Goal: Task Accomplishment & Management: Manage account settings

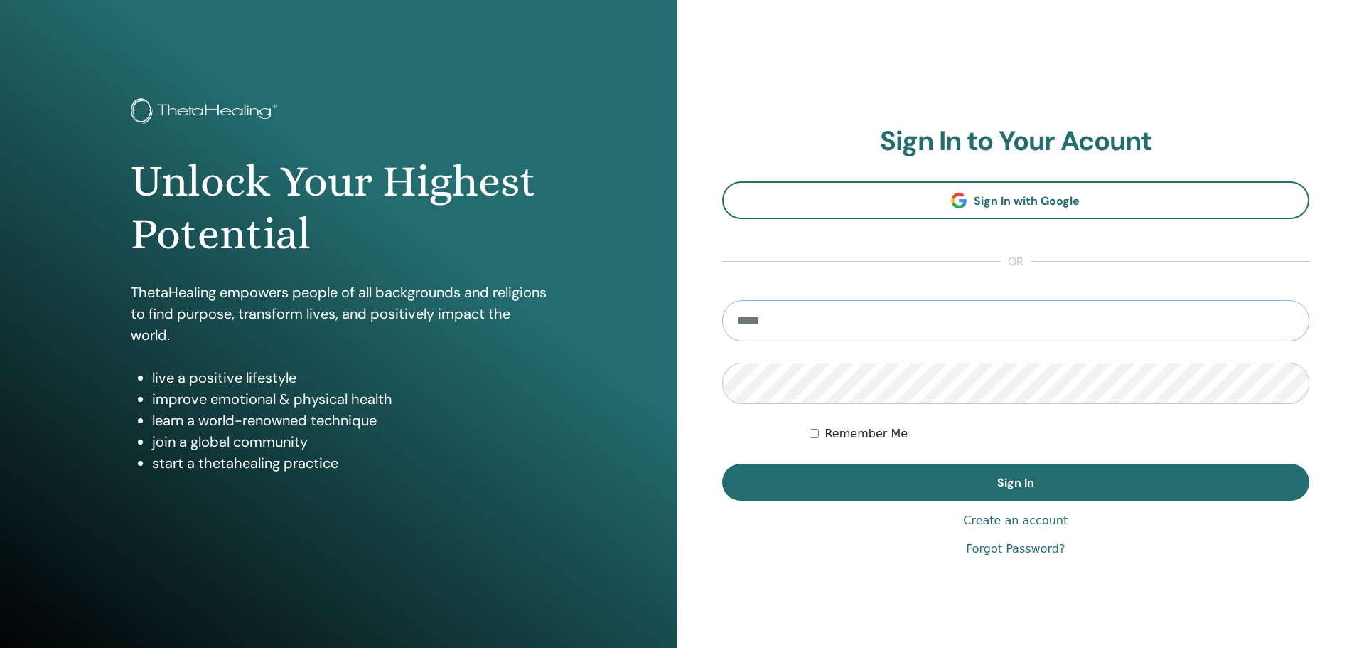
type input "*"
type input "**********"
click at [722, 464] on button "Sign In" at bounding box center [1016, 482] width 588 height 37
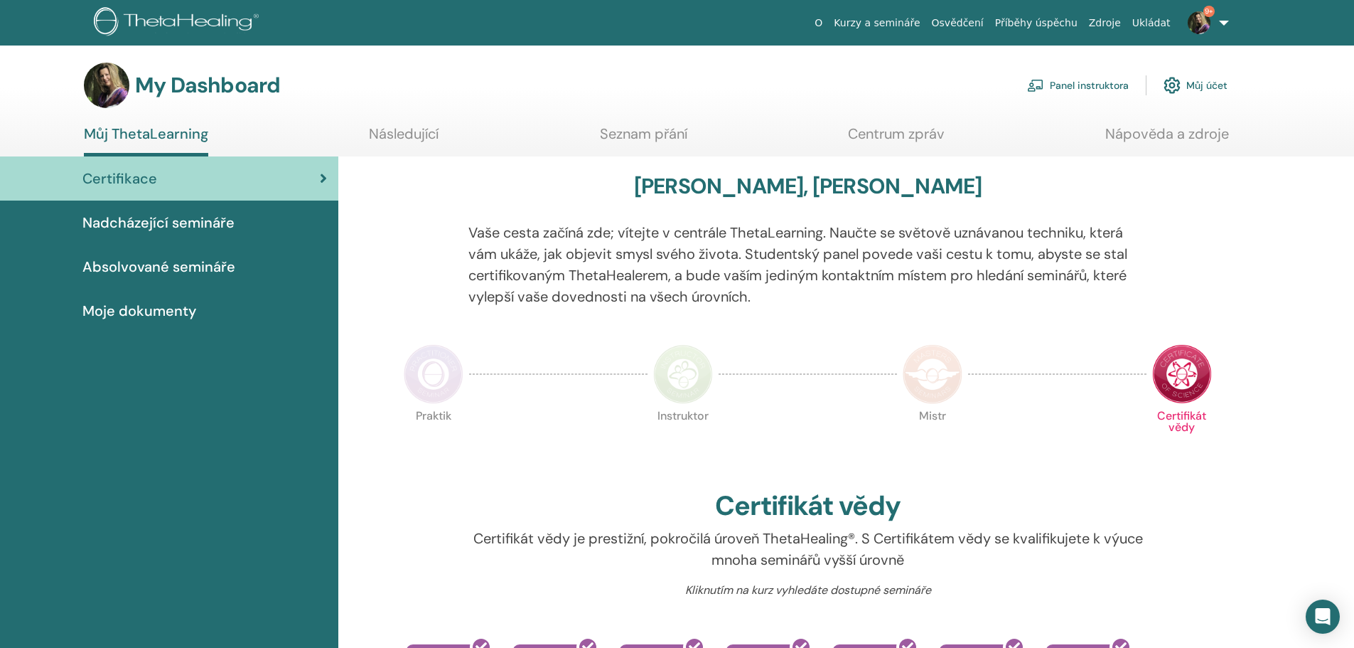
click at [1078, 83] on link "Panel instruktora" at bounding box center [1078, 85] width 102 height 31
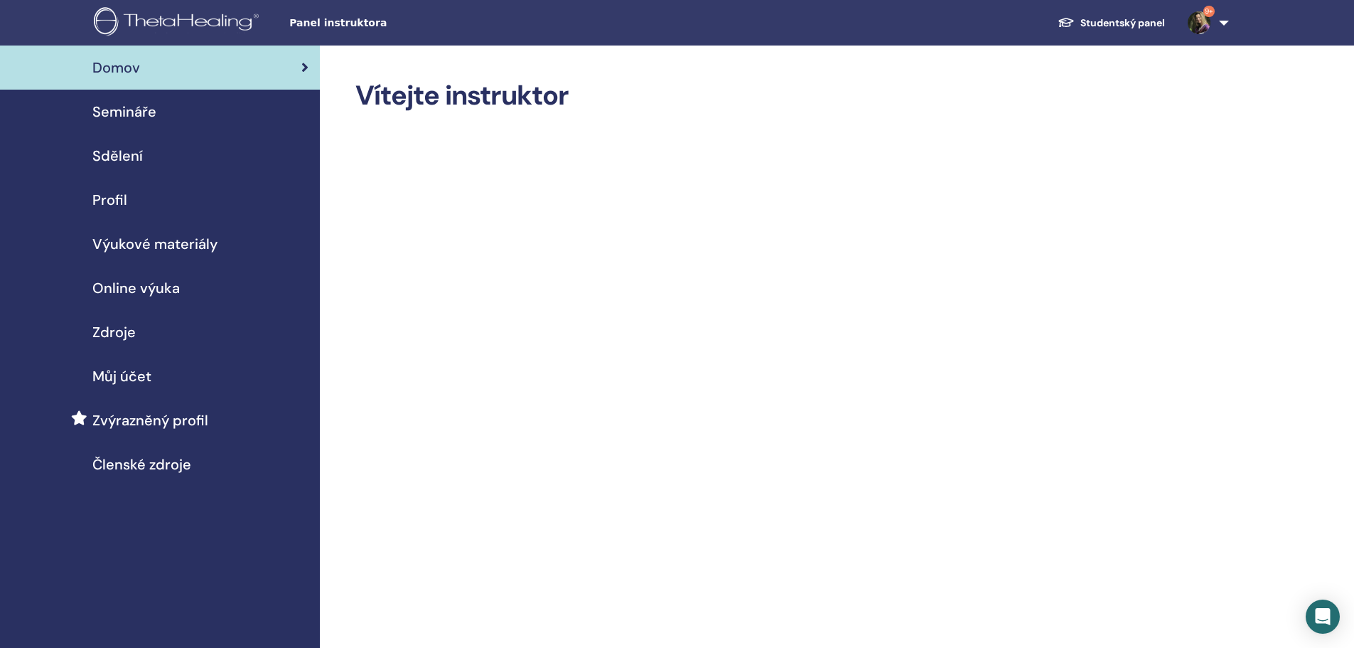
click at [146, 106] on span "Semináře" at bounding box center [124, 111] width 64 height 21
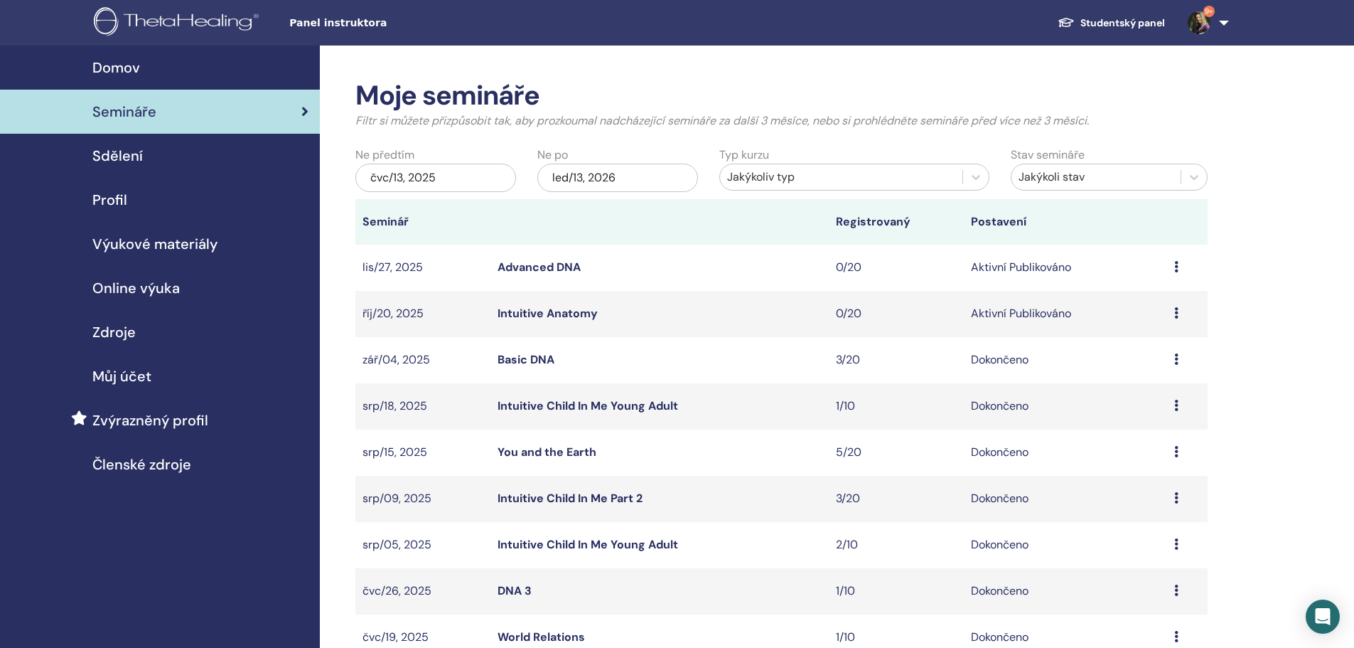
click at [453, 169] on div "čvc/13, 2025" at bounding box center [435, 178] width 161 height 28
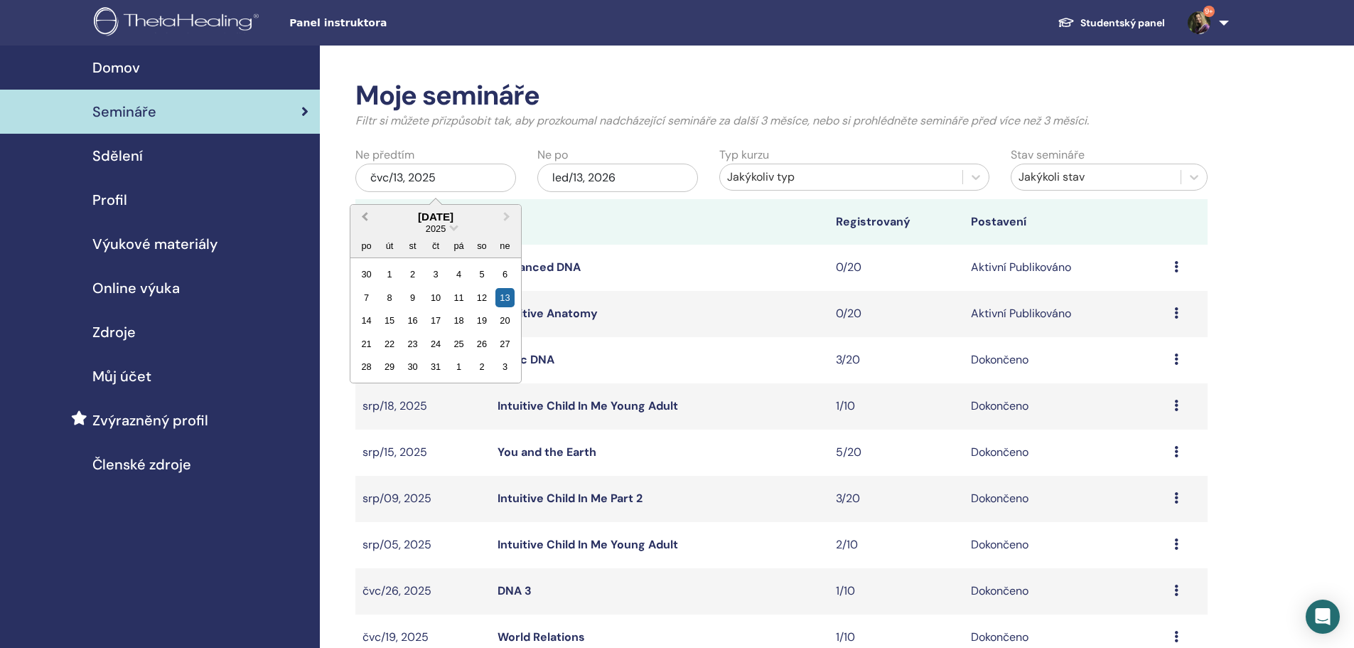
click at [365, 218] on span "Previous Month" at bounding box center [365, 216] width 0 height 15
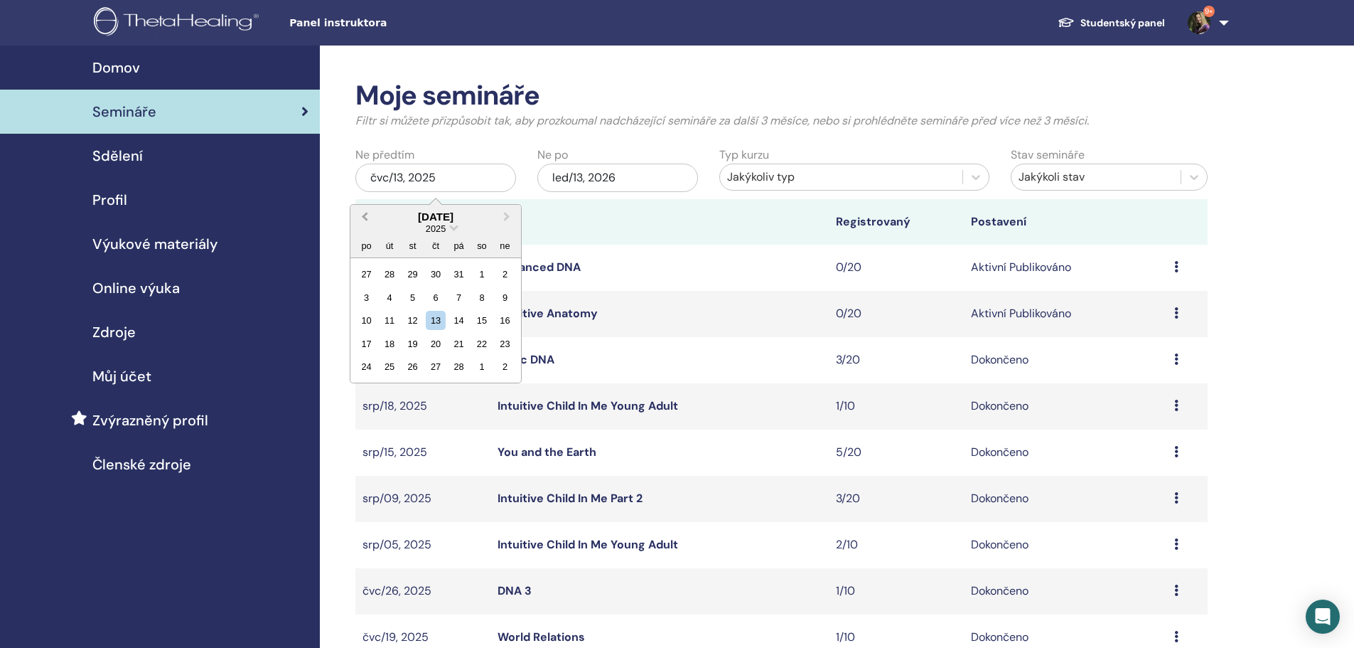
click at [365, 218] on span "Previous Month" at bounding box center [365, 216] width 0 height 15
click at [410, 278] on div "1" at bounding box center [412, 273] width 19 height 19
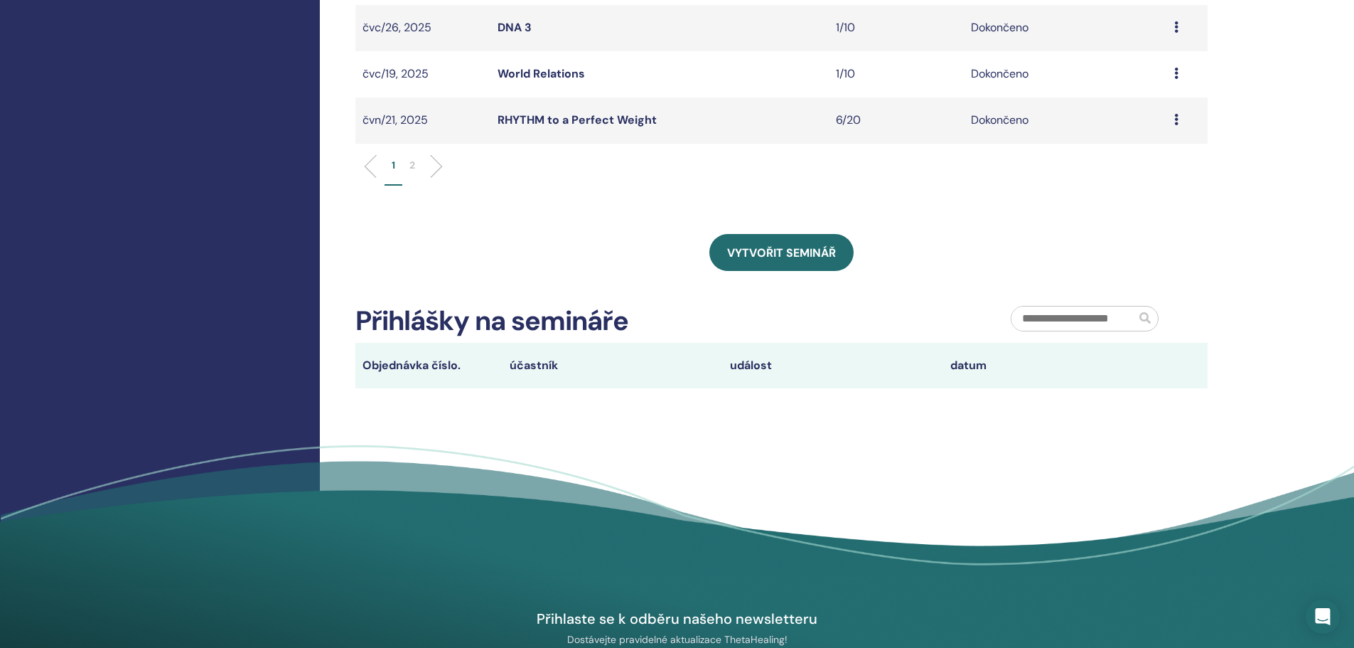
scroll to position [569, 0]
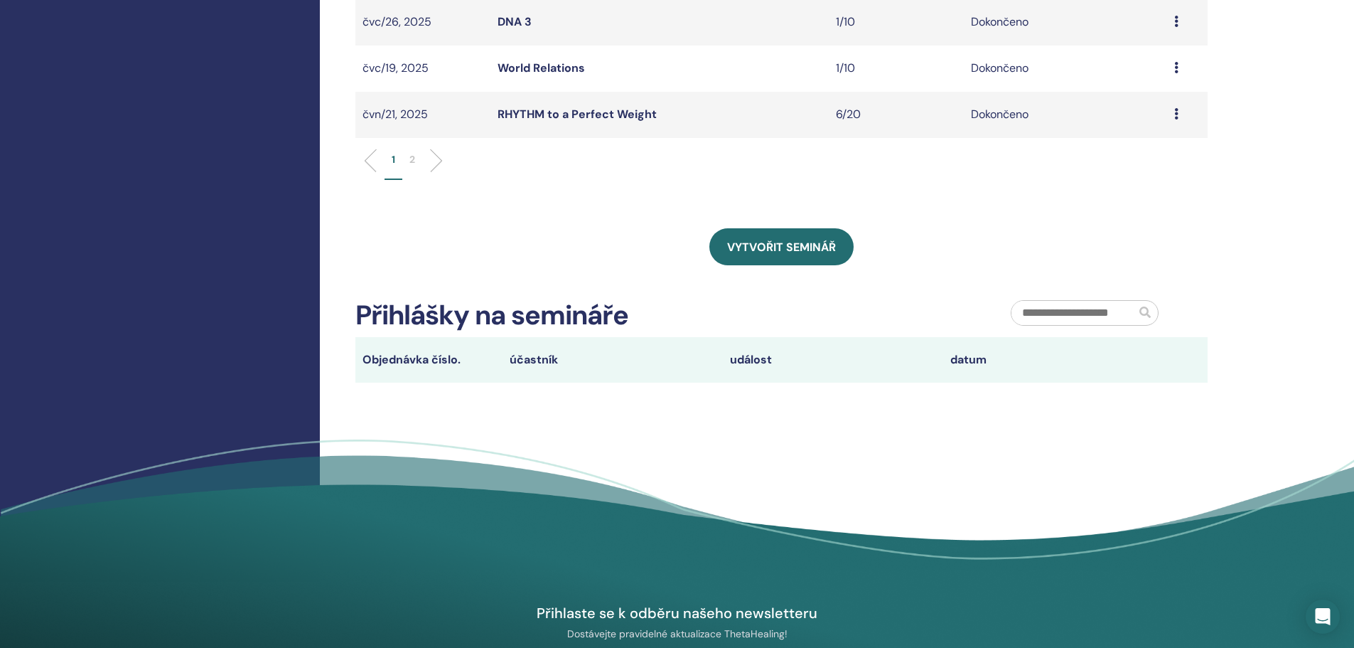
click at [414, 160] on p "2" at bounding box center [412, 159] width 6 height 15
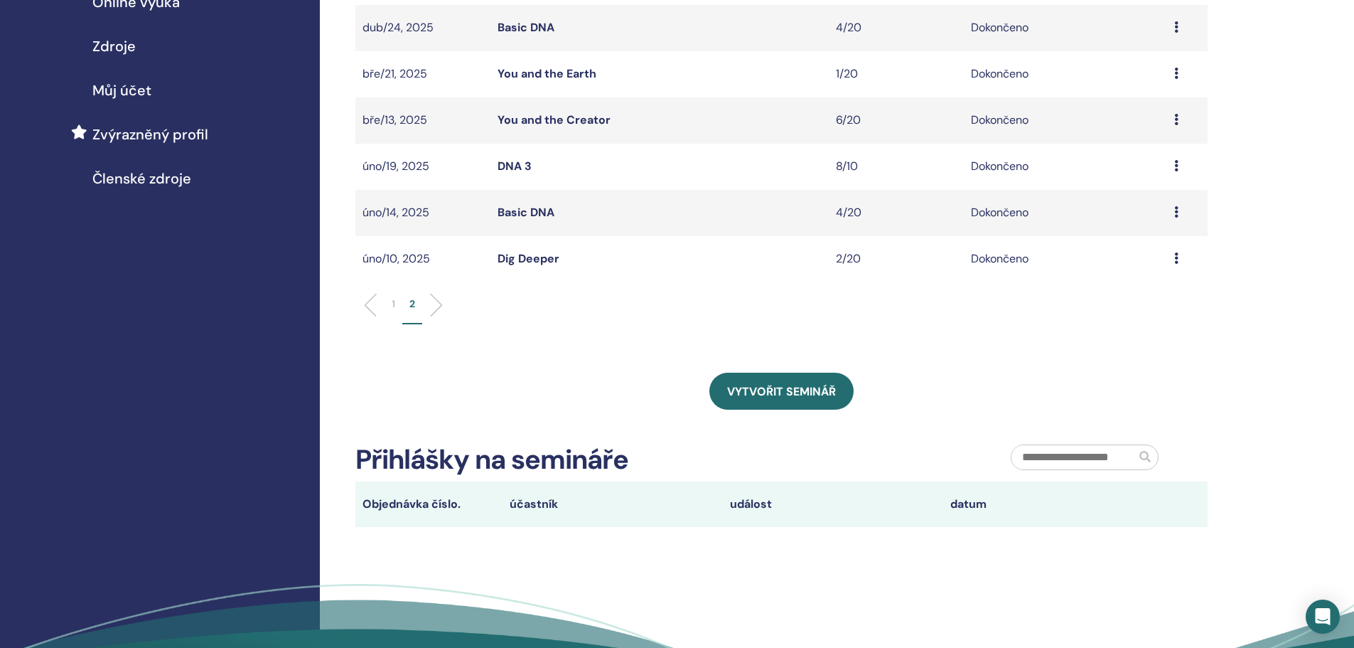
scroll to position [213, 0]
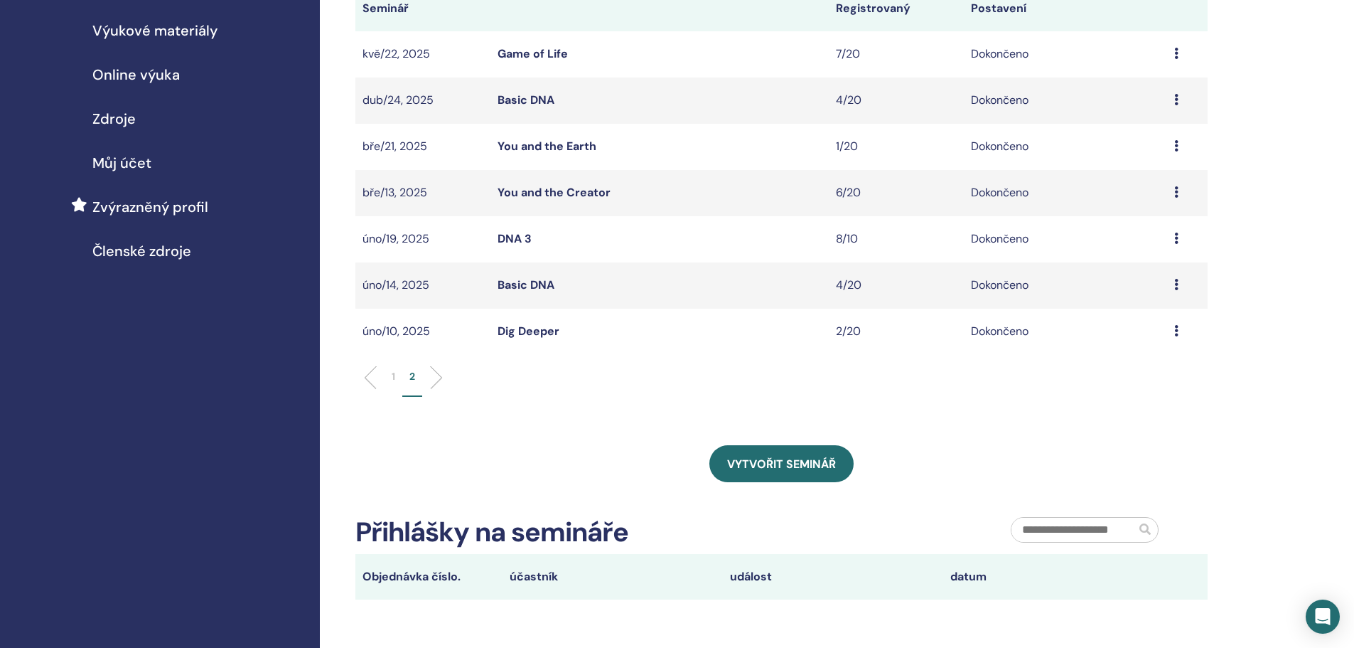
click at [1177, 333] on icon at bounding box center [1176, 330] width 4 height 11
click at [1141, 365] on link "Účastníci" at bounding box center [1134, 366] width 48 height 15
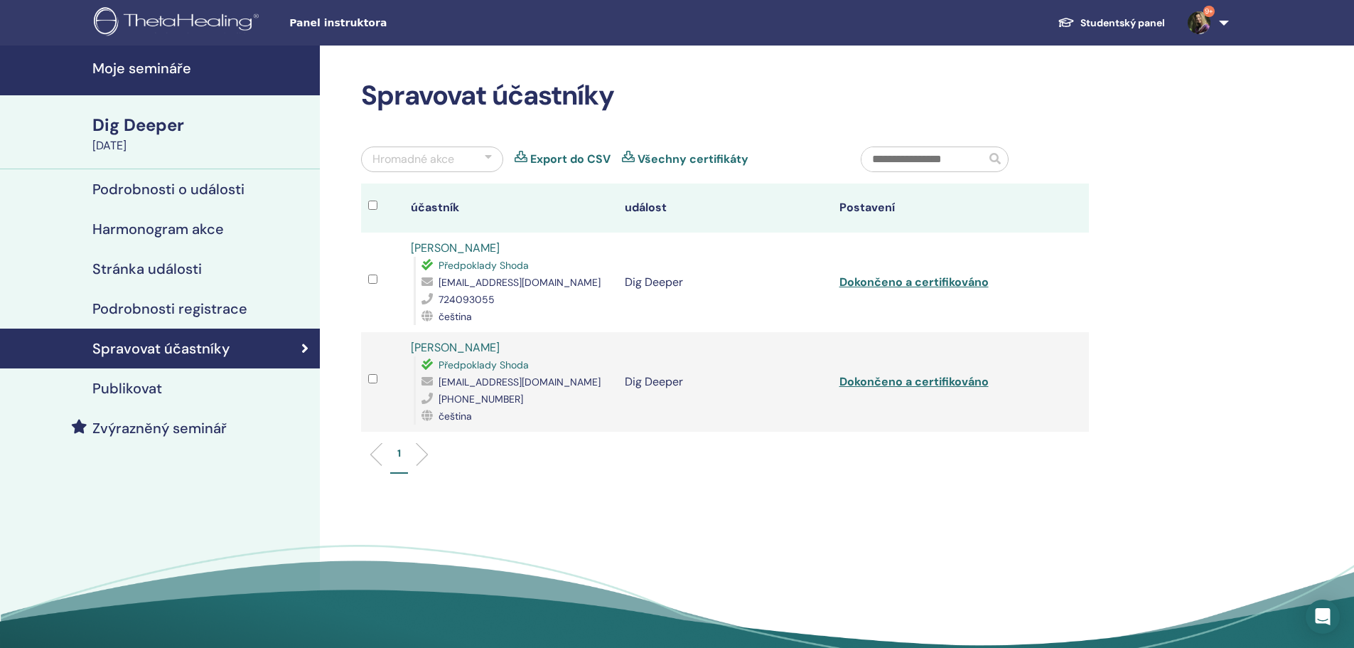
click at [574, 157] on link "Export do CSV" at bounding box center [570, 159] width 80 height 17
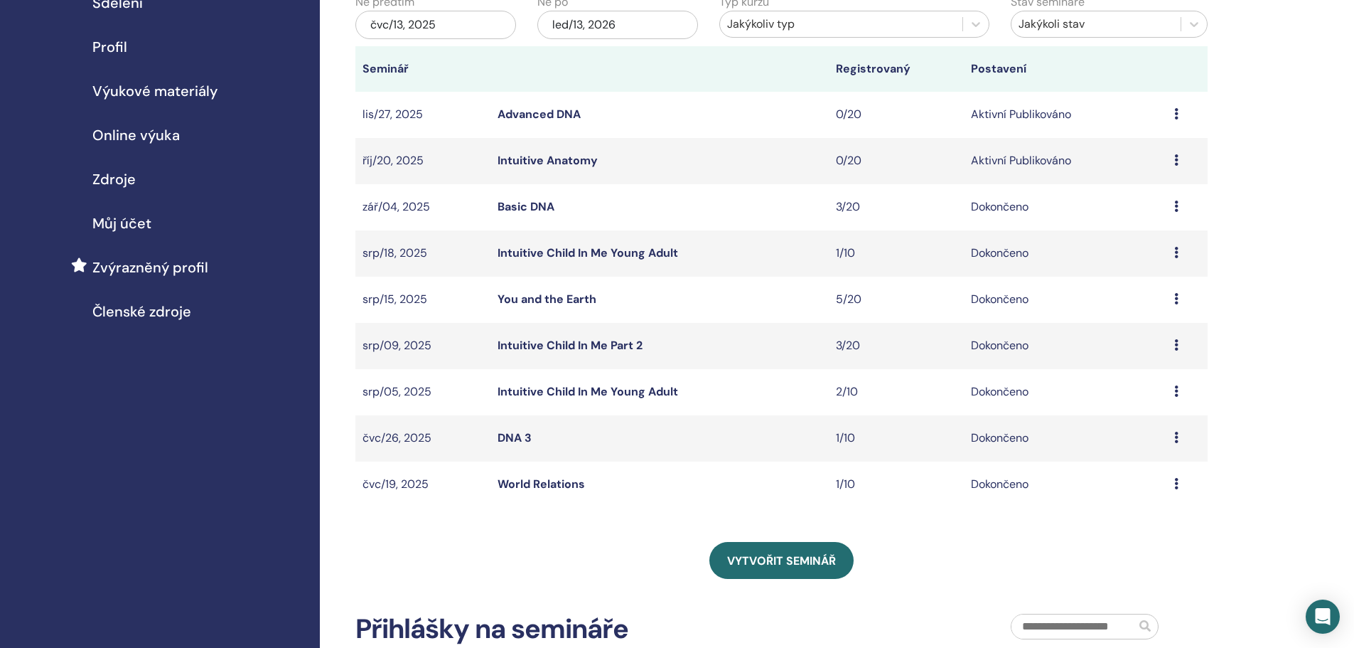
scroll to position [142, 0]
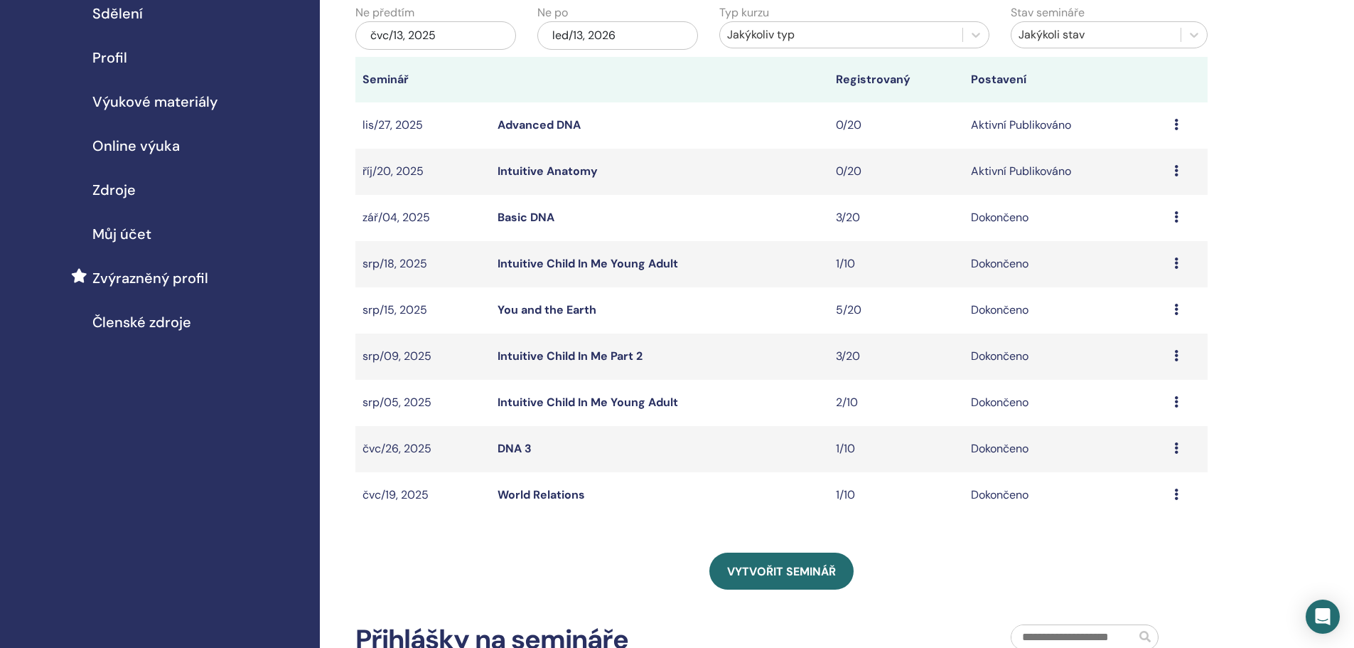
click at [464, 35] on div "čvc/13, 2025" at bounding box center [435, 35] width 161 height 28
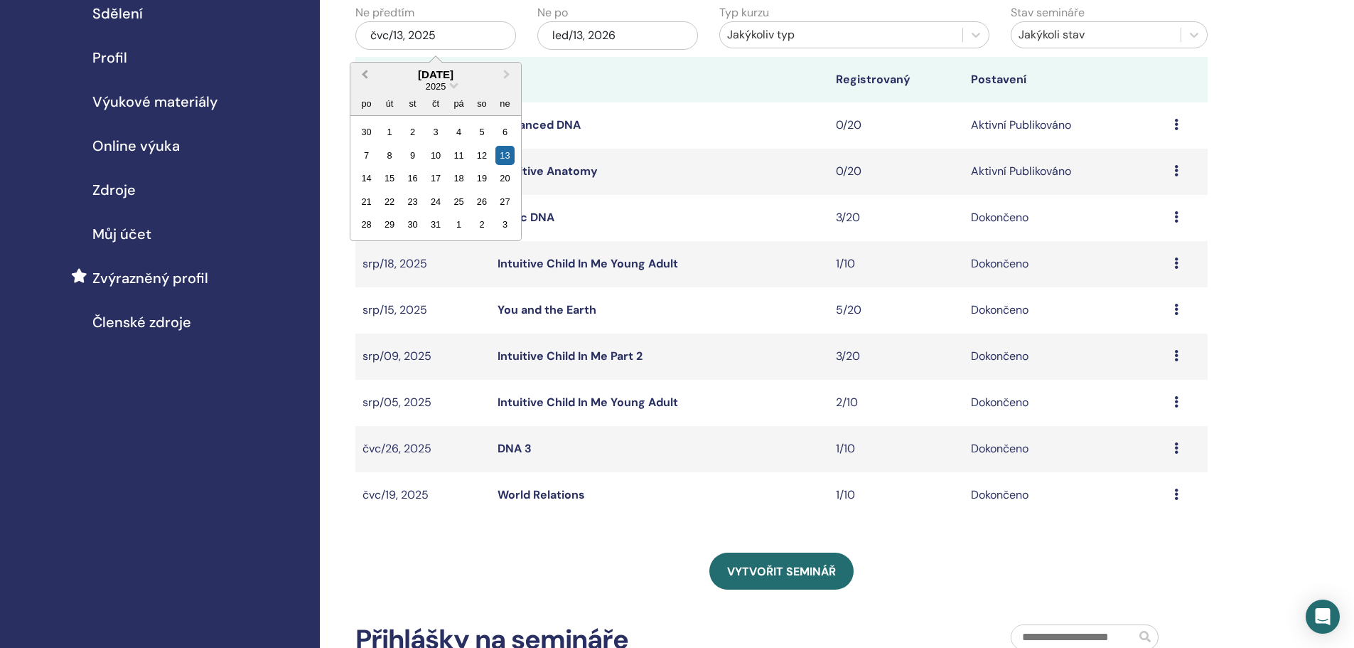
click at [360, 73] on button "Previous Month" at bounding box center [363, 75] width 23 height 23
click at [365, 75] on span "Previous Month" at bounding box center [365, 74] width 0 height 15
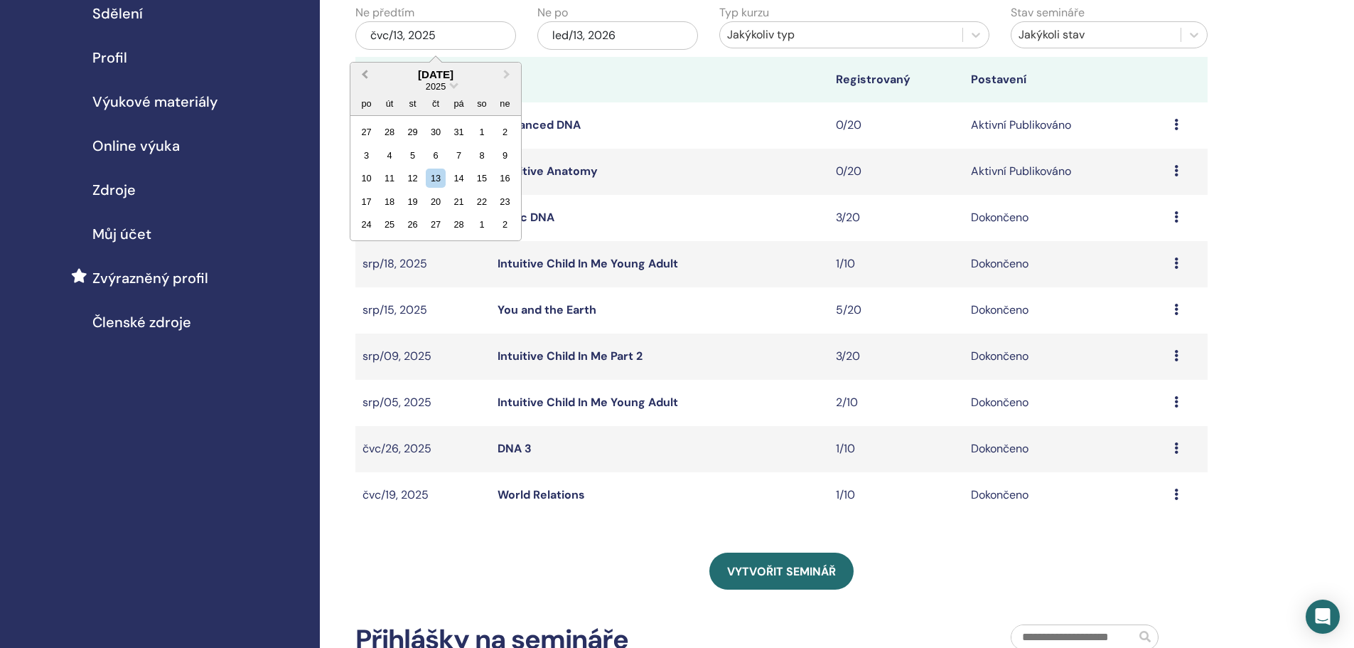
click at [365, 75] on span "Previous Month" at bounding box center [365, 74] width 0 height 15
click at [408, 131] on div "1" at bounding box center [412, 131] width 19 height 19
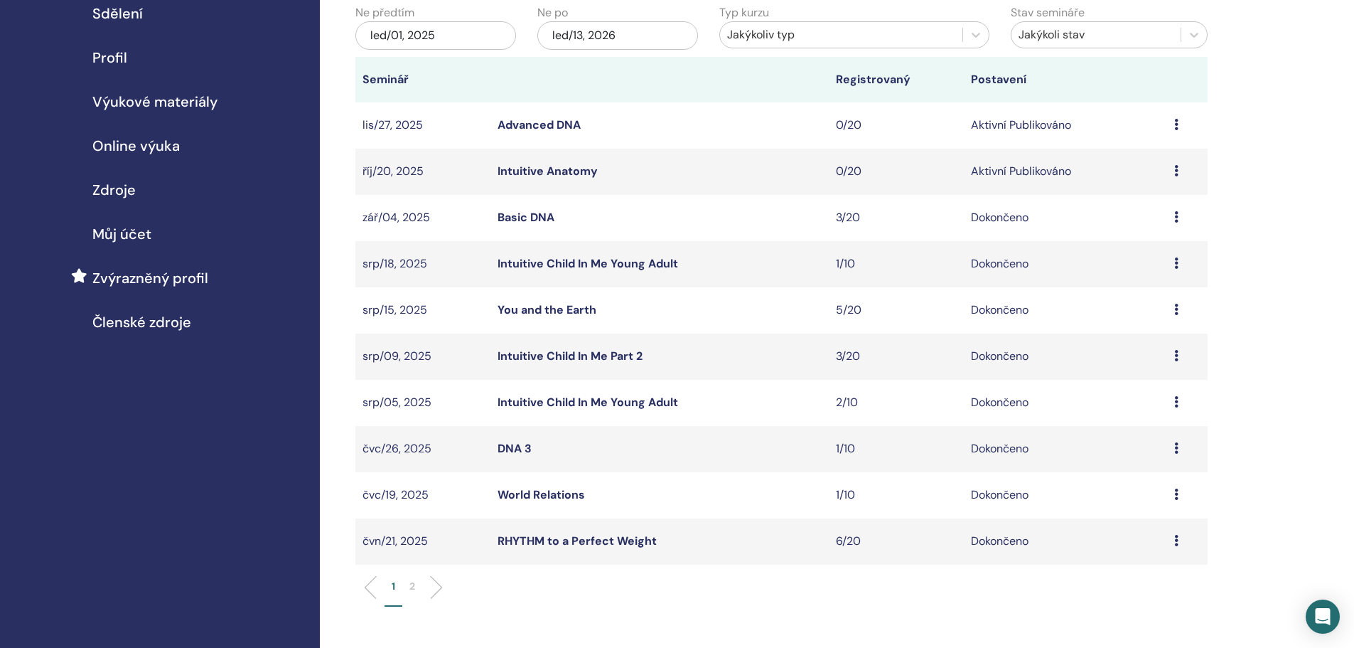
click at [412, 586] on p "2" at bounding box center [412, 586] width 6 height 15
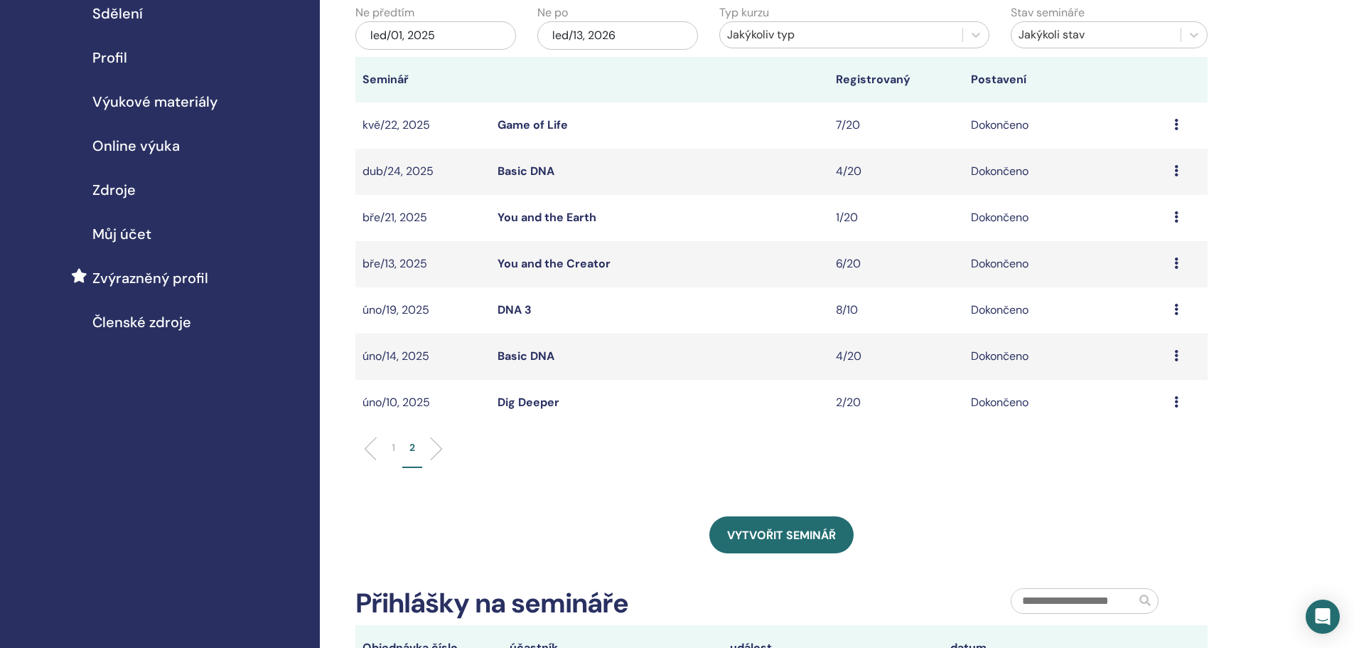
click at [1176, 400] on icon at bounding box center [1176, 401] width 4 height 11
click at [1135, 432] on link "Účastníci" at bounding box center [1133, 433] width 48 height 15
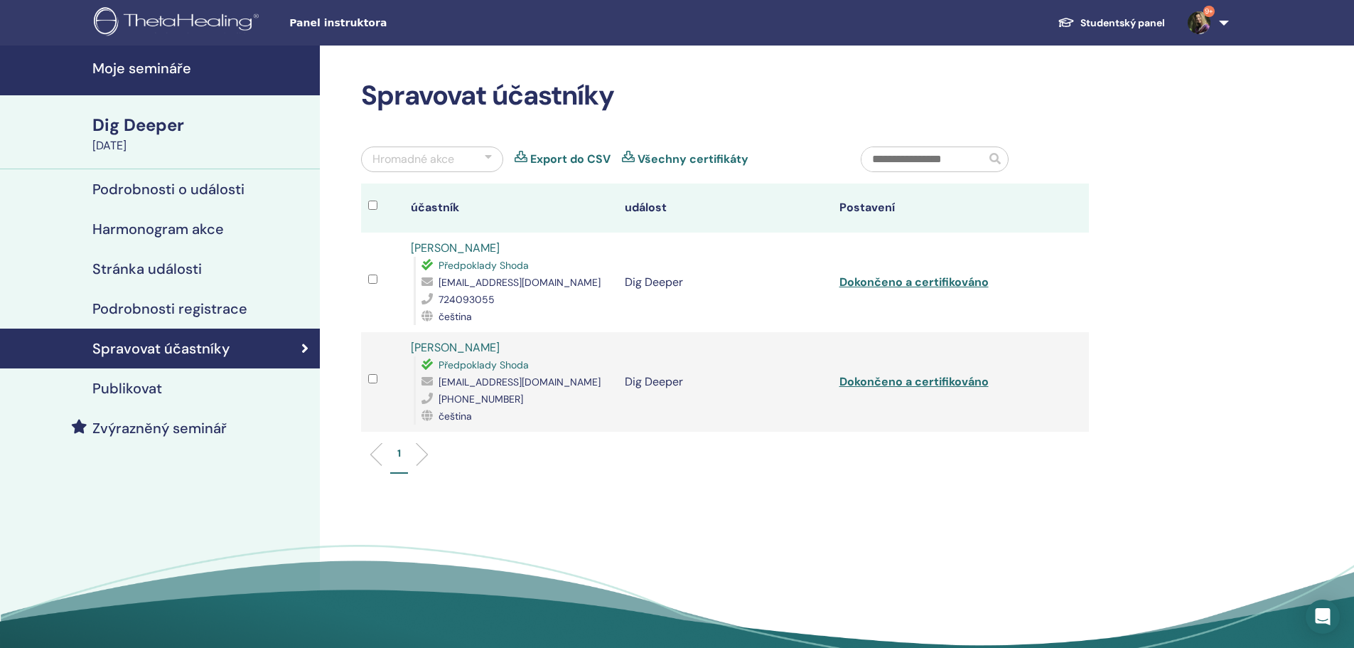
click at [135, 138] on div "February 10, 2025" at bounding box center [201, 145] width 219 height 17
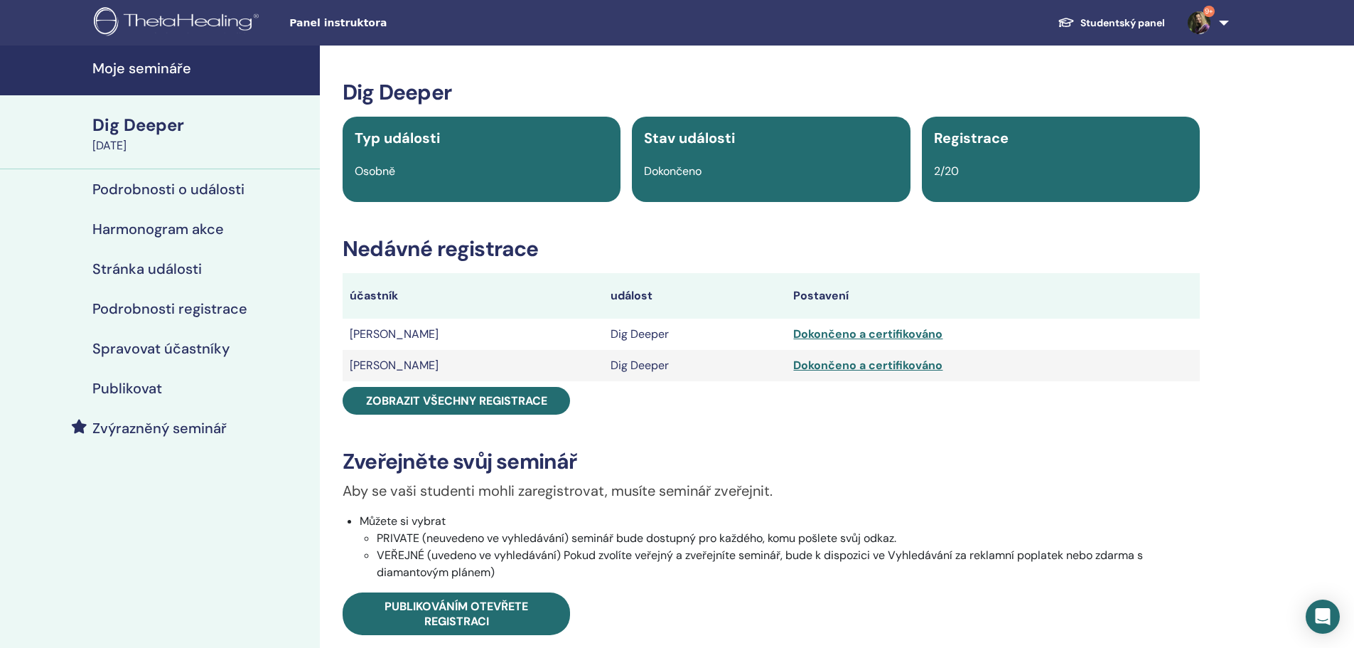
click at [141, 68] on h4 "Moje semináře" at bounding box center [201, 68] width 219 height 17
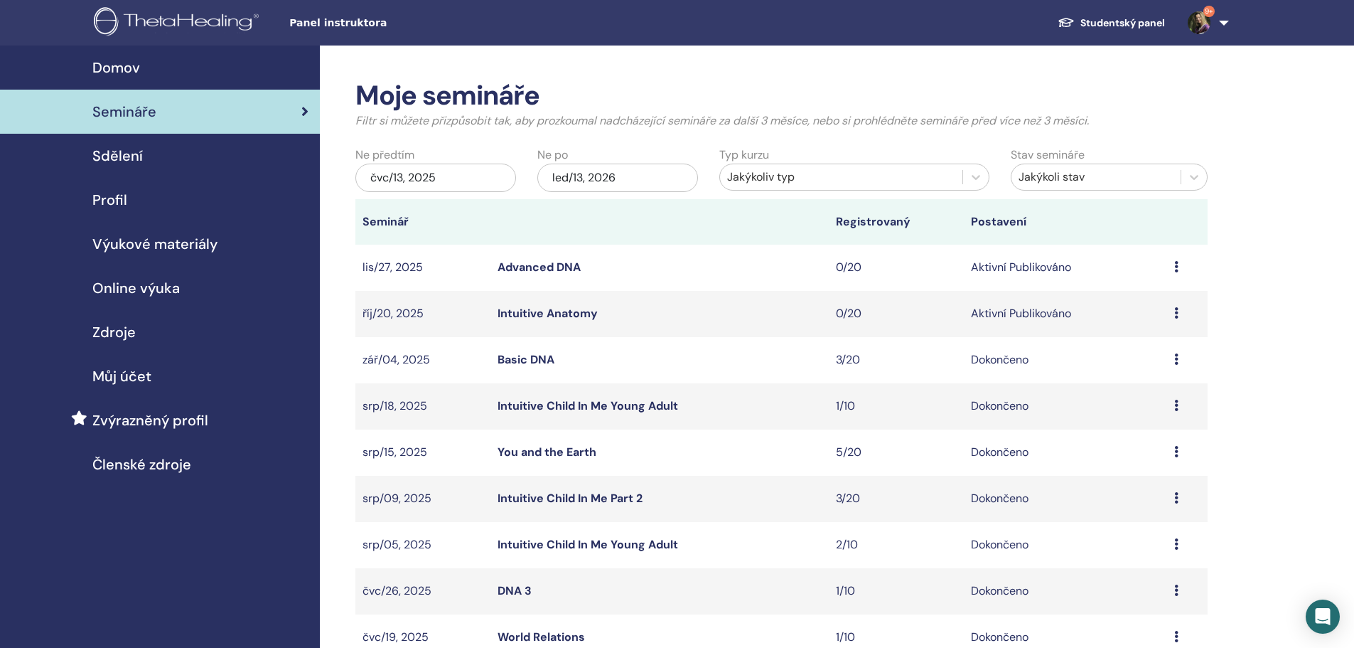
click at [441, 180] on div "čvc/13, 2025" at bounding box center [435, 178] width 161 height 28
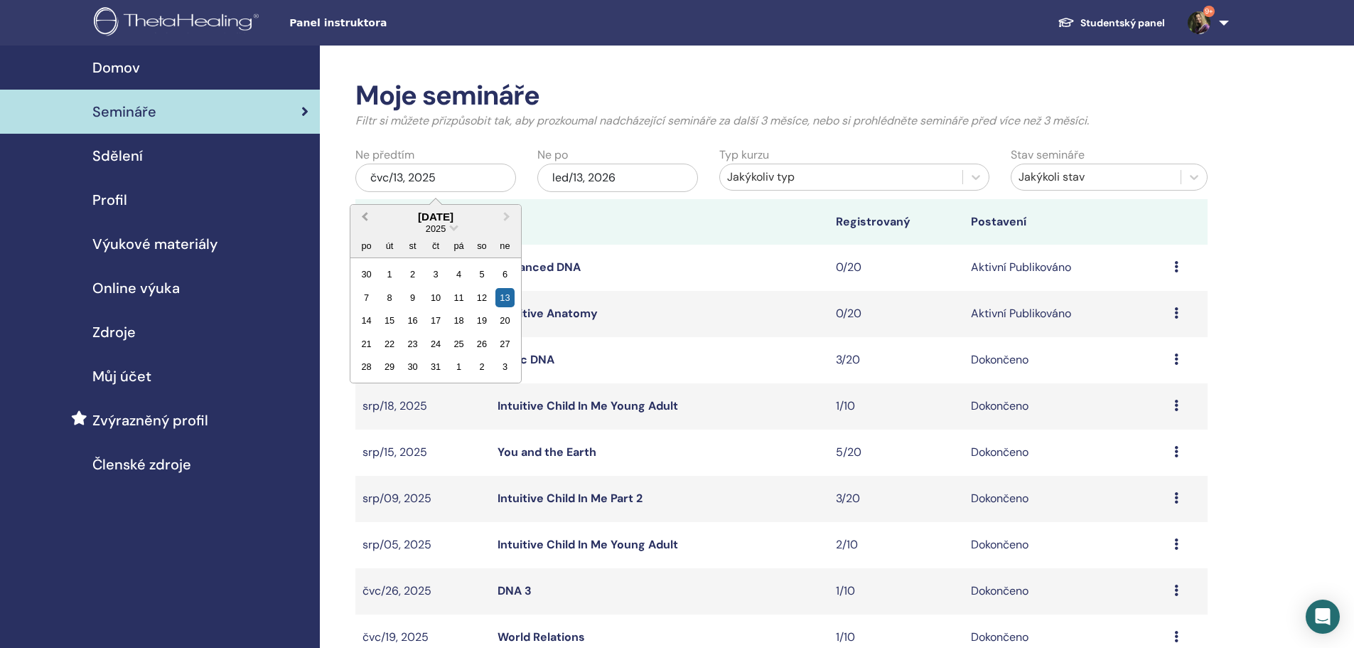
click at [365, 215] on span "Previous Month" at bounding box center [365, 216] width 0 height 15
click at [365, 216] on span "Previous Month" at bounding box center [365, 216] width 0 height 15
click at [365, 213] on span "Previous Month" at bounding box center [365, 216] width 0 height 15
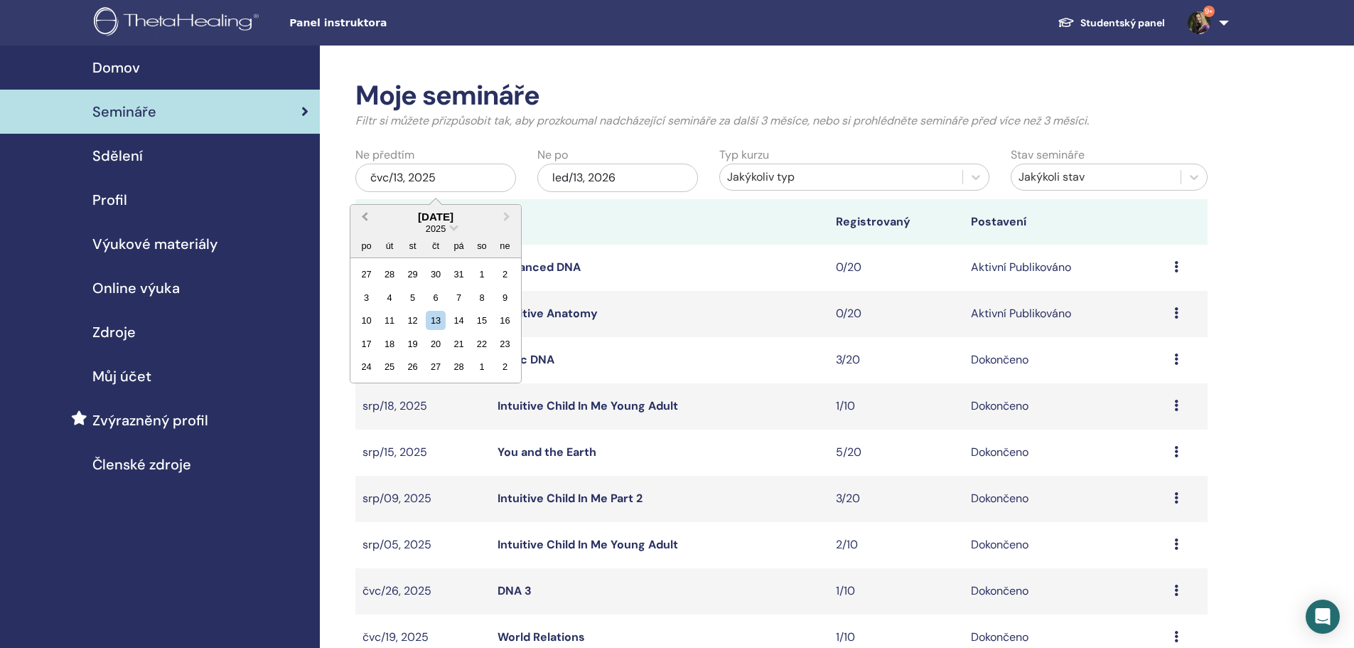
click at [365, 213] on span "Previous Month" at bounding box center [365, 216] width 0 height 15
click at [411, 267] on div "1" at bounding box center [412, 273] width 19 height 19
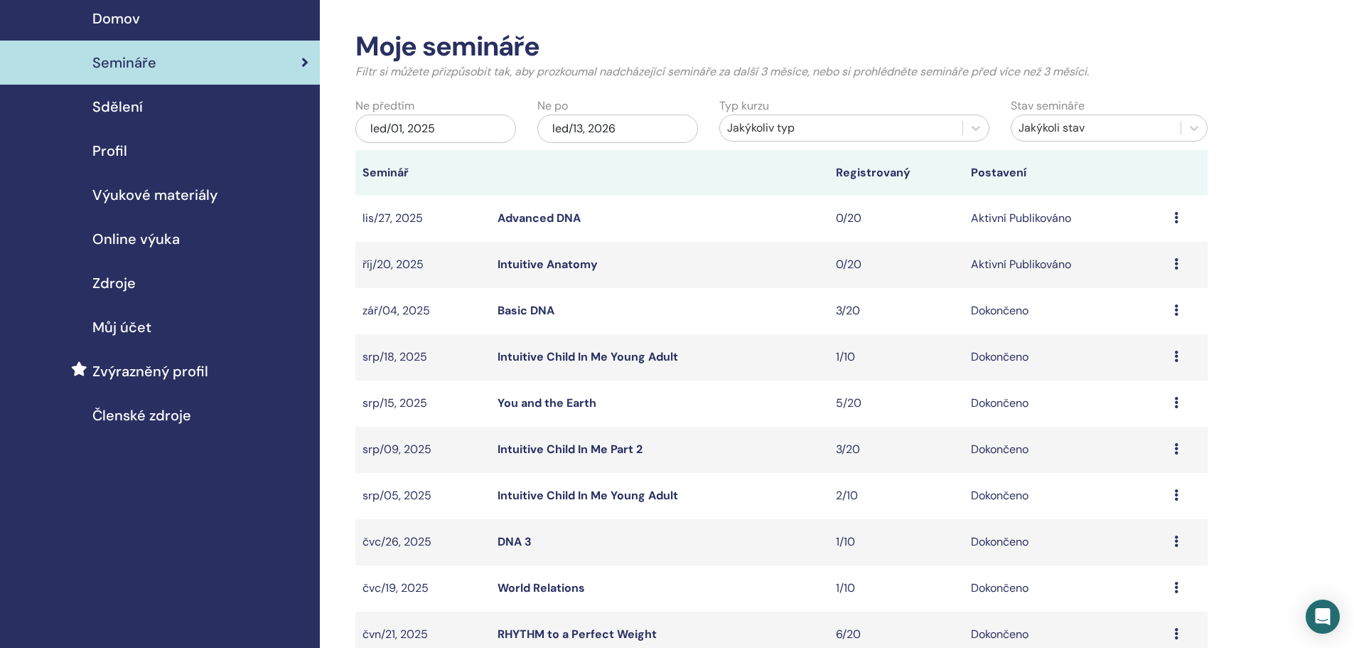
scroll to position [427, 0]
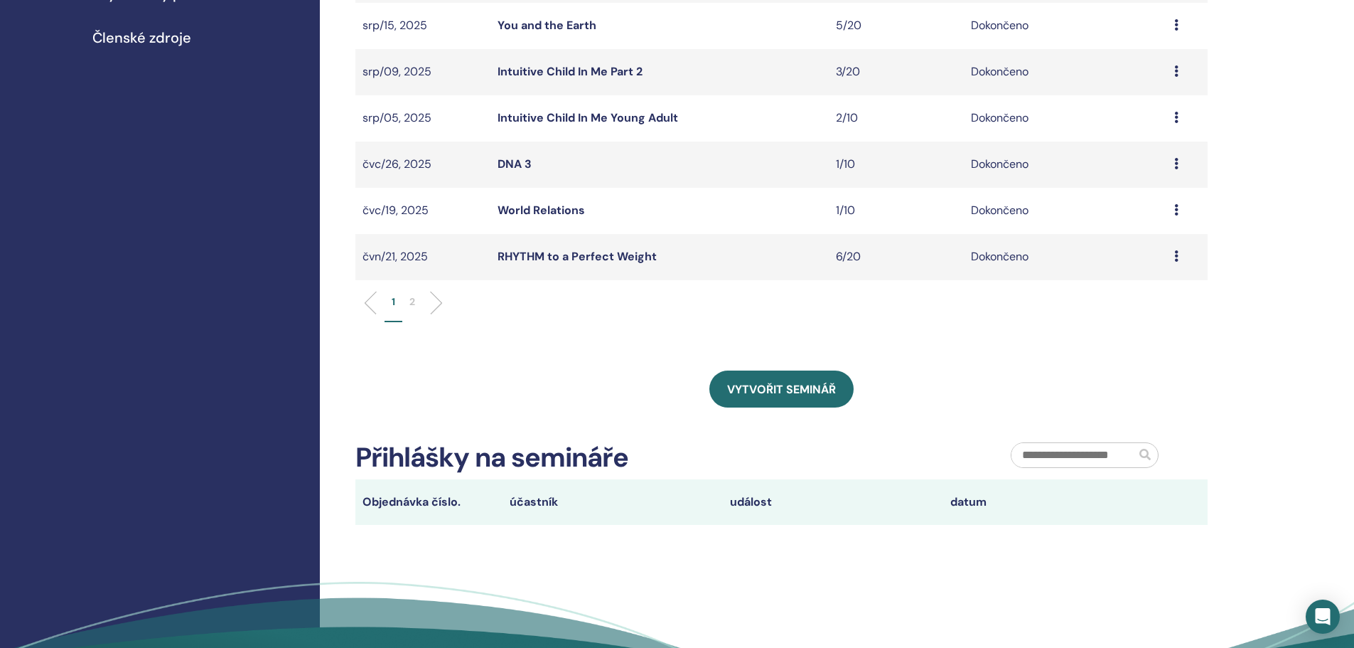
click at [411, 301] on p "2" at bounding box center [412, 301] width 6 height 15
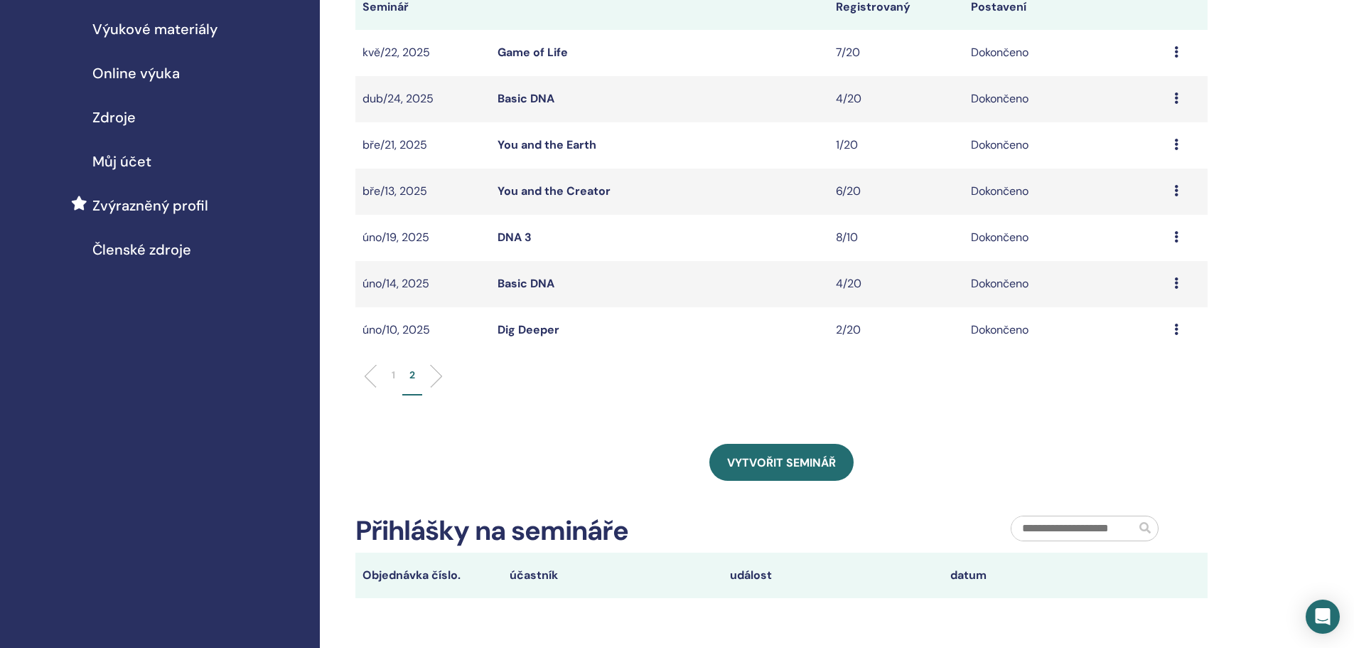
scroll to position [213, 0]
click at [1177, 285] on icon at bounding box center [1176, 284] width 4 height 11
click at [1137, 318] on link "Účastníci" at bounding box center [1134, 318] width 48 height 15
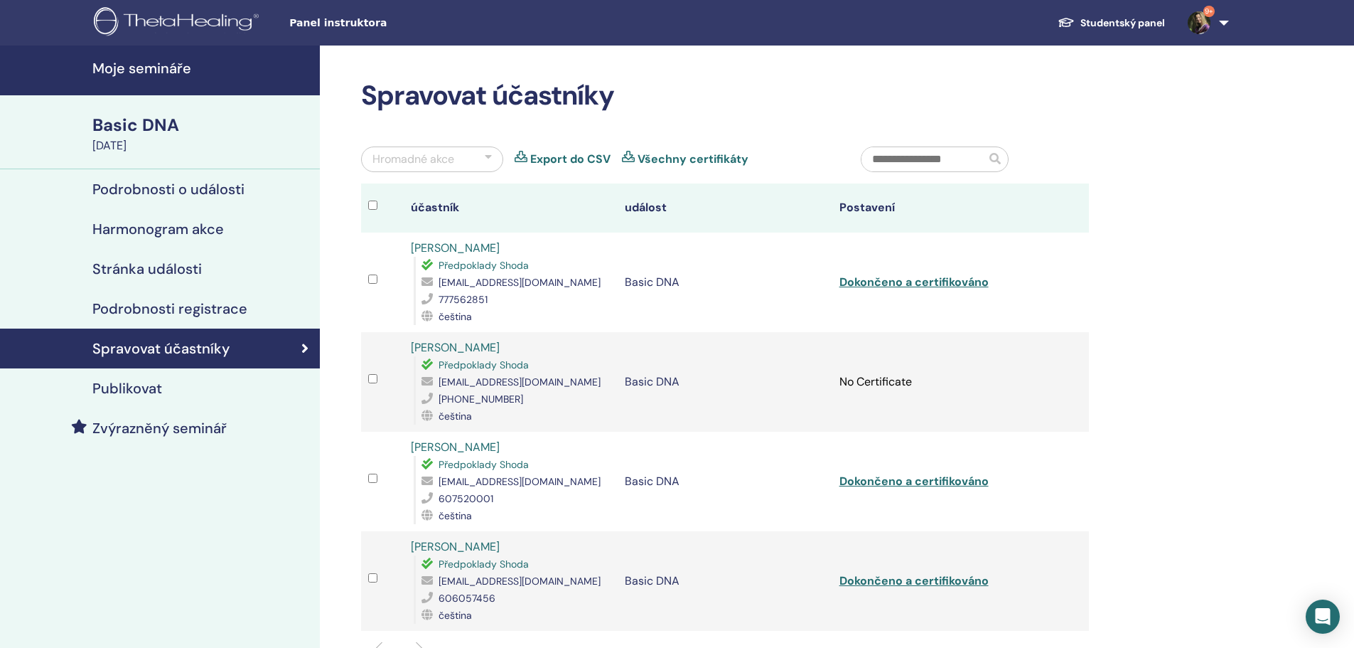
click at [569, 163] on link "Export do CSV" at bounding box center [570, 159] width 80 height 17
click at [161, 135] on div "Basic DNA" at bounding box center [201, 125] width 219 height 24
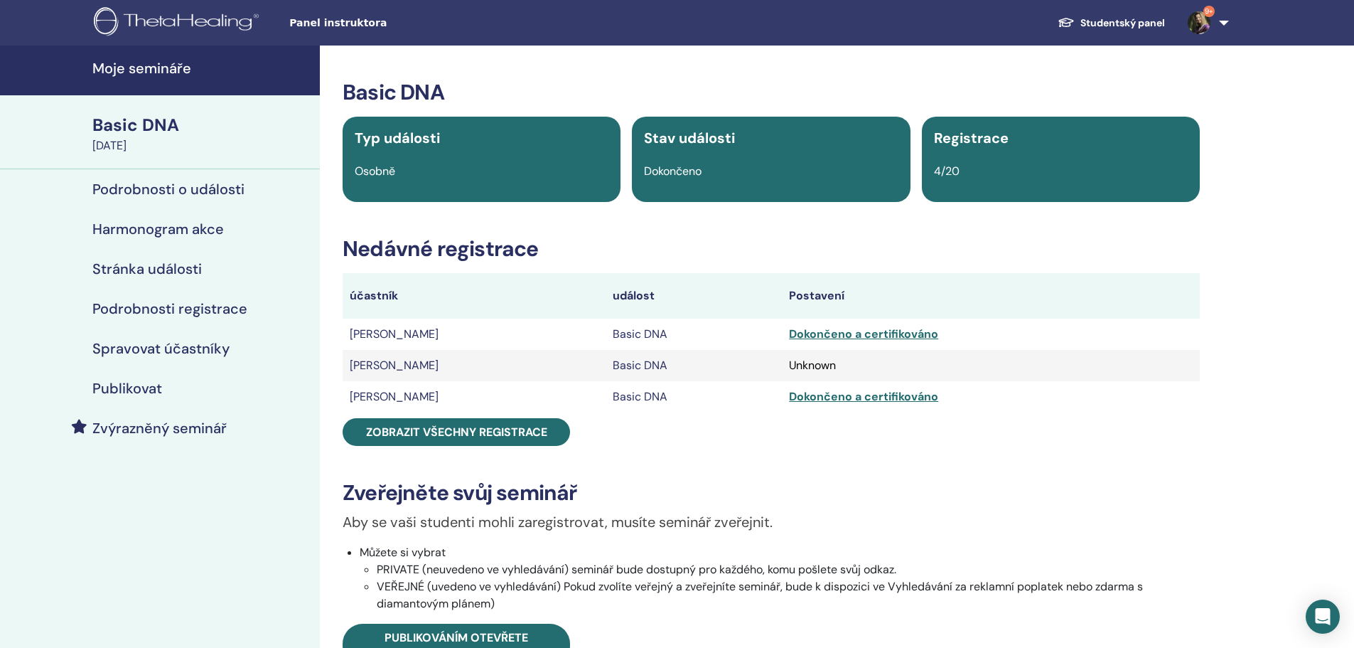
click at [160, 131] on div "Basic DNA" at bounding box center [201, 125] width 219 height 24
click at [166, 136] on div "Basic DNA" at bounding box center [201, 125] width 219 height 24
click at [158, 140] on div "February 14, 2025" at bounding box center [201, 145] width 219 height 17
click at [157, 75] on h4 "Moje semináře" at bounding box center [201, 68] width 219 height 17
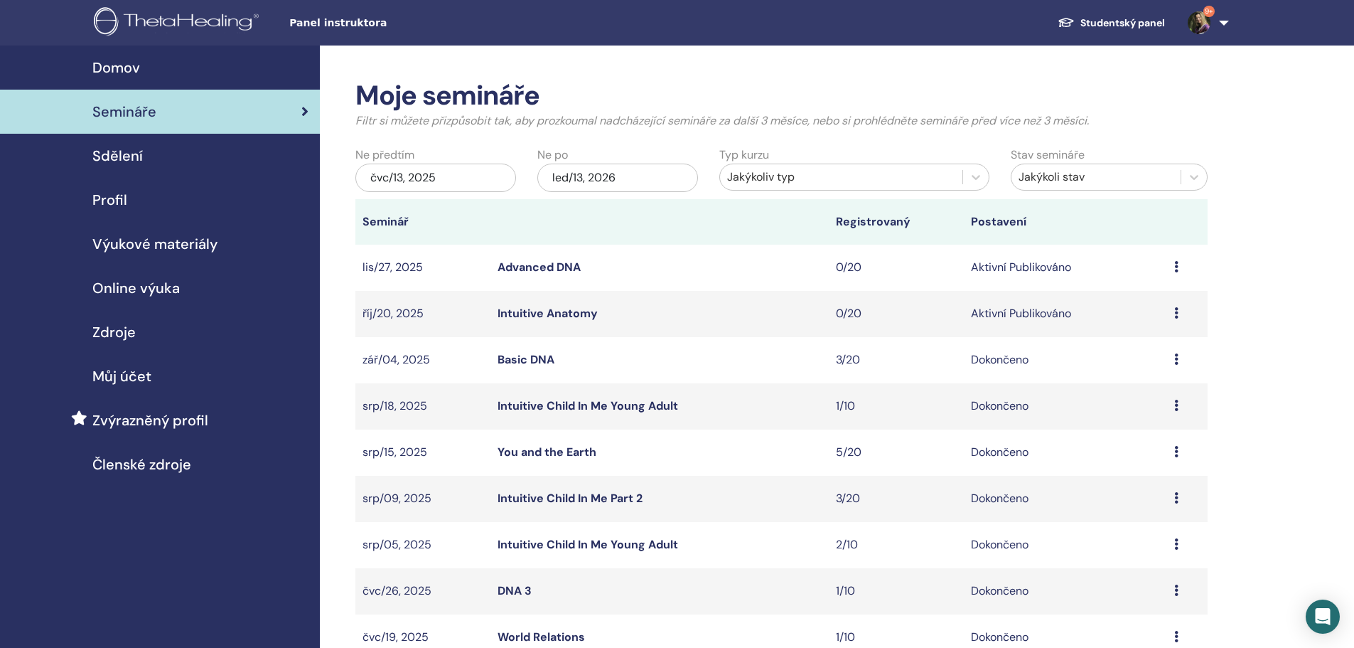
click at [471, 177] on div "čvc/13, 2025" at bounding box center [435, 178] width 161 height 28
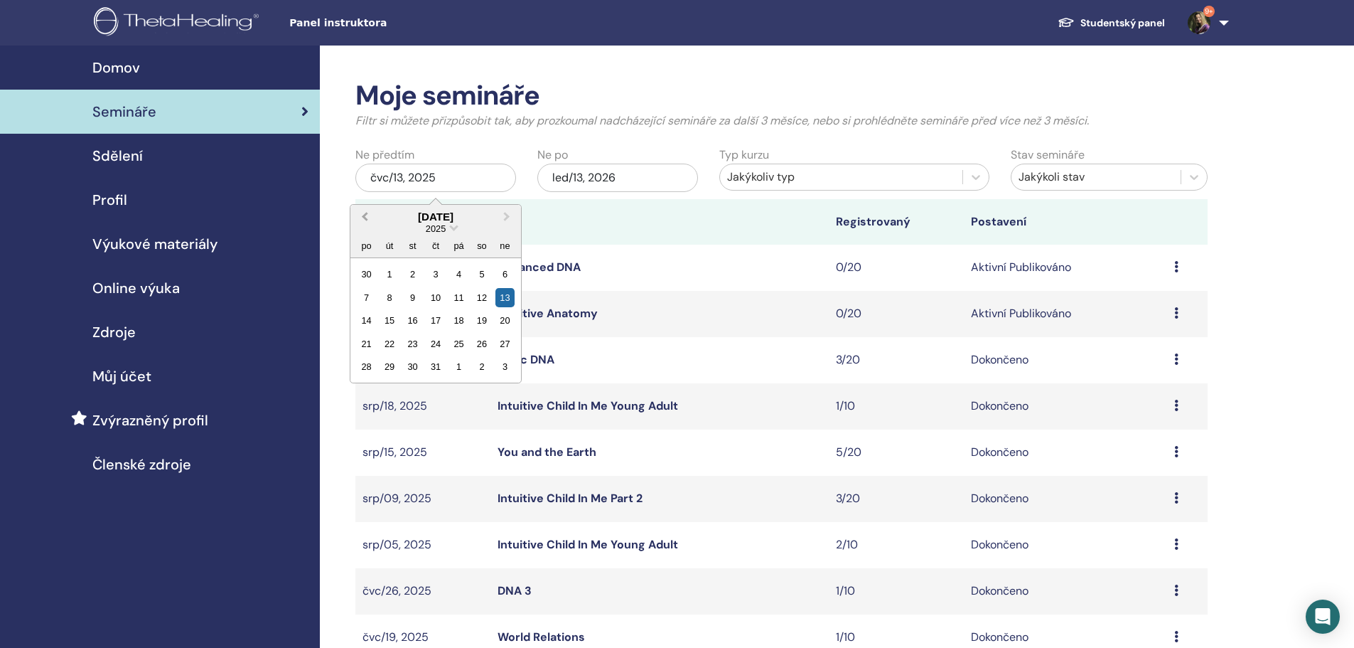
click at [365, 215] on span "Previous Month" at bounding box center [365, 216] width 0 height 15
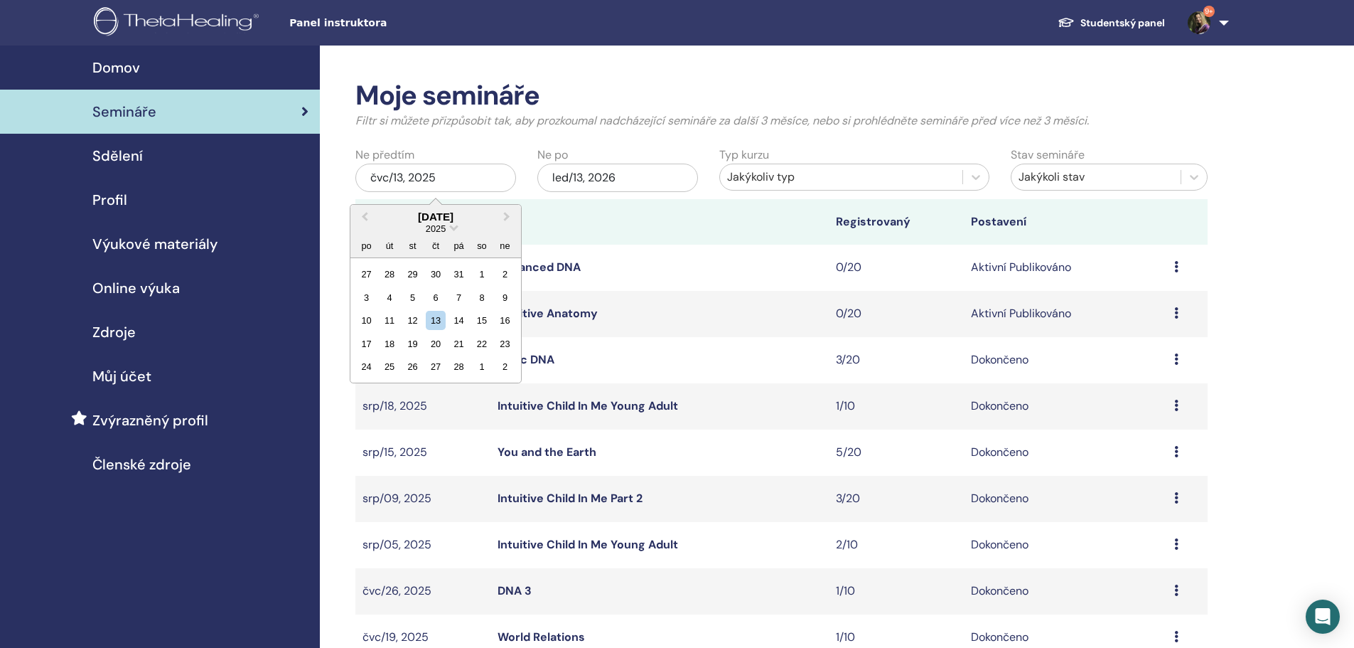
click at [352, 206] on button "Previous Month" at bounding box center [363, 217] width 23 height 23
click at [409, 271] on div "1" at bounding box center [412, 273] width 19 height 19
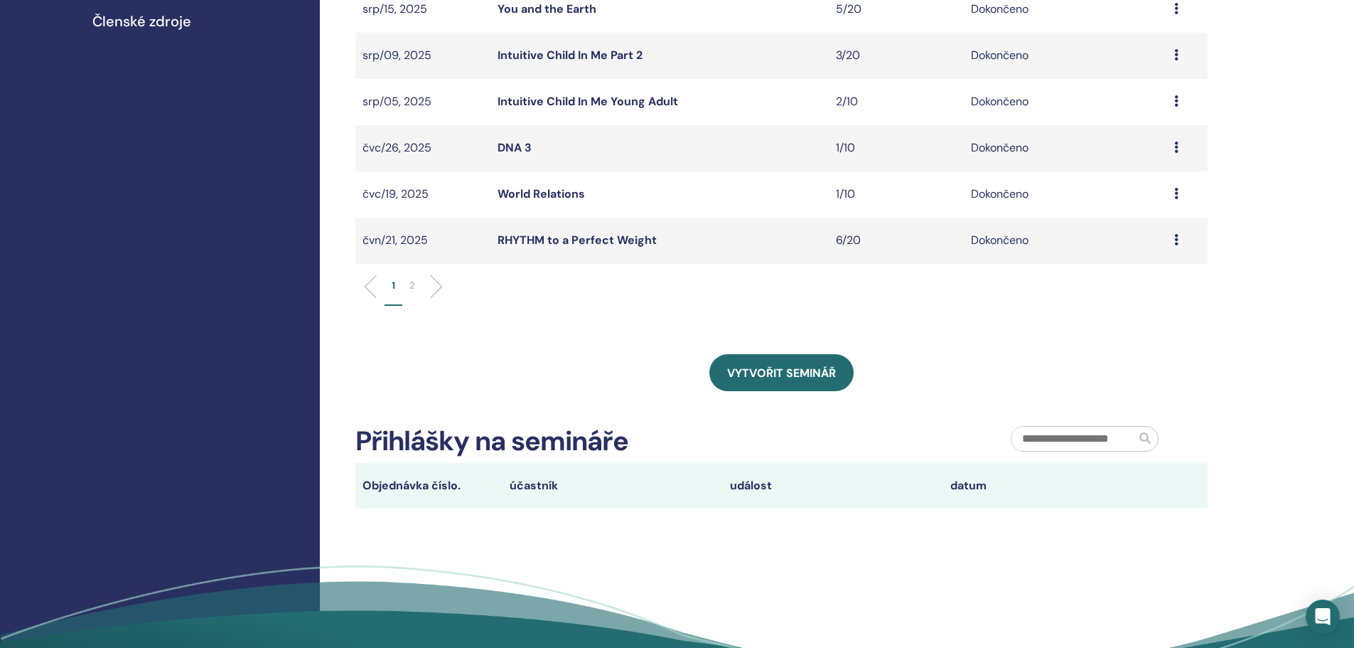
scroll to position [498, 0]
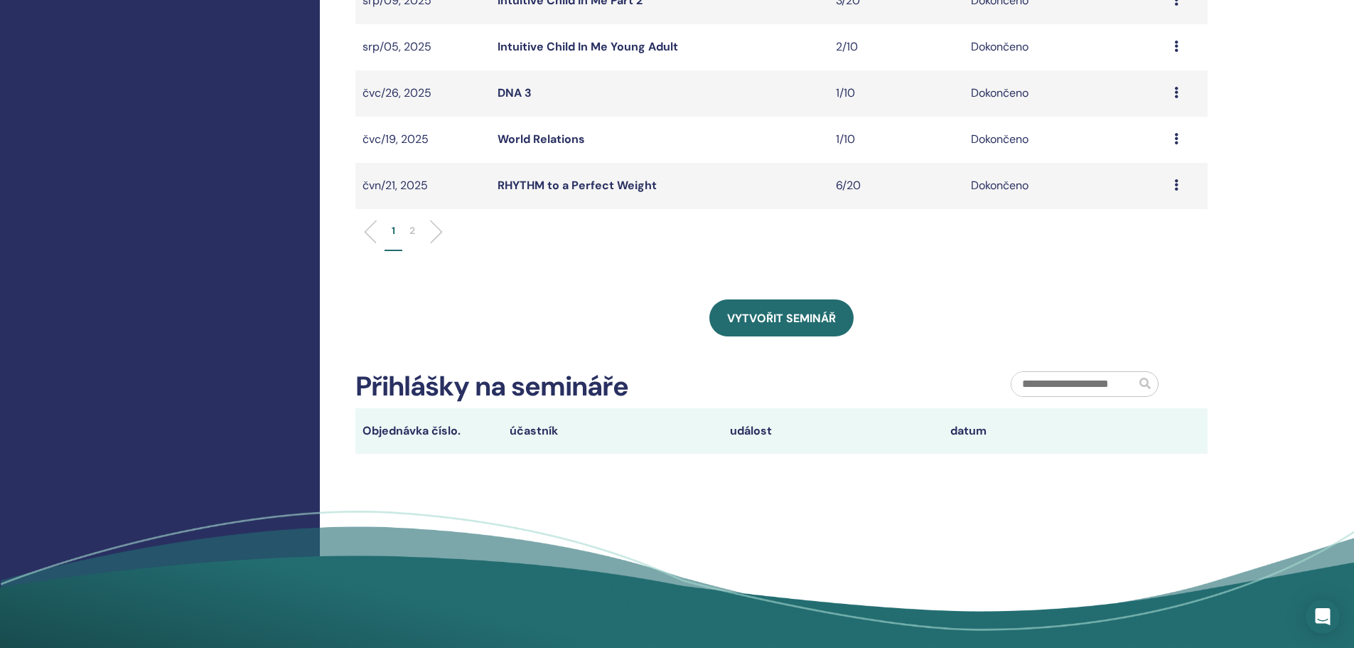
click at [418, 232] on li "2" at bounding box center [412, 237] width 20 height 28
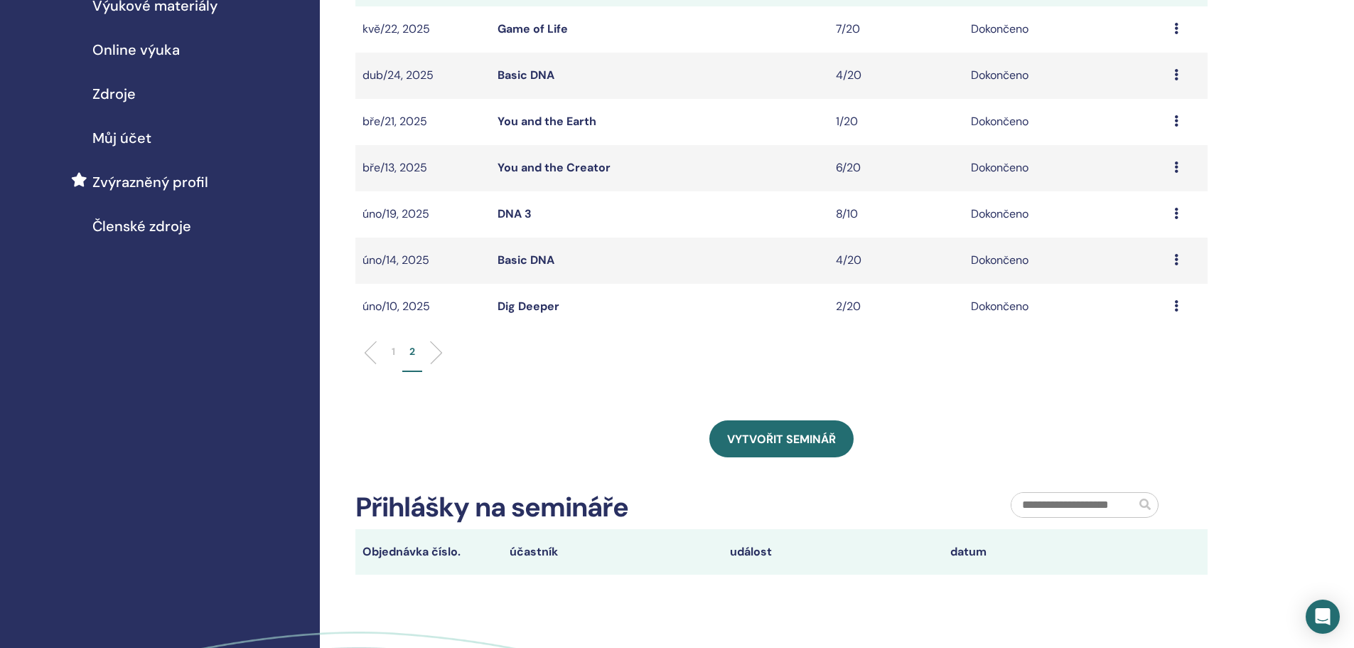
scroll to position [213, 0]
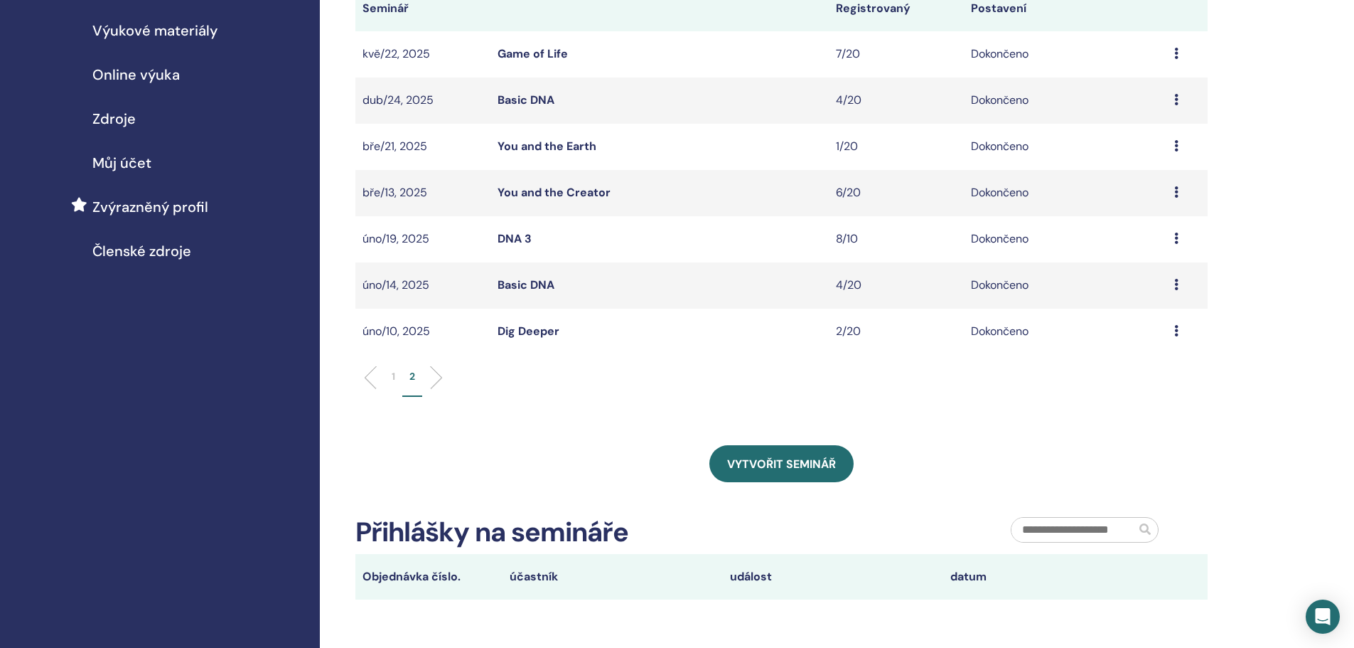
click at [1177, 235] on icon at bounding box center [1176, 237] width 4 height 11
click at [1147, 263] on link "Účastníci" at bounding box center [1134, 267] width 48 height 15
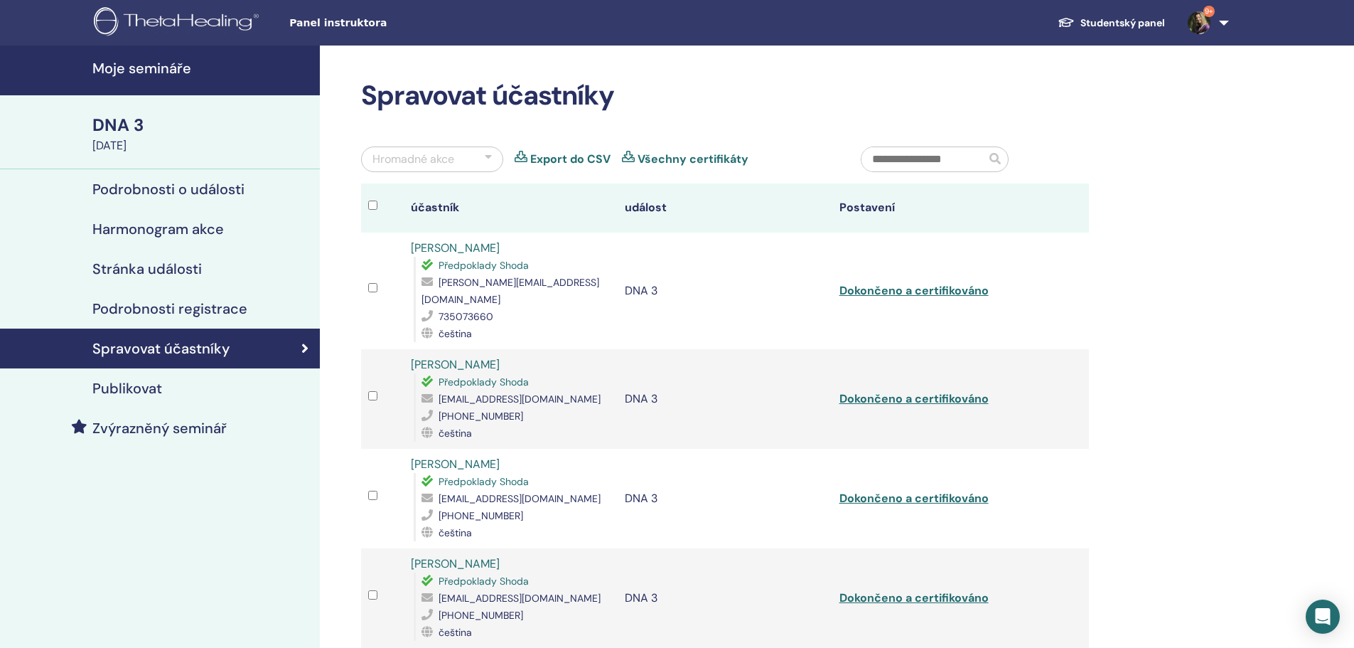
click at [579, 156] on link "Export do CSV" at bounding box center [570, 159] width 80 height 17
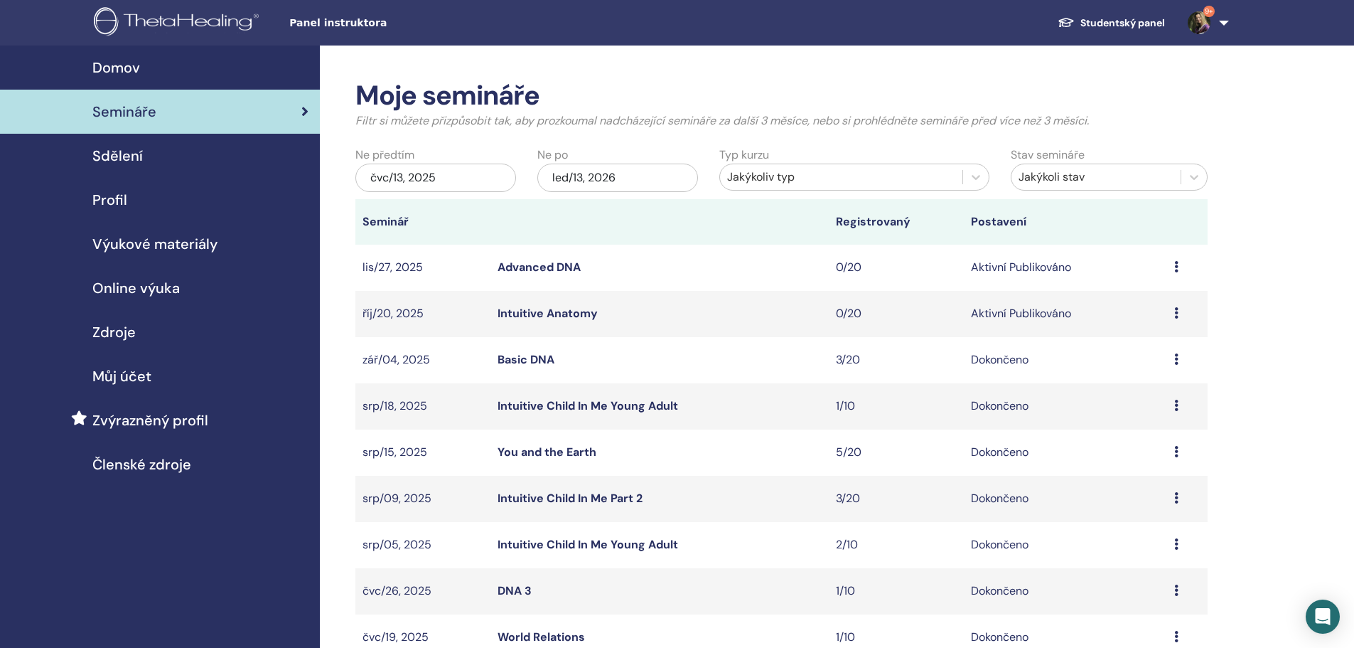
click at [471, 178] on div "čvc/13, 2025" at bounding box center [435, 178] width 161 height 28
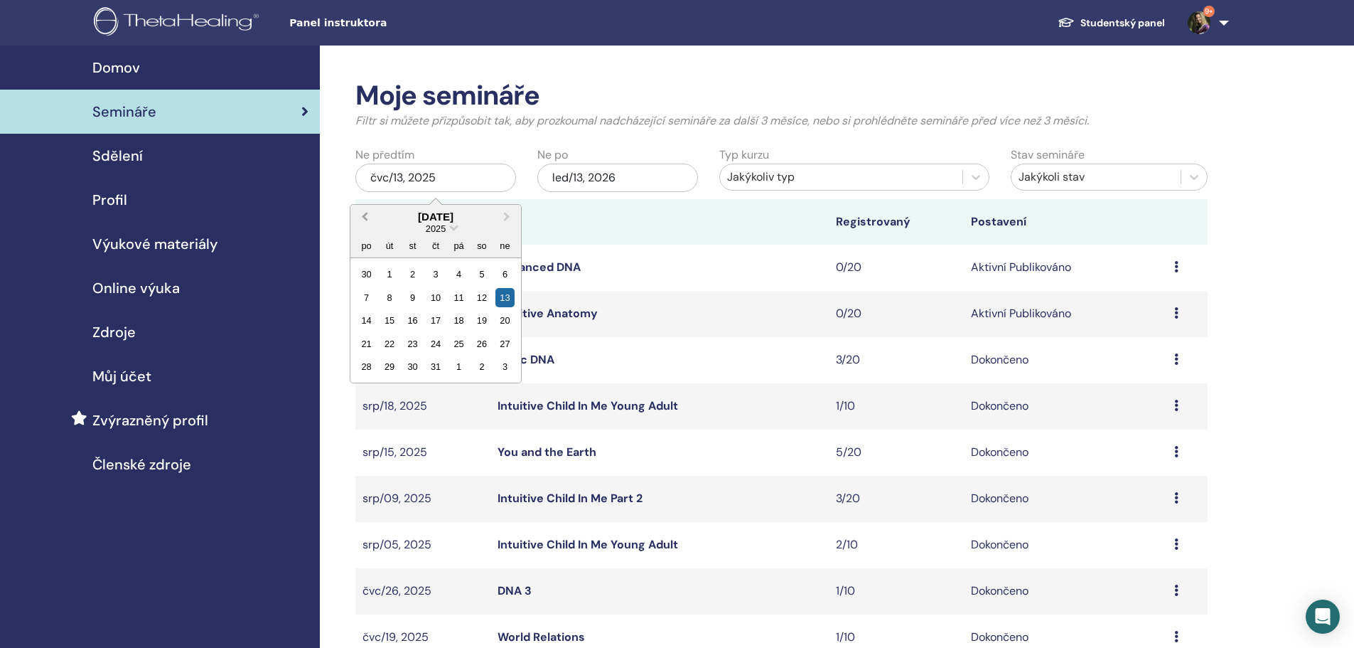
click at [365, 211] on span "Previous Month" at bounding box center [365, 216] width 0 height 15
click at [365, 211] on button "Previous Month" at bounding box center [363, 217] width 23 height 23
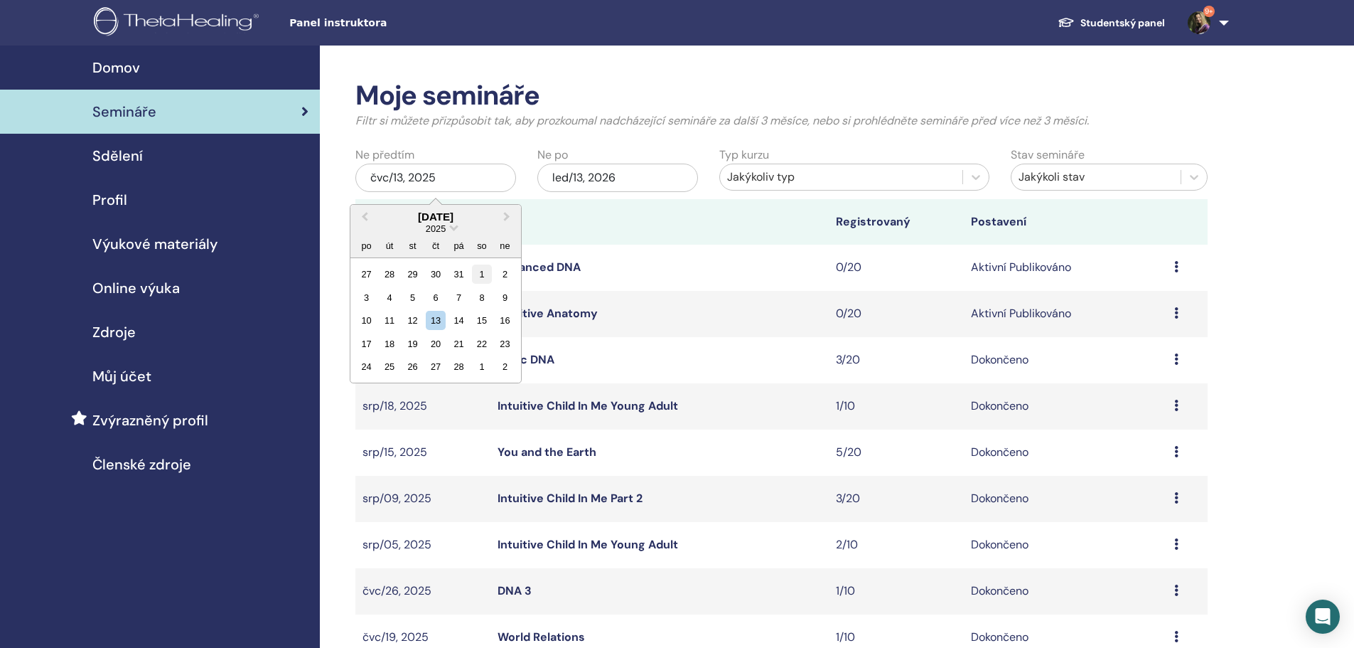
click at [482, 275] on div "1" at bounding box center [481, 273] width 19 height 19
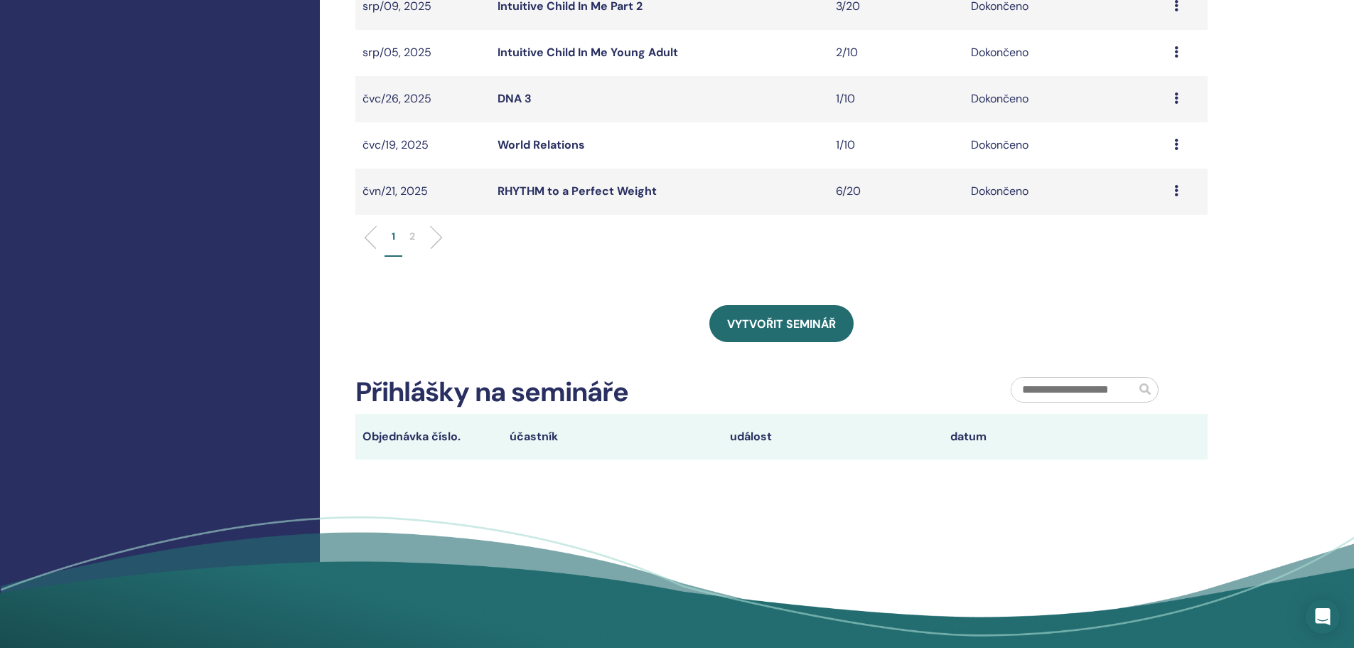
scroll to position [498, 0]
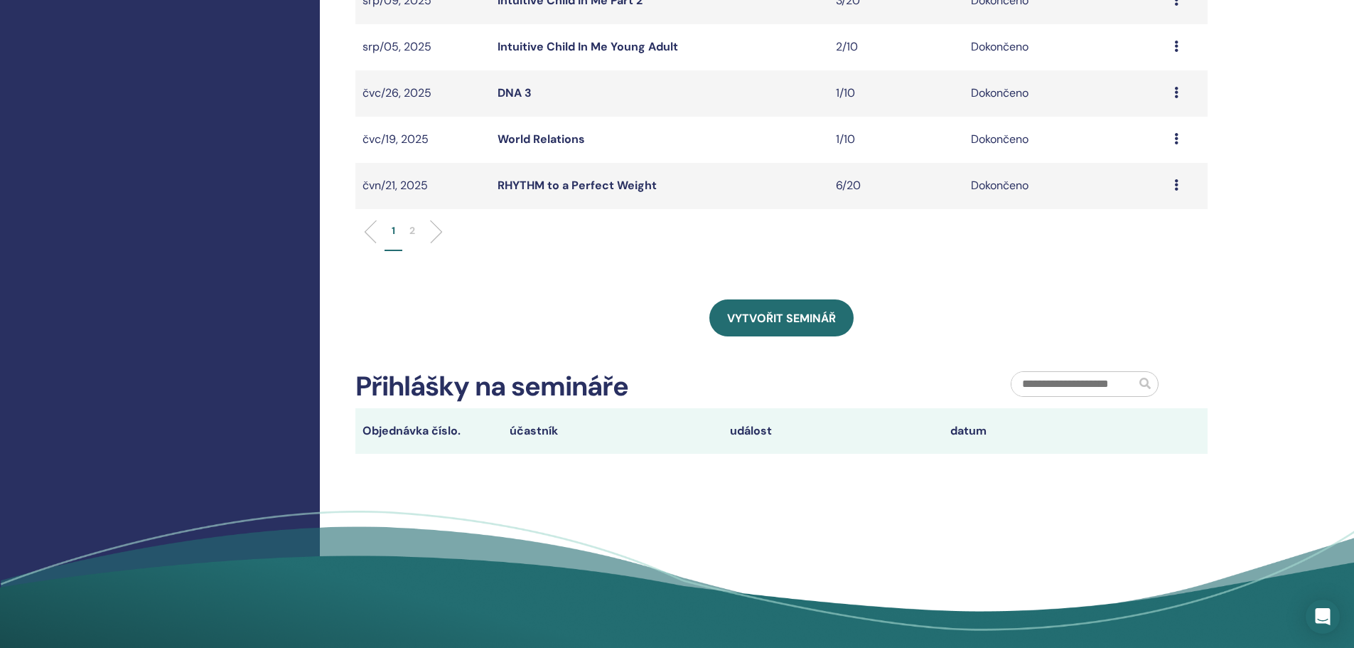
click at [417, 233] on li "2" at bounding box center [412, 237] width 20 height 28
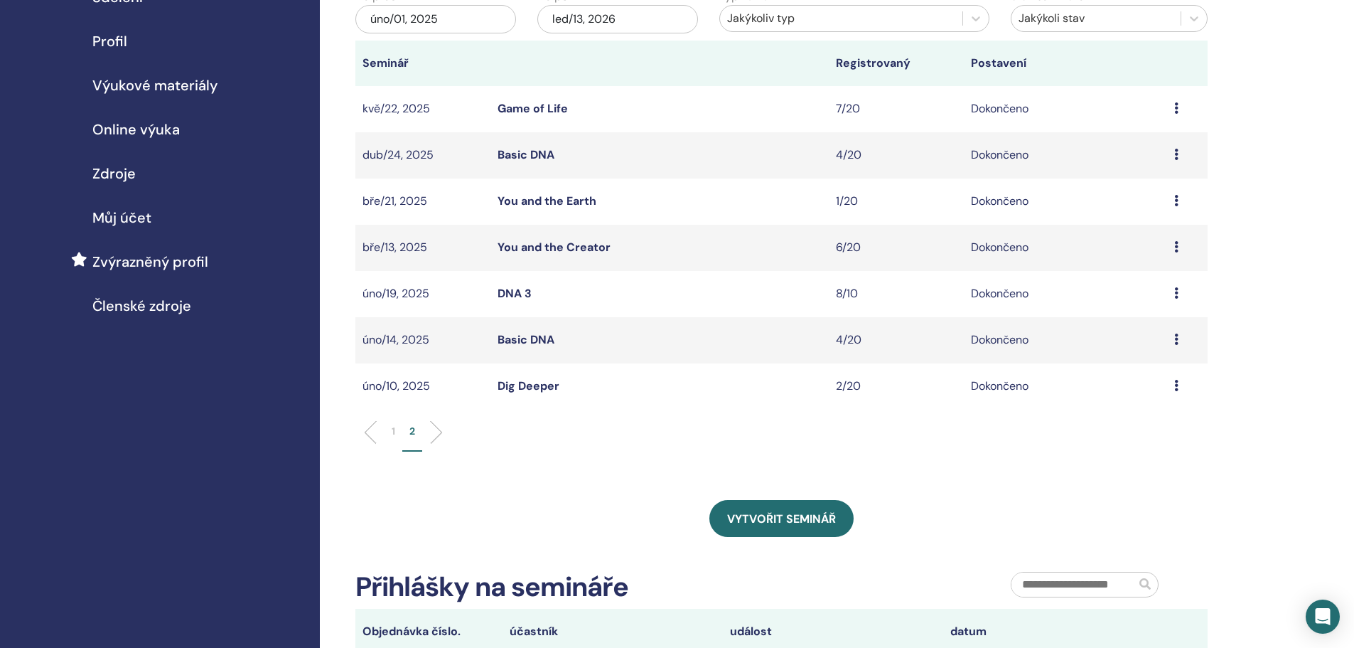
scroll to position [142, 0]
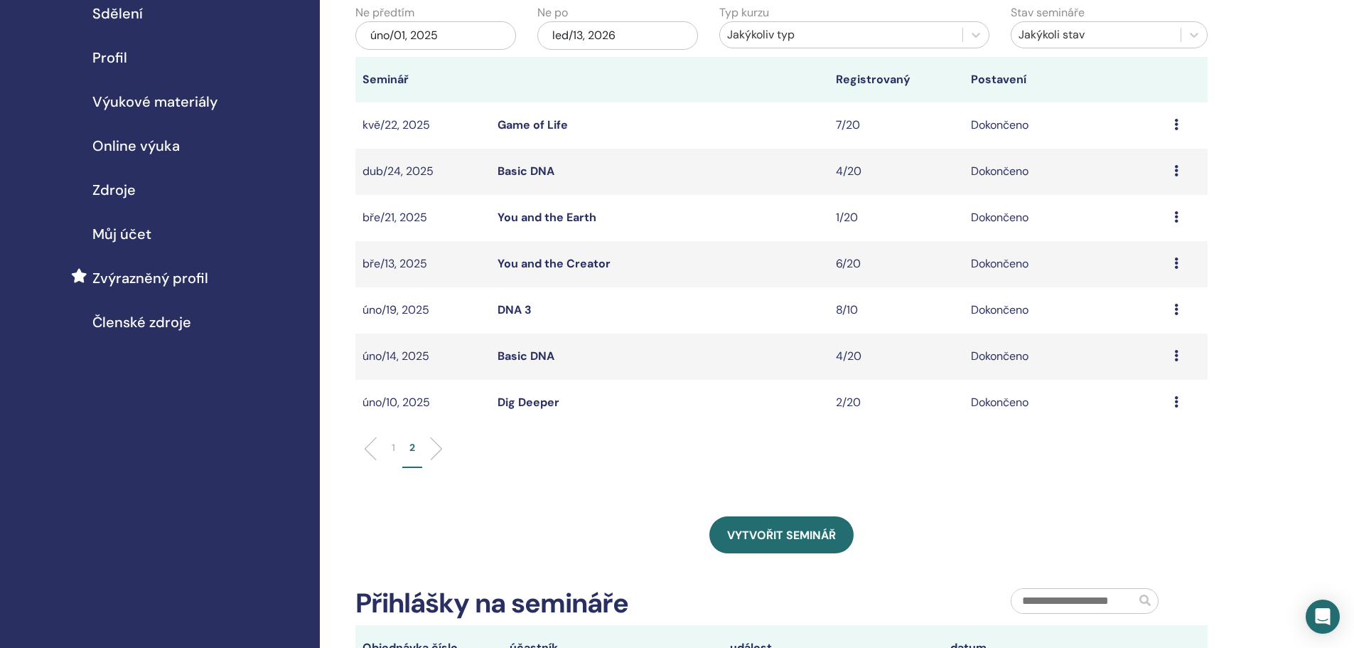
click at [1176, 264] on icon at bounding box center [1176, 262] width 4 height 11
click at [1125, 299] on link "Účastníci" at bounding box center [1133, 296] width 48 height 15
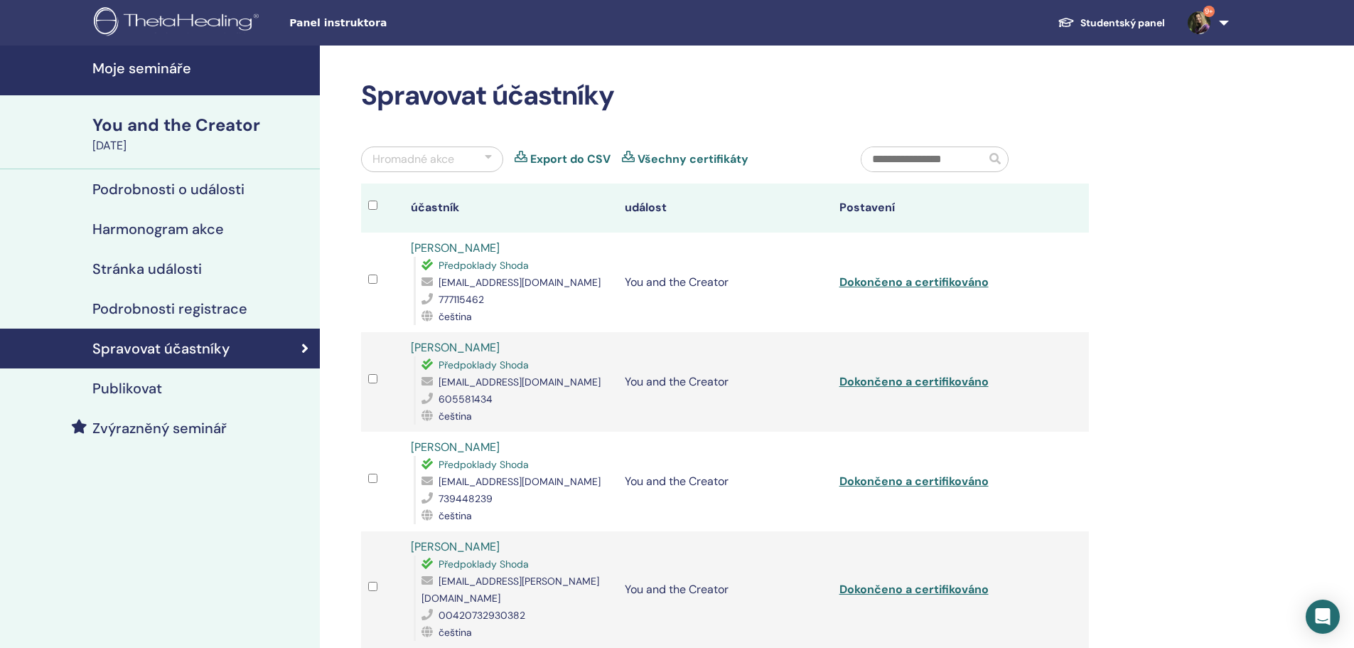
click at [574, 159] on link "Export do CSV" at bounding box center [570, 159] width 80 height 17
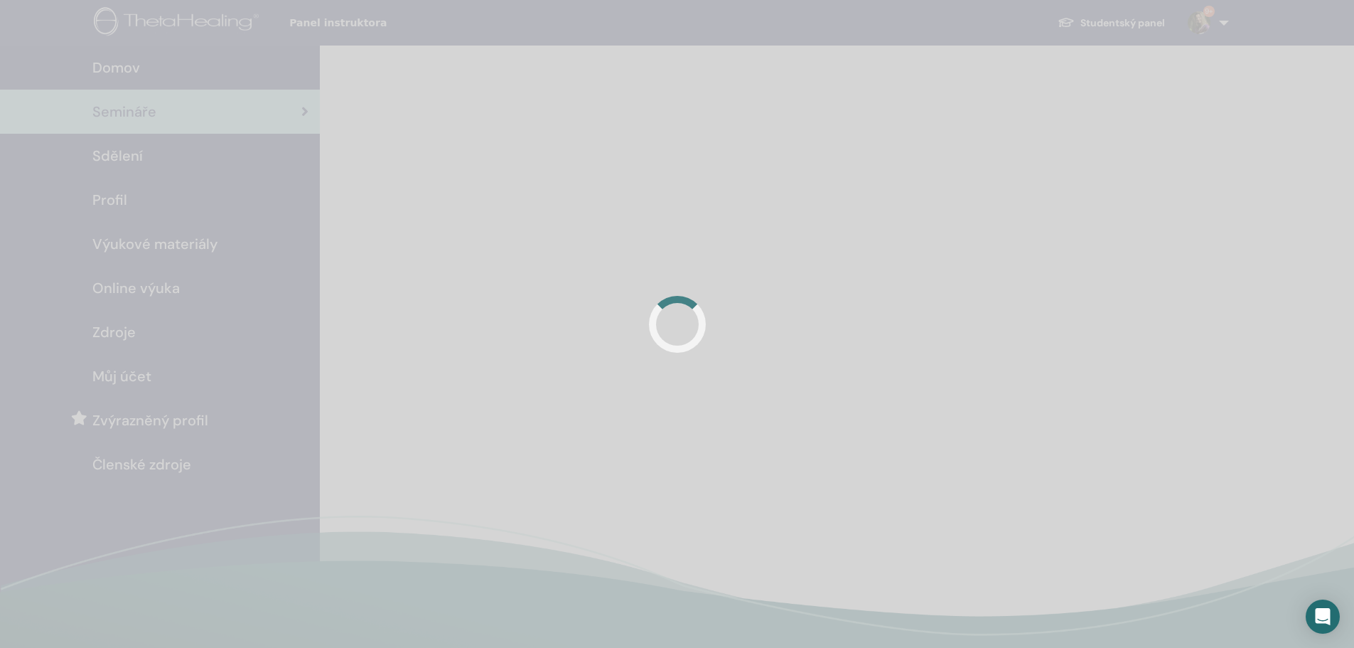
scroll to position [142, 0]
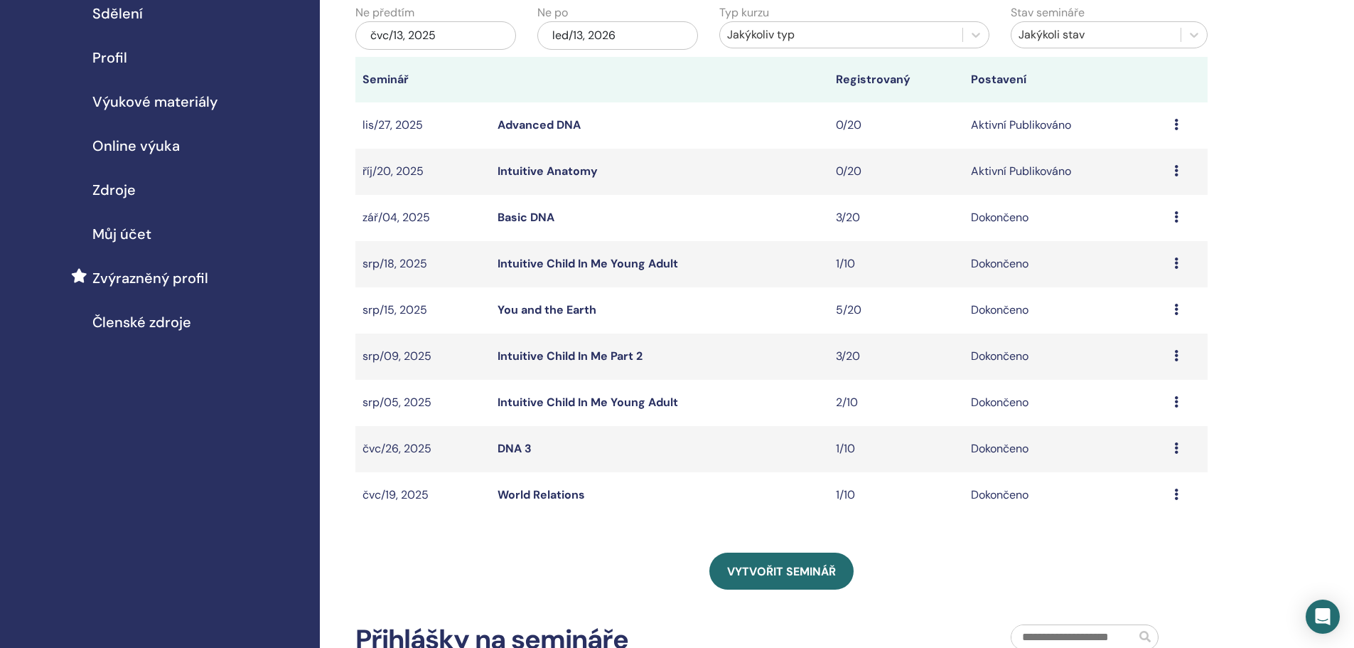
click at [468, 33] on div "čvc/13, 2025" at bounding box center [435, 35] width 161 height 28
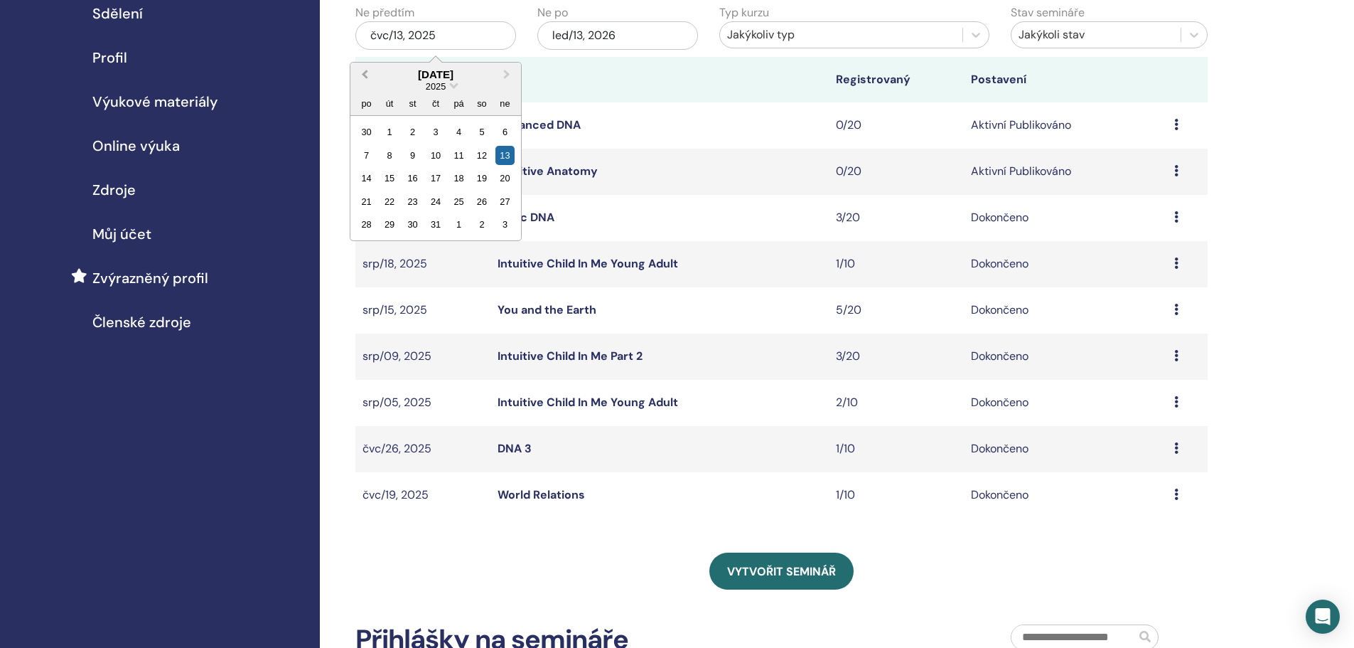
click at [365, 77] on span "Previous Month" at bounding box center [365, 74] width 0 height 15
click at [481, 133] on div "1" at bounding box center [481, 131] width 19 height 19
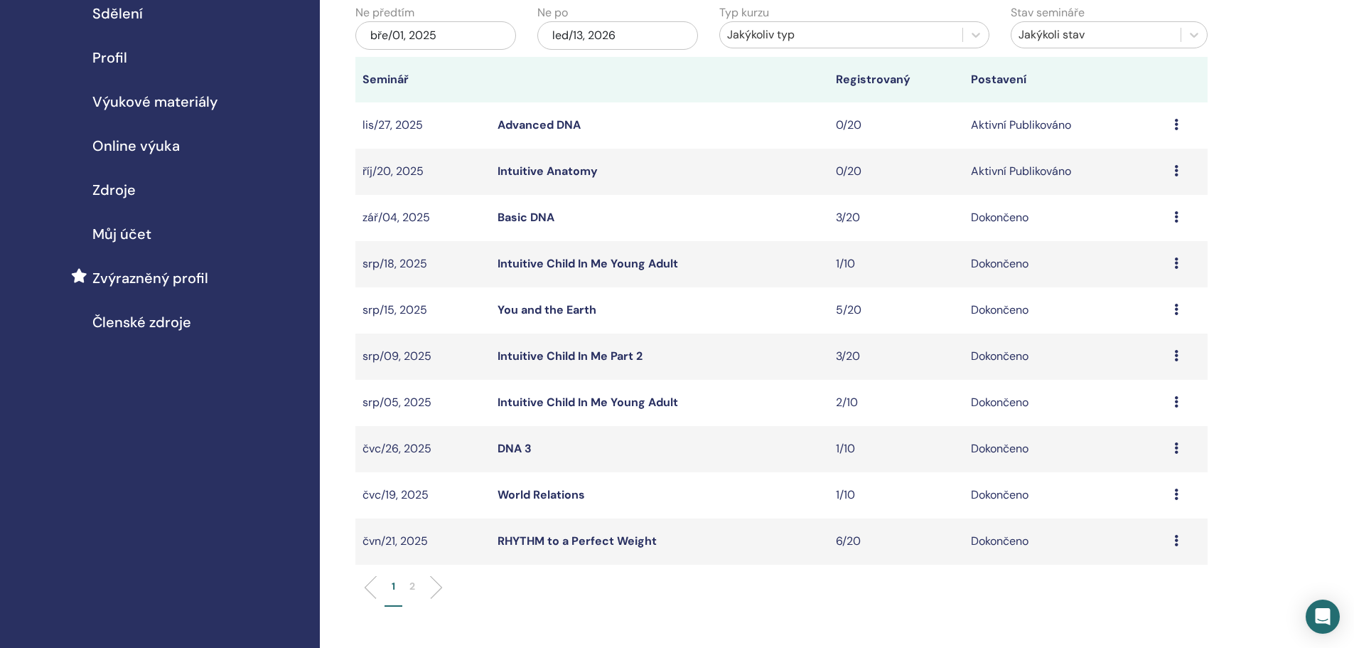
click at [419, 587] on li at bounding box center [431, 587] width 24 height 24
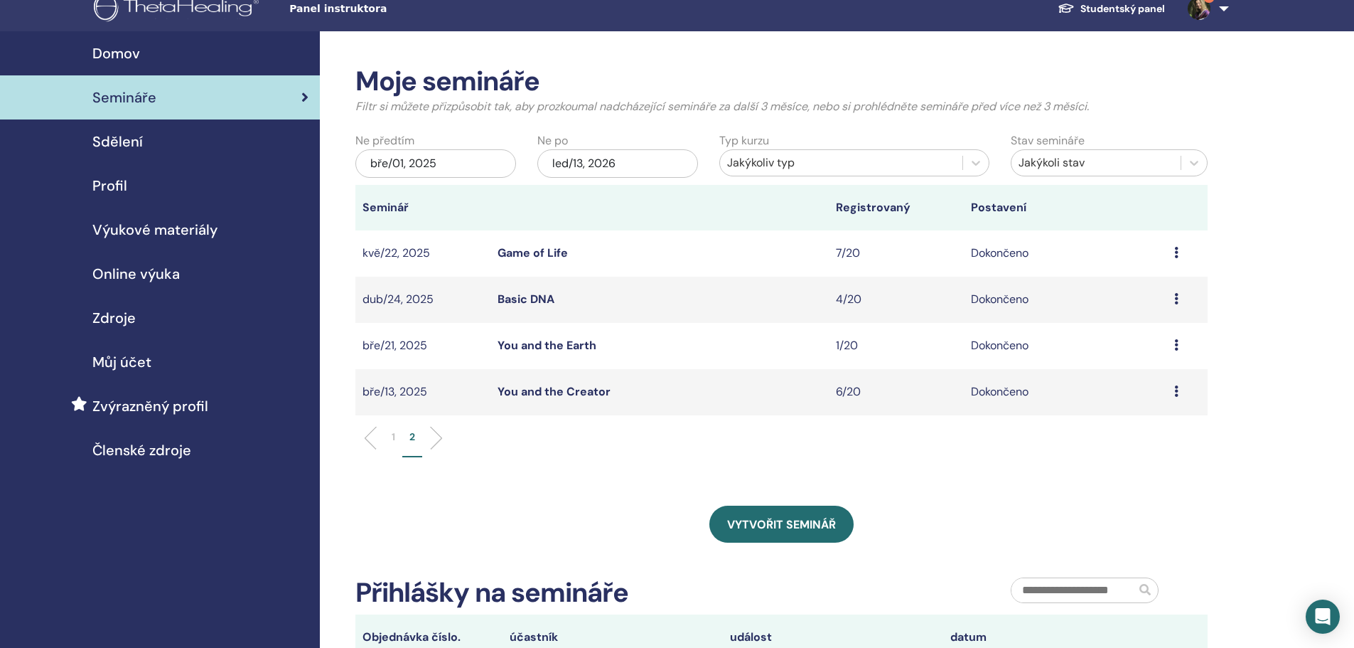
scroll to position [0, 0]
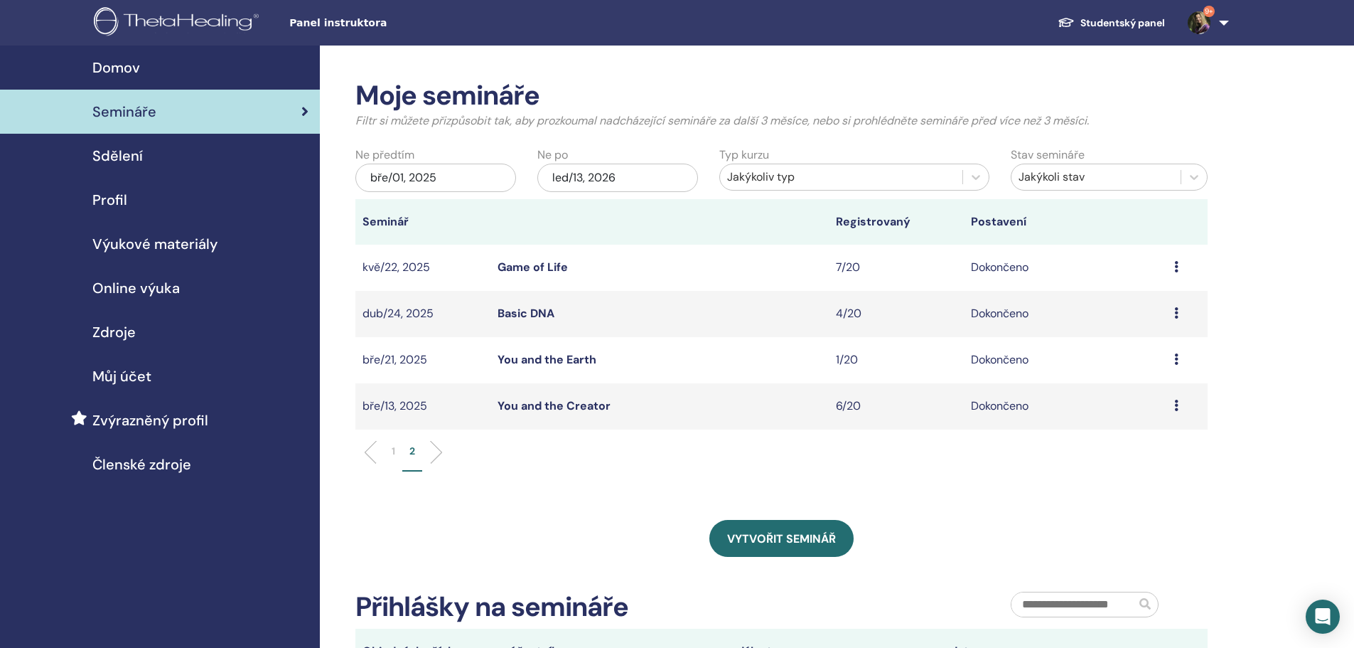
click at [1176, 358] on icon at bounding box center [1176, 358] width 4 height 11
click at [1130, 393] on link "Účastníci" at bounding box center [1133, 390] width 48 height 15
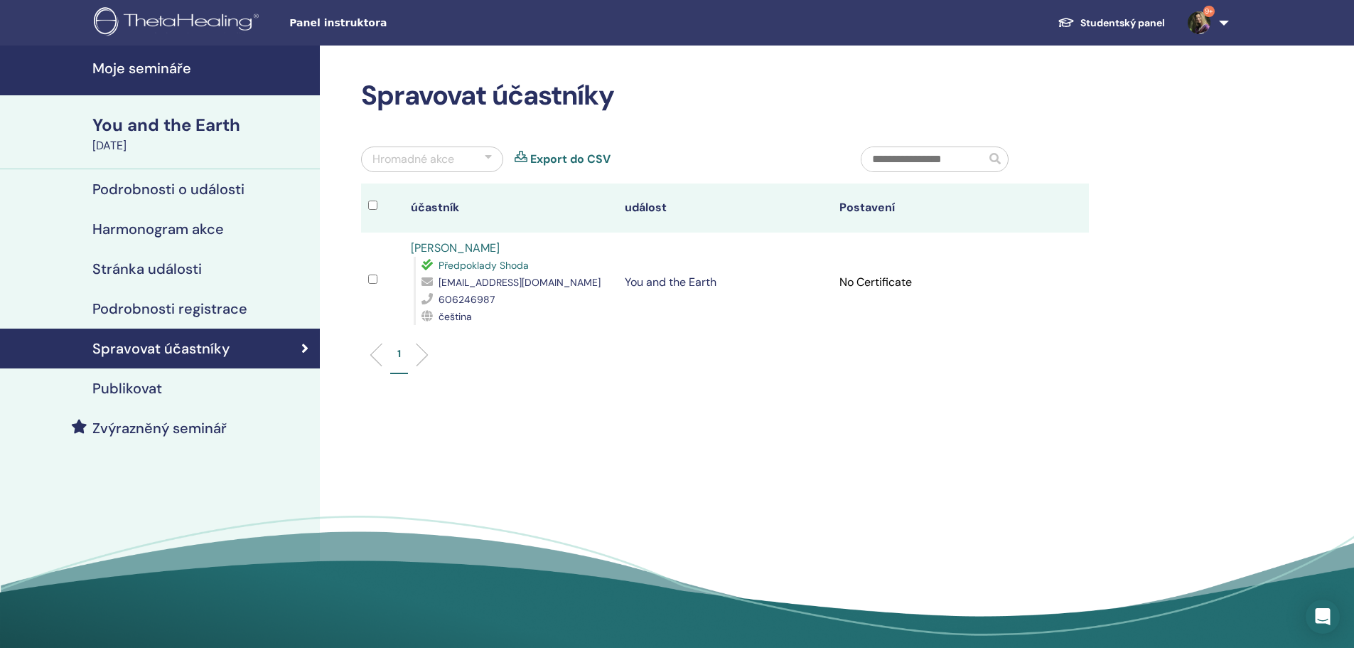
click at [585, 155] on link "Export do CSV" at bounding box center [570, 159] width 80 height 17
click at [142, 143] on div "[DATE]" at bounding box center [201, 145] width 219 height 17
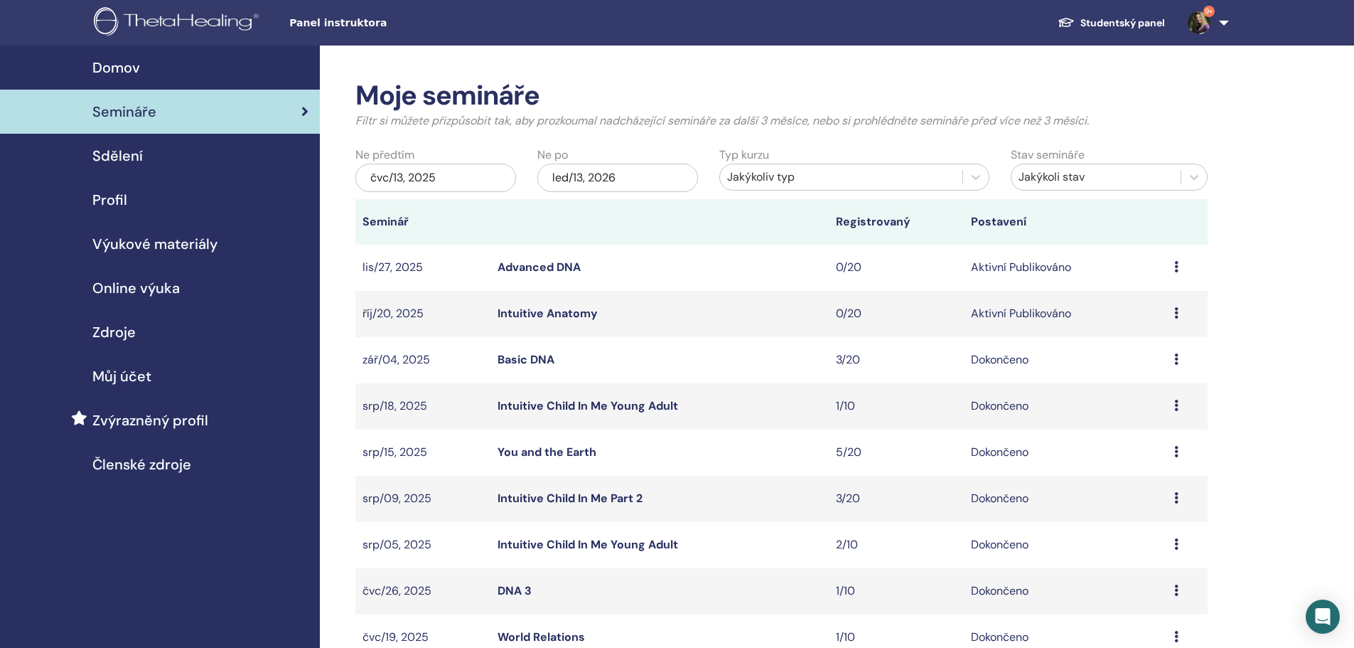
click at [434, 181] on div "čvc/13, 2025" at bounding box center [435, 178] width 161 height 28
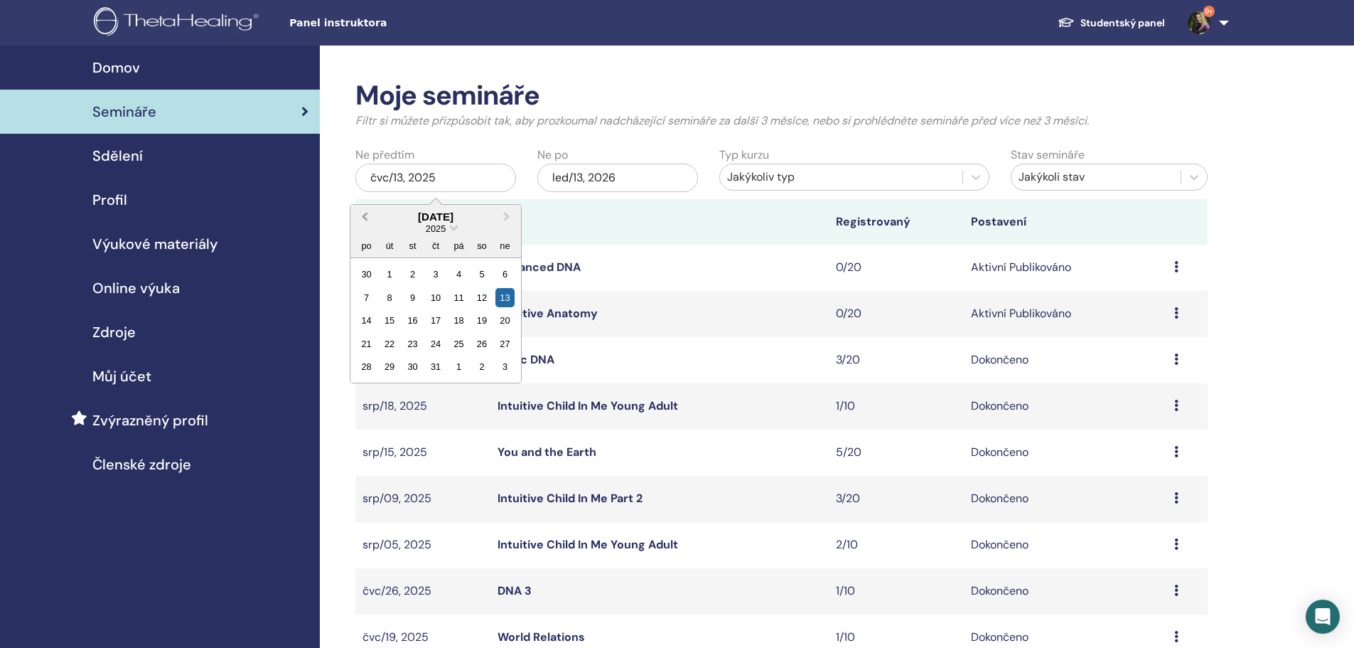
click at [365, 216] on span "Previous Month" at bounding box center [365, 216] width 0 height 15
click at [483, 274] on div "1" at bounding box center [481, 273] width 19 height 19
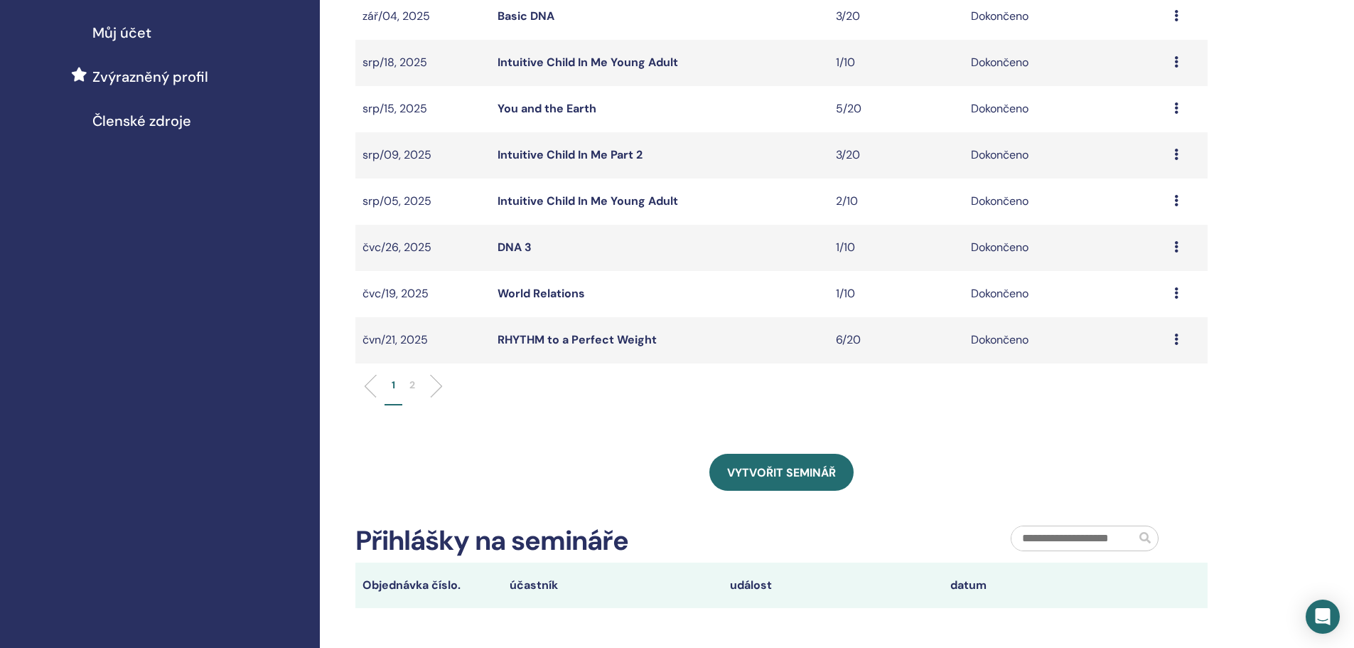
scroll to position [355, 0]
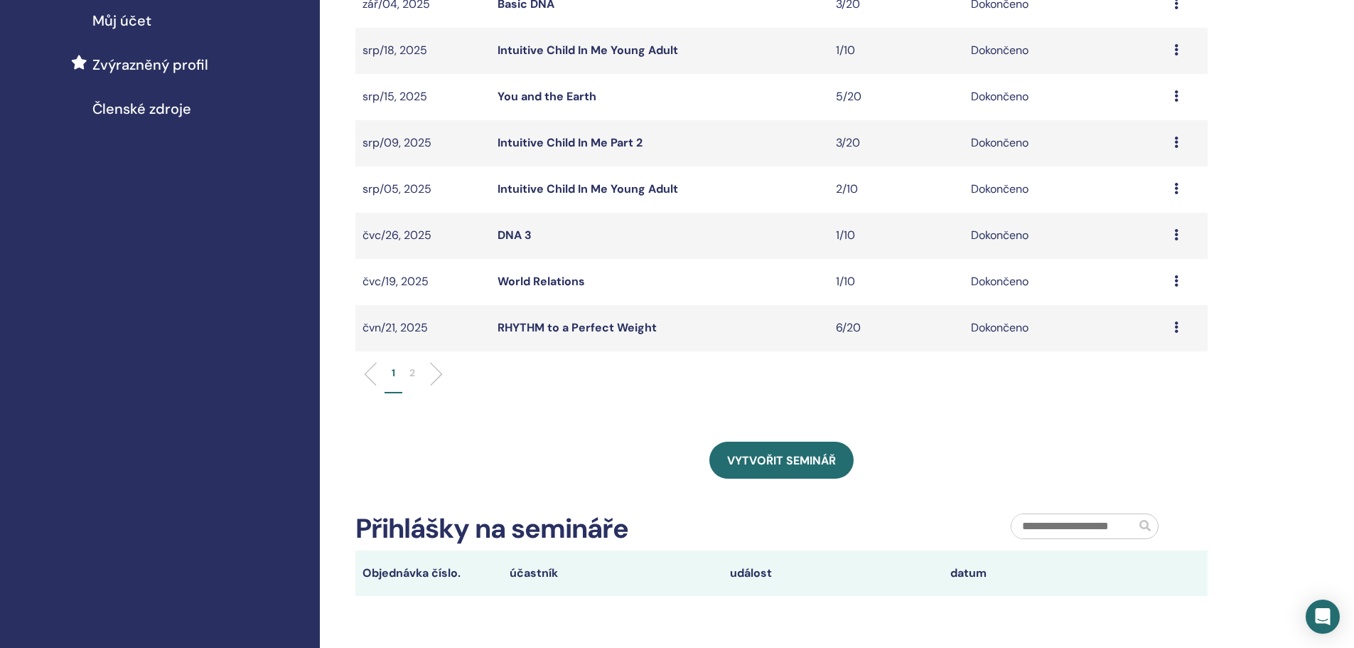
click at [416, 372] on li "2" at bounding box center [412, 379] width 20 height 28
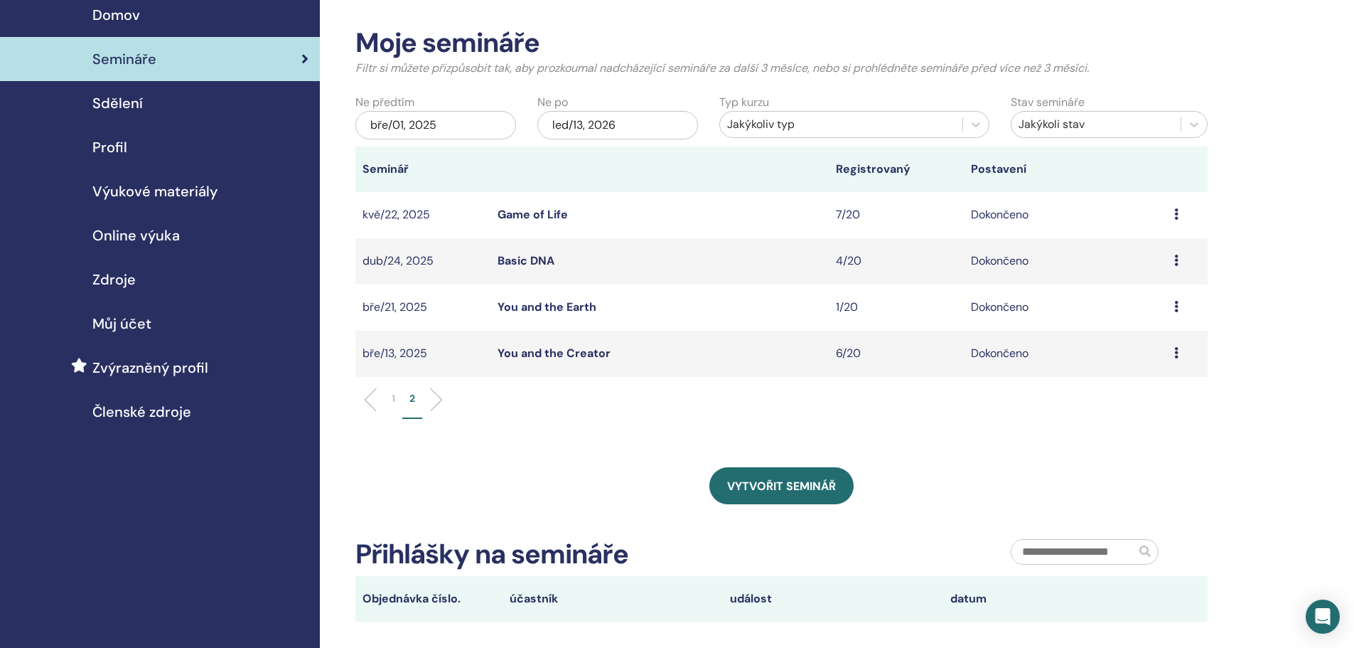
scroll to position [0, 0]
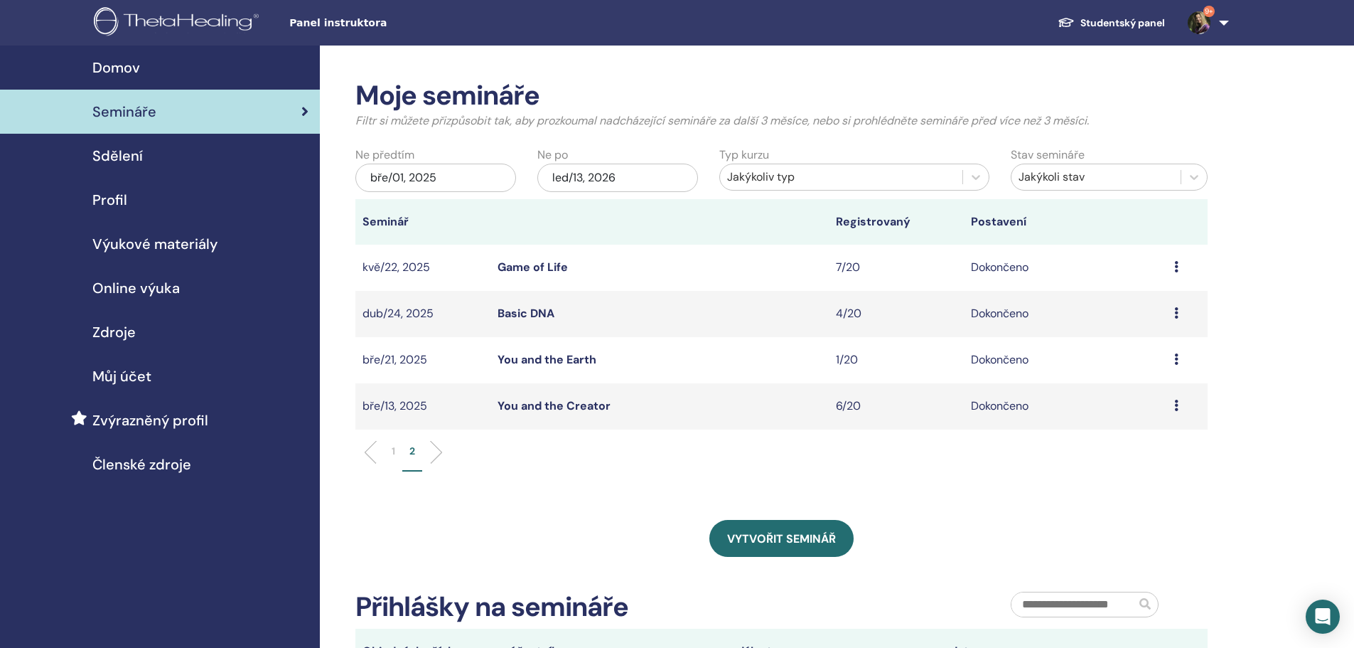
click at [1175, 314] on icon at bounding box center [1176, 312] width 4 height 11
click at [1142, 347] on link "Účastníci" at bounding box center [1132, 346] width 48 height 15
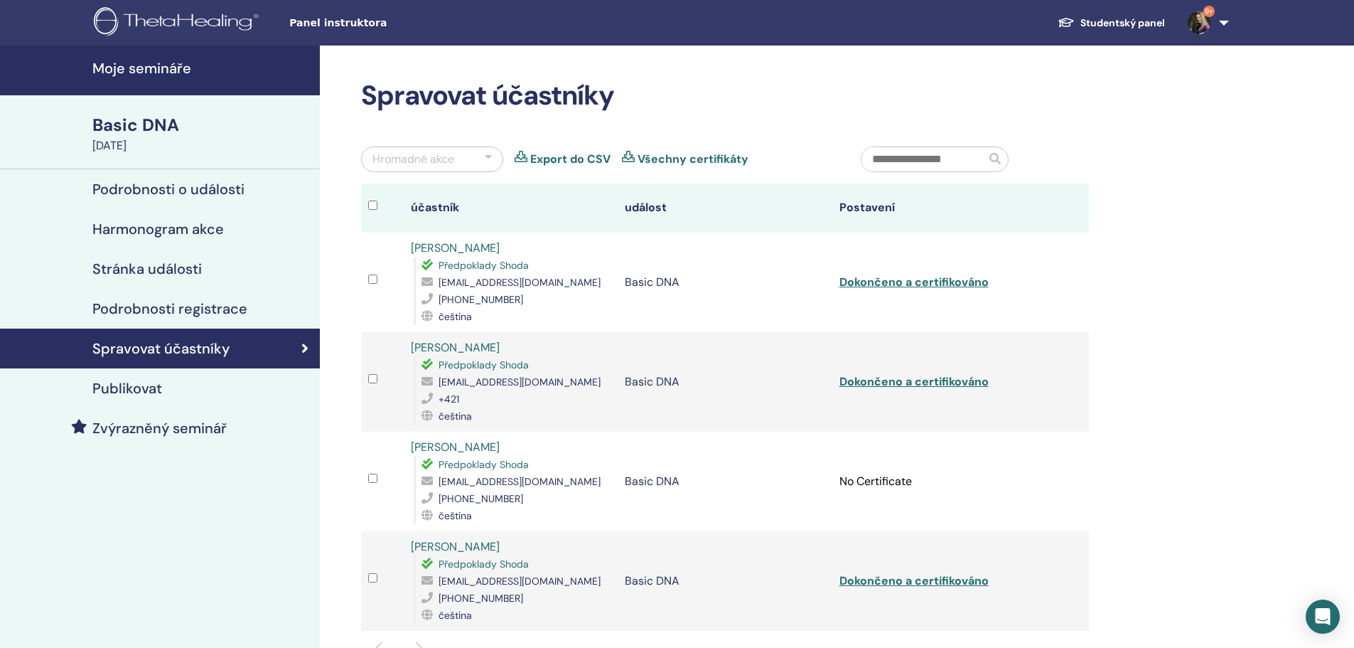
click at [569, 161] on link "Export do CSV" at bounding box center [570, 159] width 80 height 17
click at [155, 72] on h4 "Moje semináře" at bounding box center [201, 68] width 219 height 17
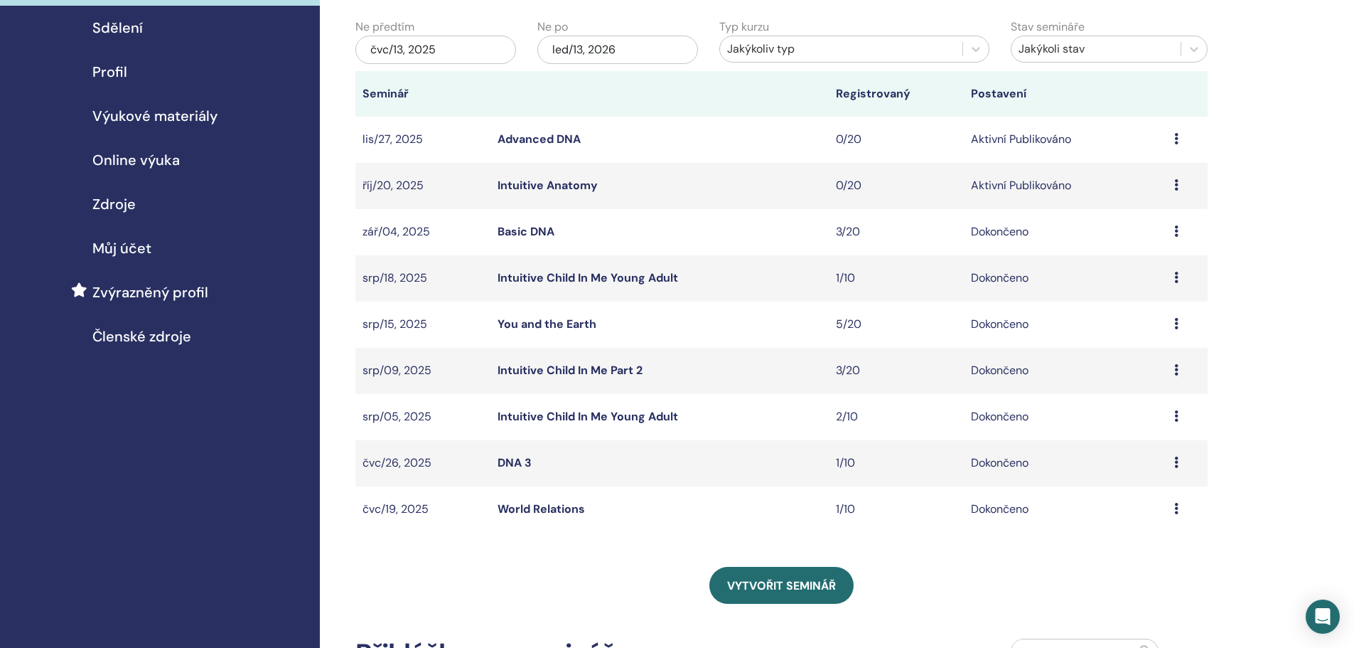
scroll to position [142, 0]
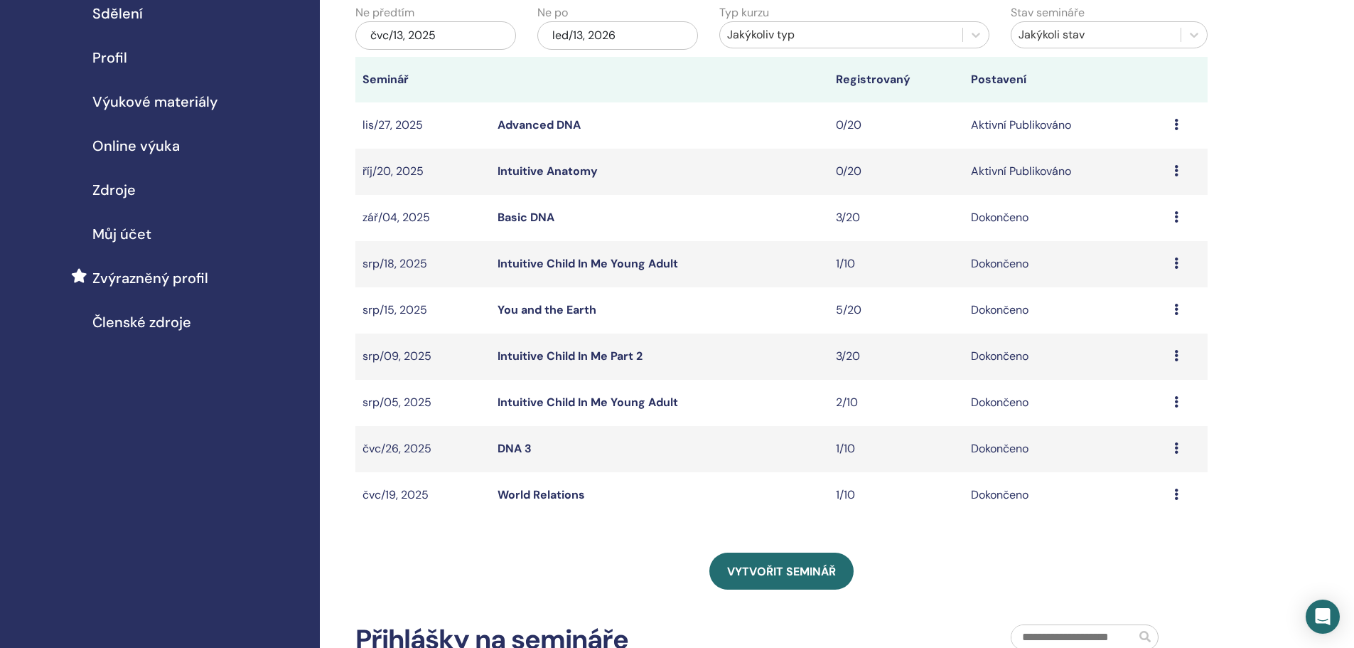
click at [456, 43] on div "čvc/13, 2025" at bounding box center [435, 35] width 161 height 28
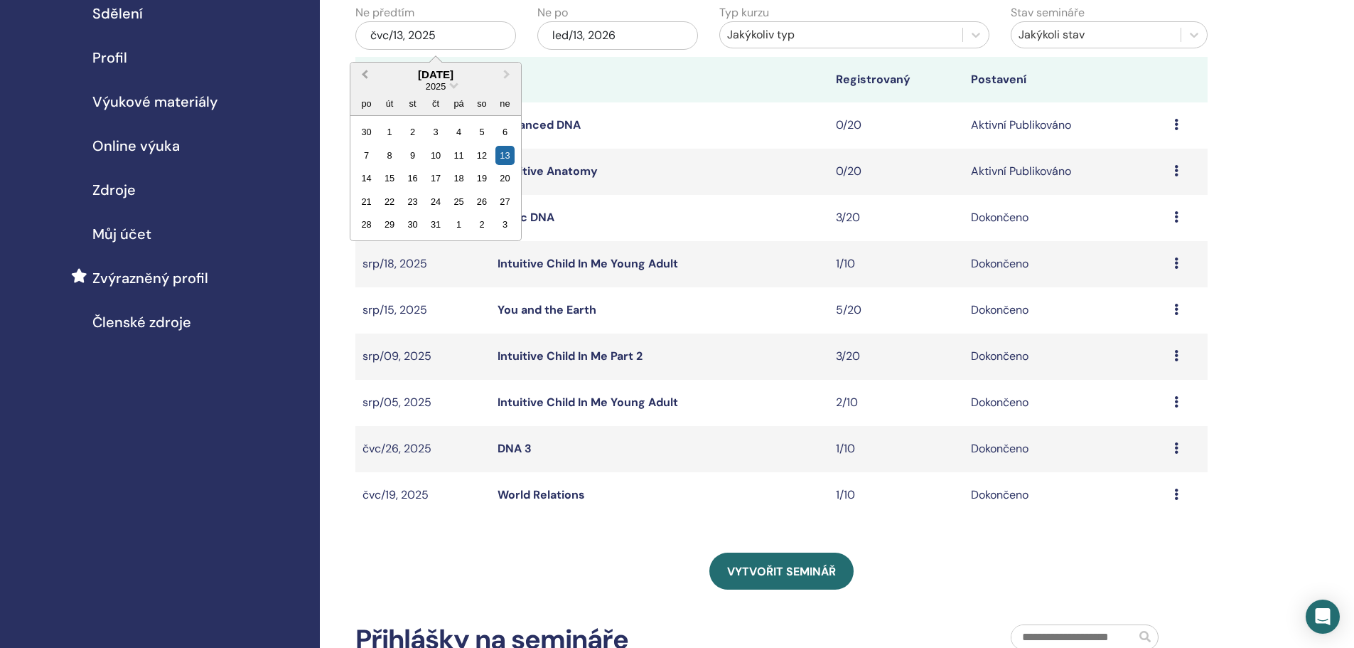
click at [365, 76] on span "Previous Month" at bounding box center [365, 74] width 0 height 15
click at [388, 130] on div "1" at bounding box center [389, 131] width 19 height 19
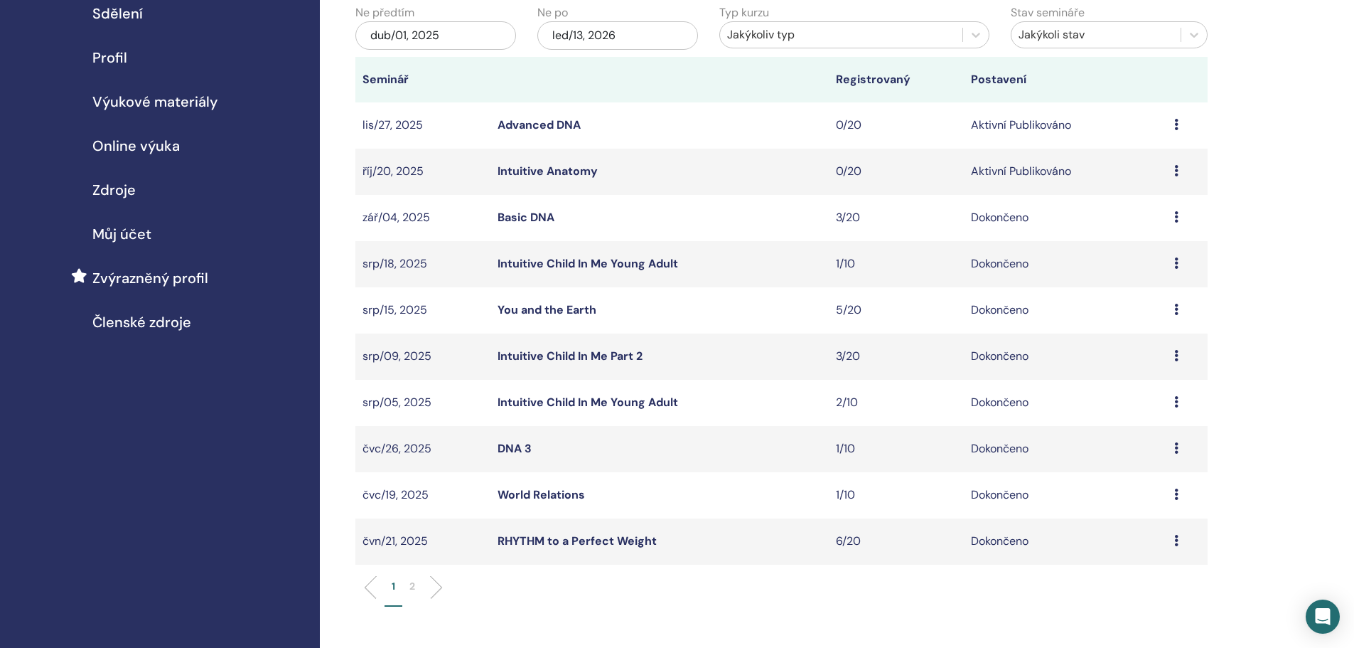
click at [412, 589] on p "2" at bounding box center [412, 586] width 6 height 15
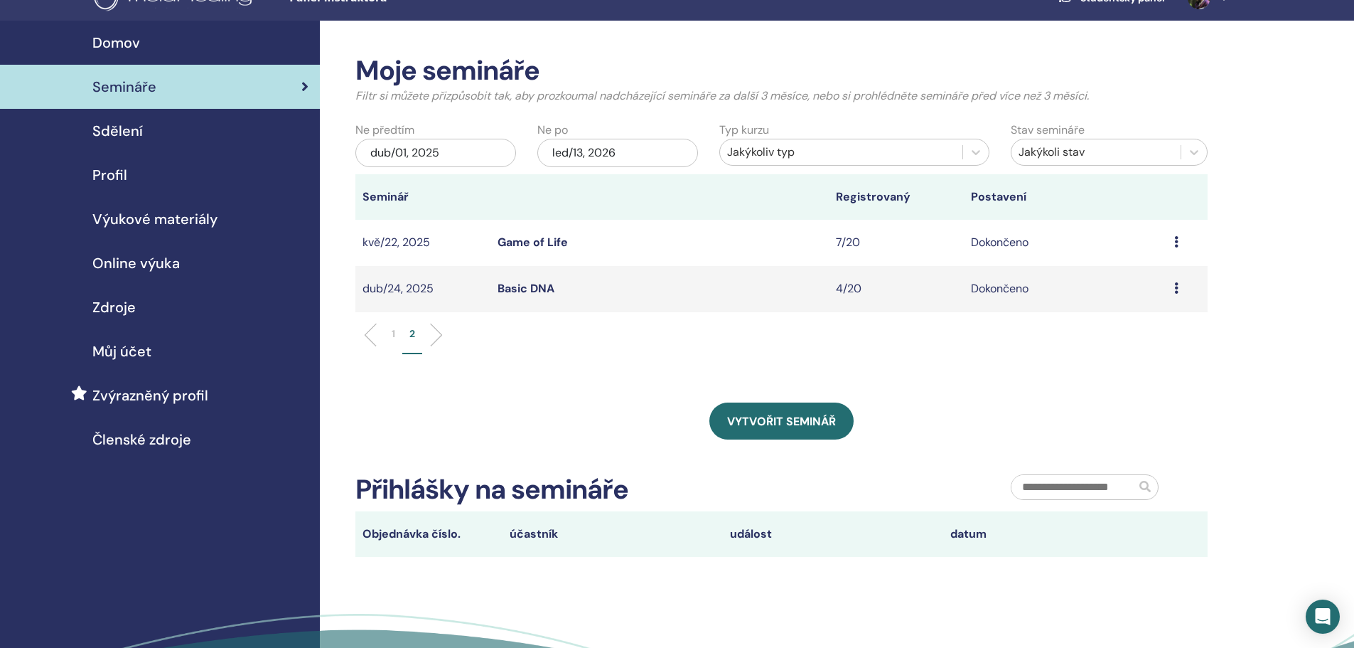
scroll to position [0, 0]
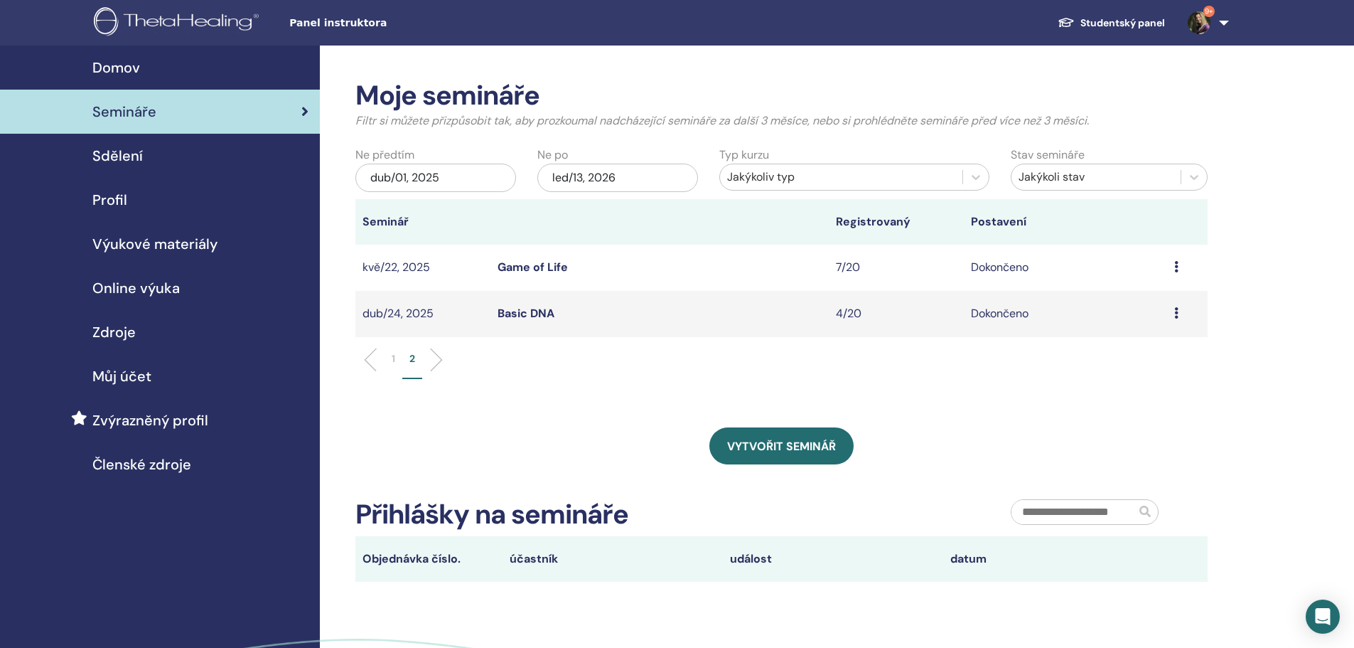
click at [1172, 264] on td "Náhled Účastníci" at bounding box center [1187, 268] width 41 height 46
click at [1177, 266] on icon at bounding box center [1176, 266] width 4 height 11
click at [1137, 299] on link "Účastníci" at bounding box center [1134, 298] width 48 height 15
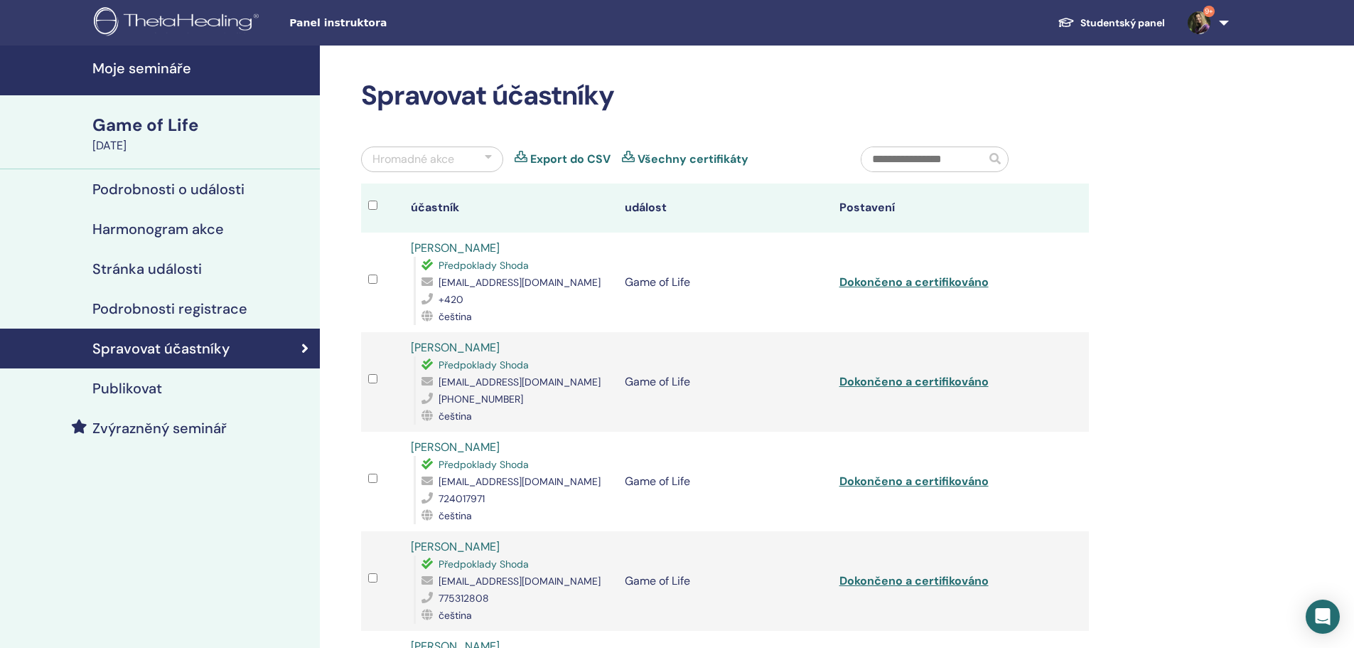
click at [550, 156] on link "Export do CSV" at bounding box center [570, 159] width 80 height 17
click at [153, 70] on h4 "Moje semináře" at bounding box center [201, 68] width 219 height 17
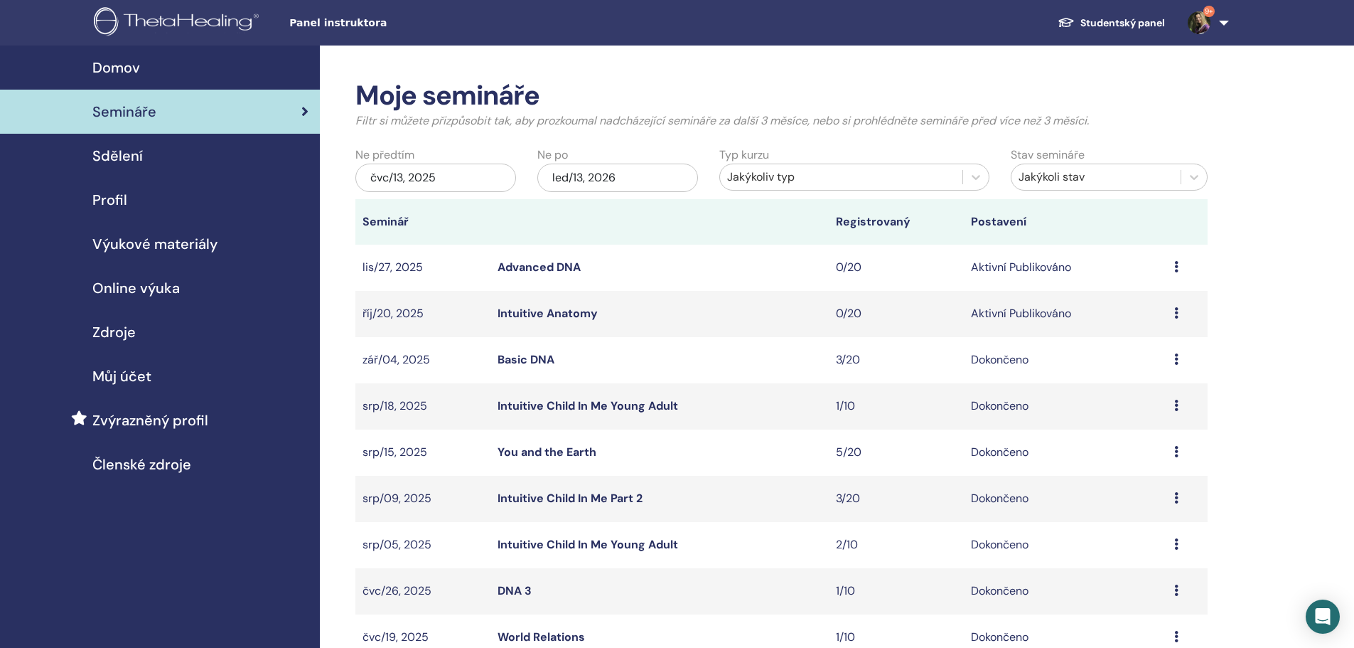
click at [402, 185] on div "čvc/13, 2025" at bounding box center [435, 178] width 161 height 28
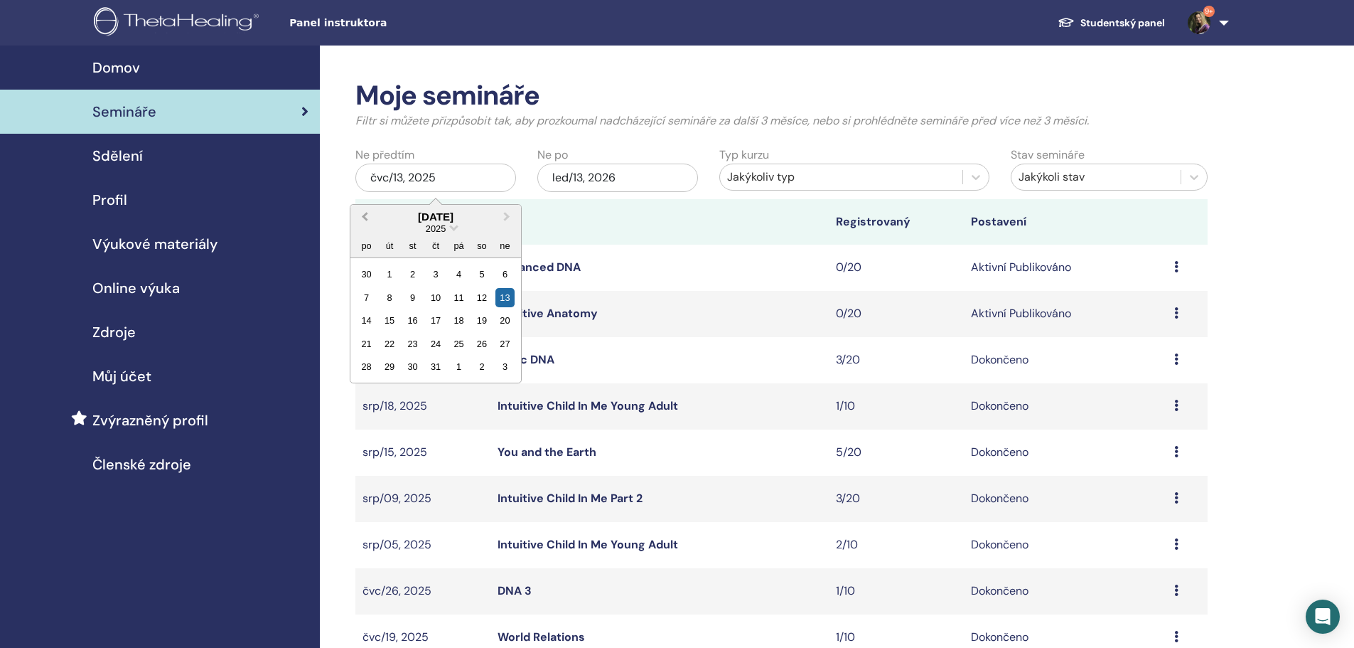
click at [365, 216] on span "Previous Month" at bounding box center [365, 216] width 0 height 15
click at [436, 273] on div "1" at bounding box center [435, 273] width 19 height 19
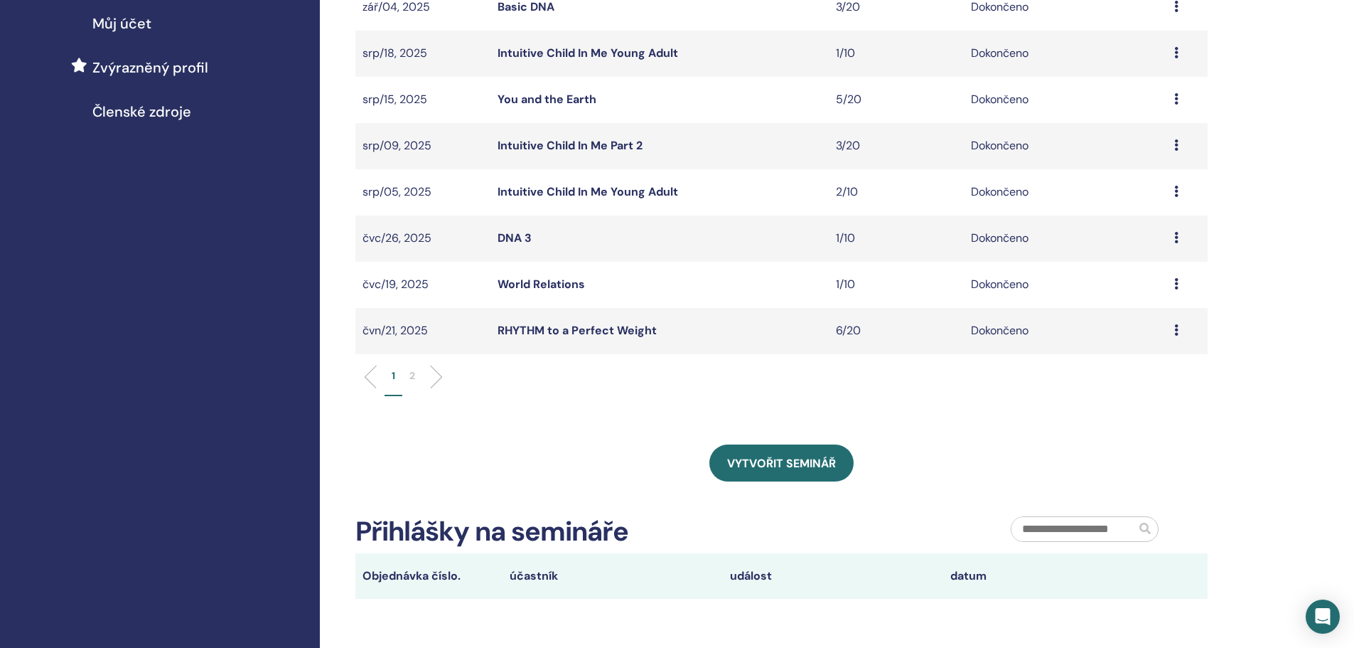
scroll to position [355, 0]
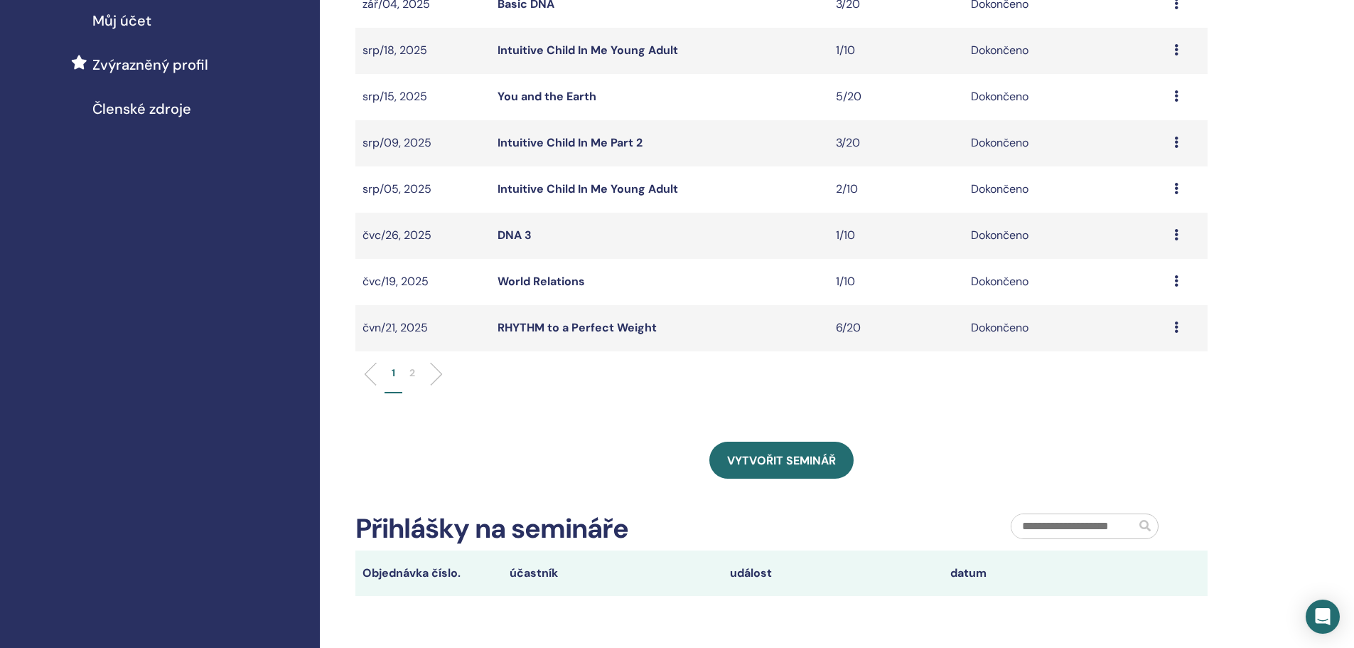
click at [410, 374] on p "2" at bounding box center [412, 372] width 6 height 15
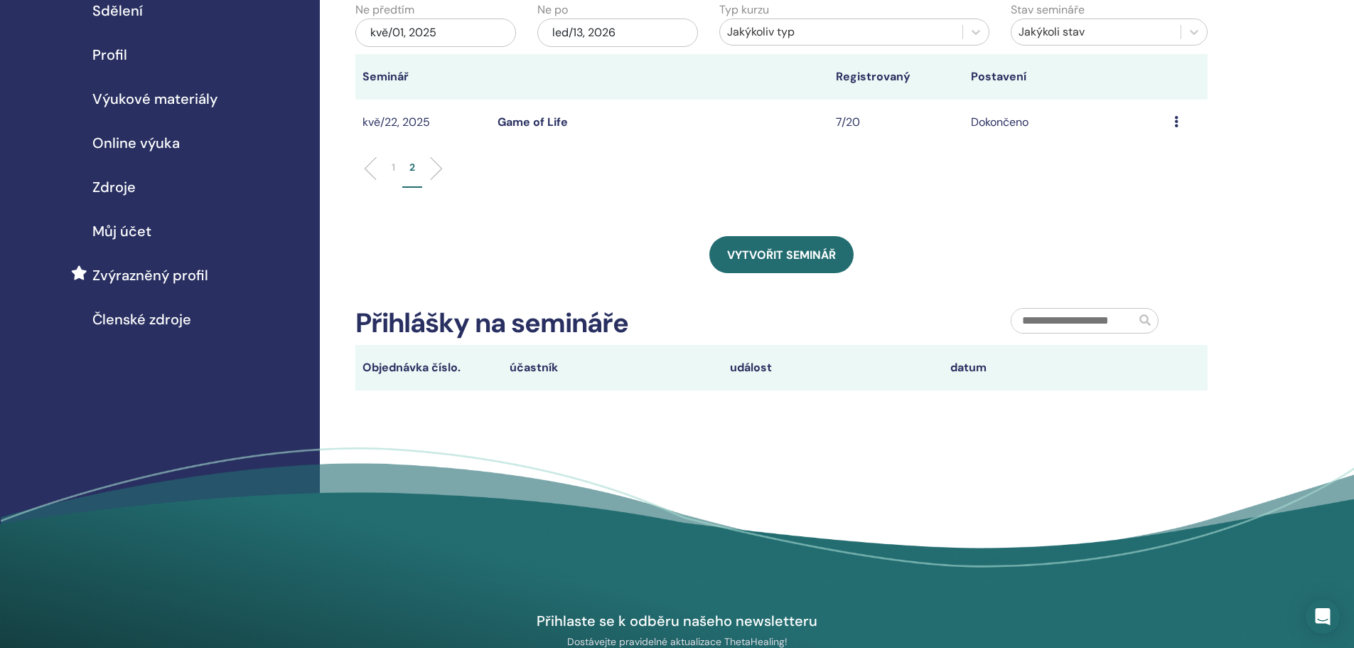
scroll to position [142, 0]
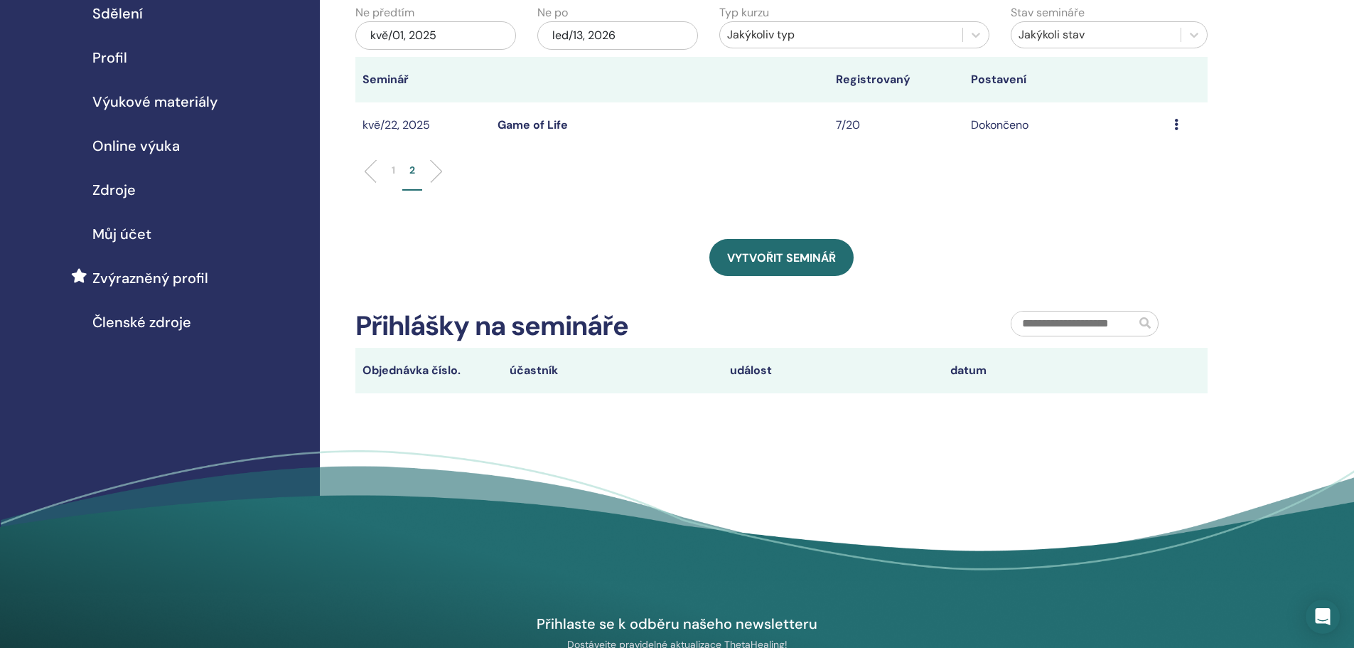
click at [392, 171] on p "1" at bounding box center [394, 170] width 4 height 15
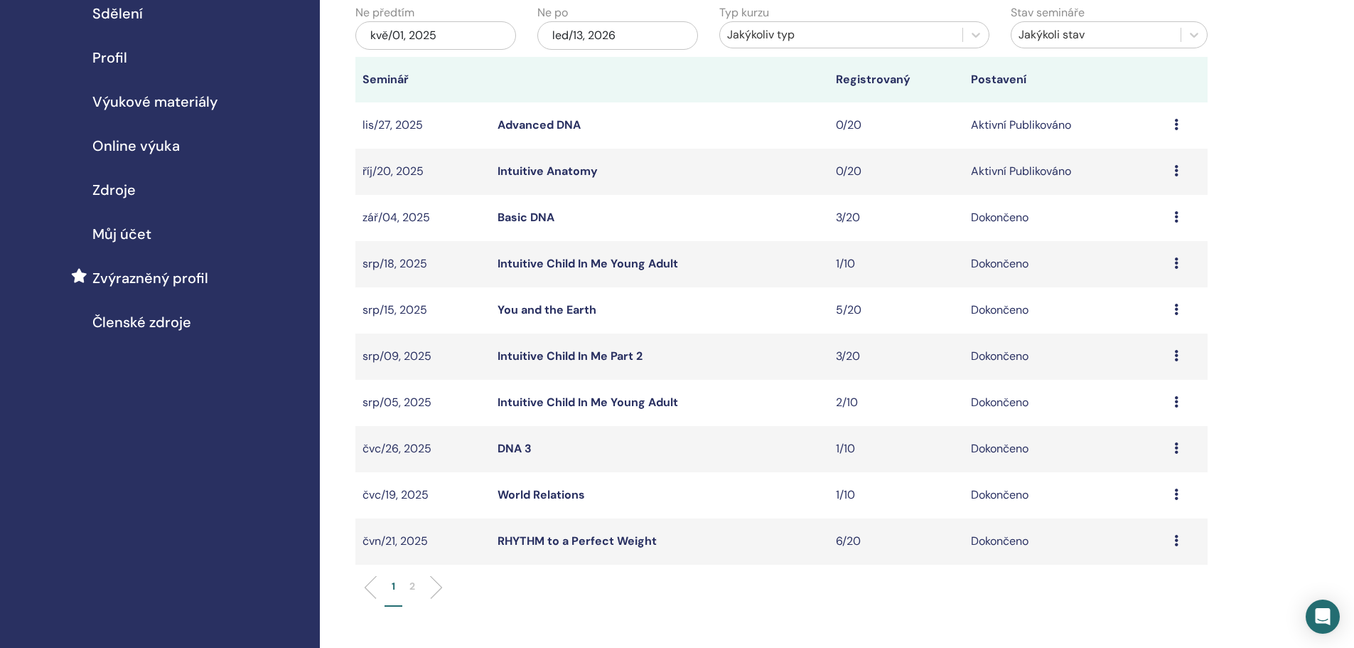
click at [1175, 536] on icon at bounding box center [1176, 540] width 4 height 11
click at [1131, 571] on link "Účastníci" at bounding box center [1132, 569] width 48 height 15
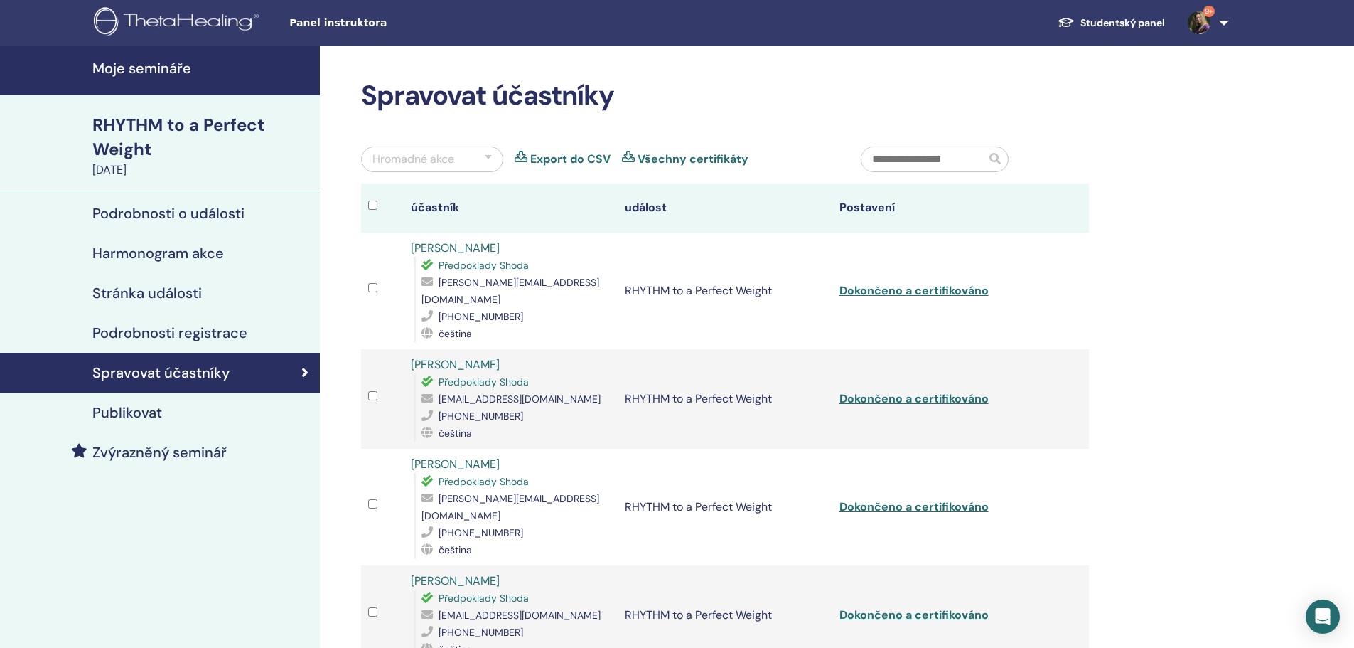
click at [590, 154] on link "Export do CSV" at bounding box center [570, 159] width 80 height 17
click at [175, 70] on h4 "Moje semináře" at bounding box center [201, 68] width 219 height 17
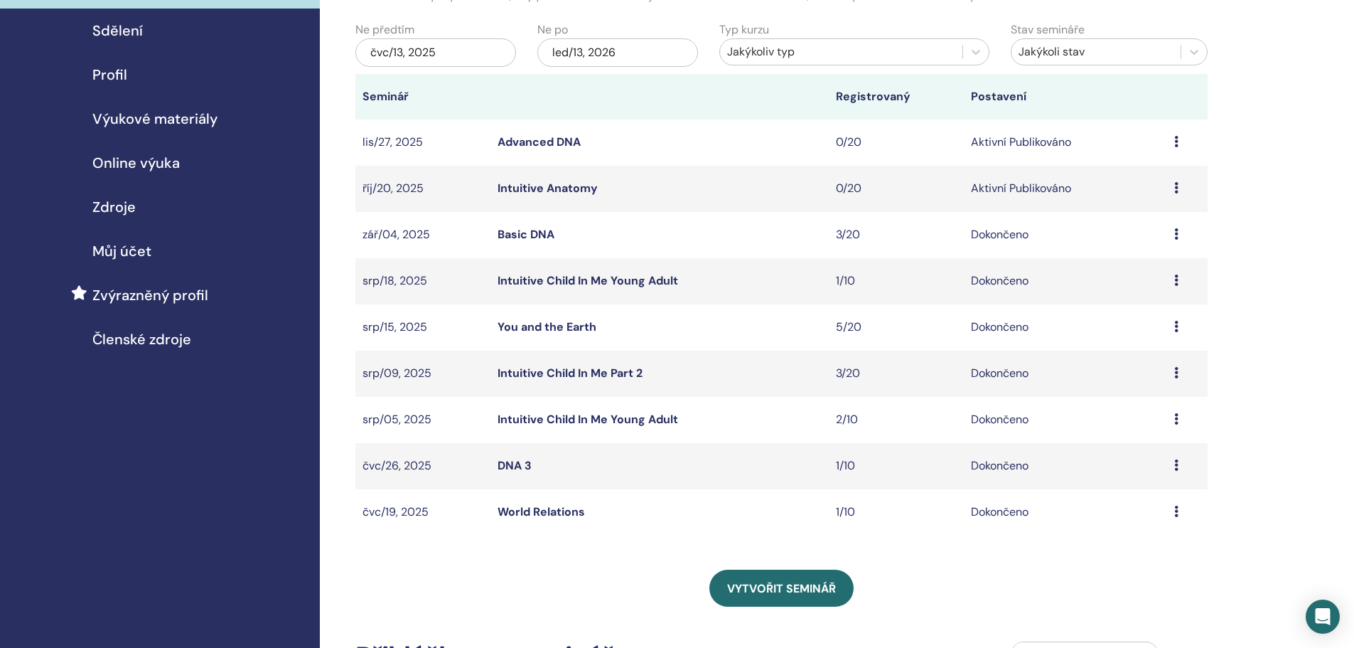
scroll to position [142, 0]
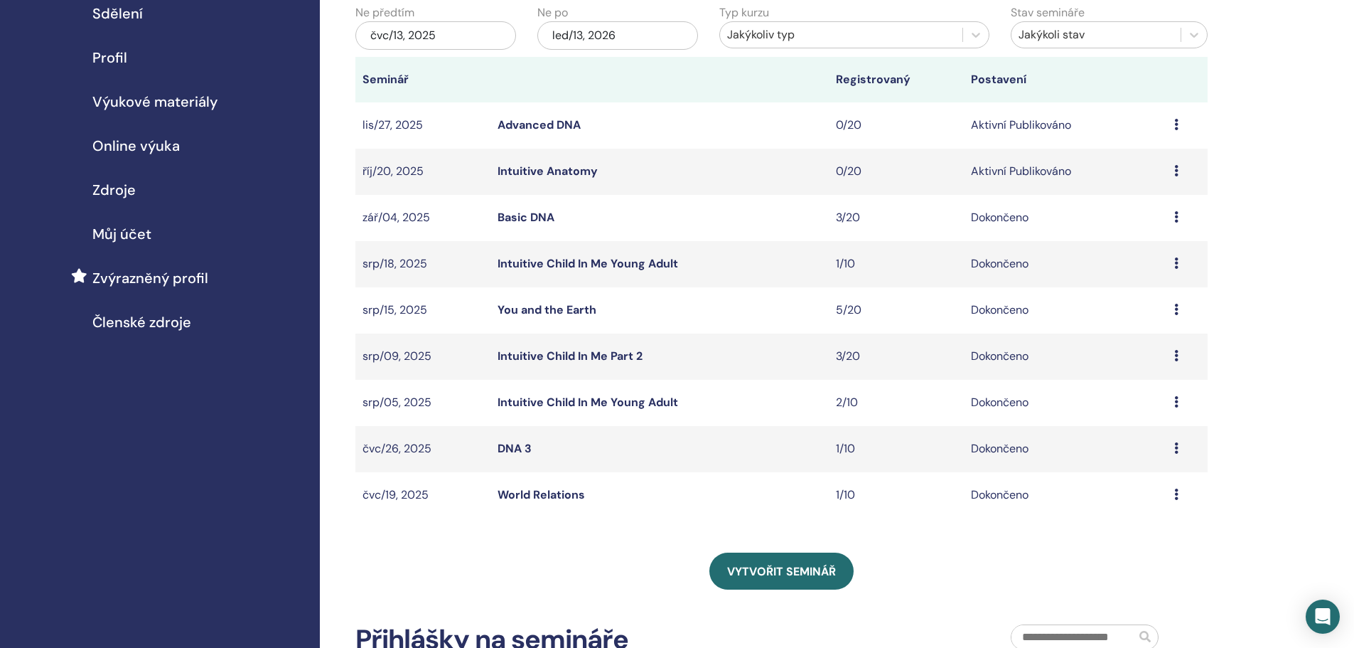
click at [446, 41] on div "čvc/13, 2025" at bounding box center [435, 35] width 161 height 28
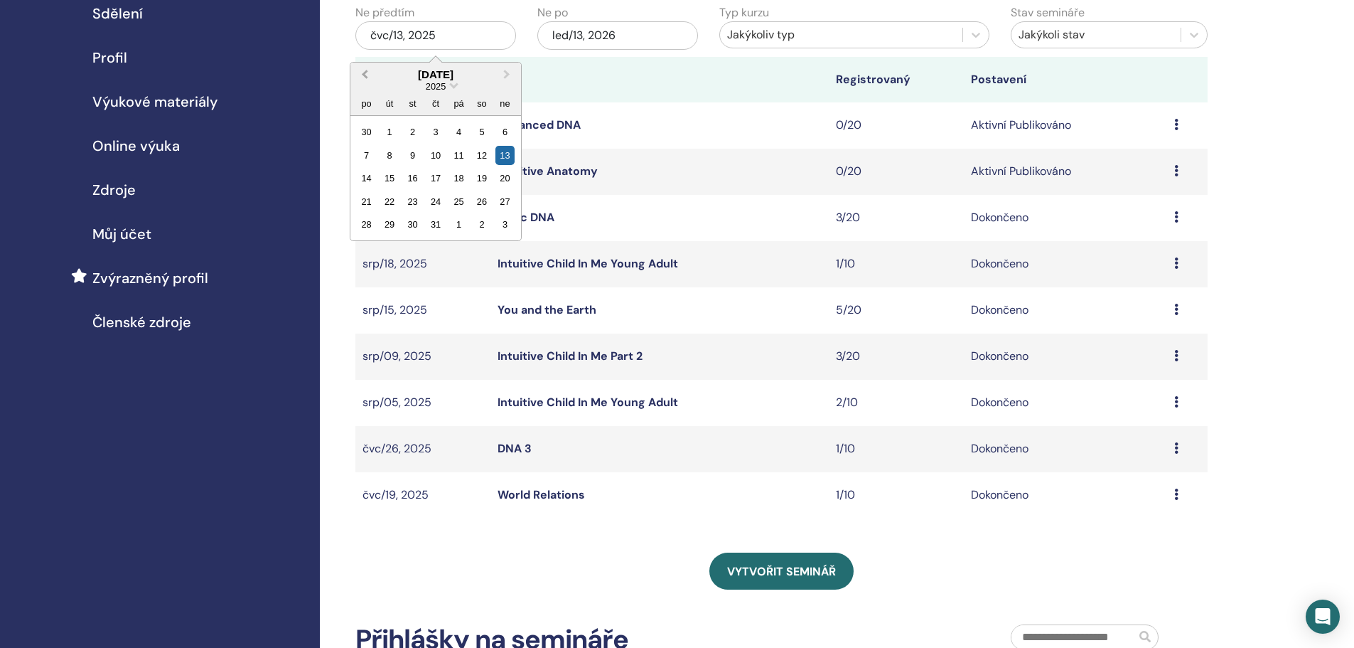
click at [365, 75] on span "Previous Month" at bounding box center [365, 74] width 0 height 15
click at [507, 133] on div "1" at bounding box center [504, 131] width 19 height 19
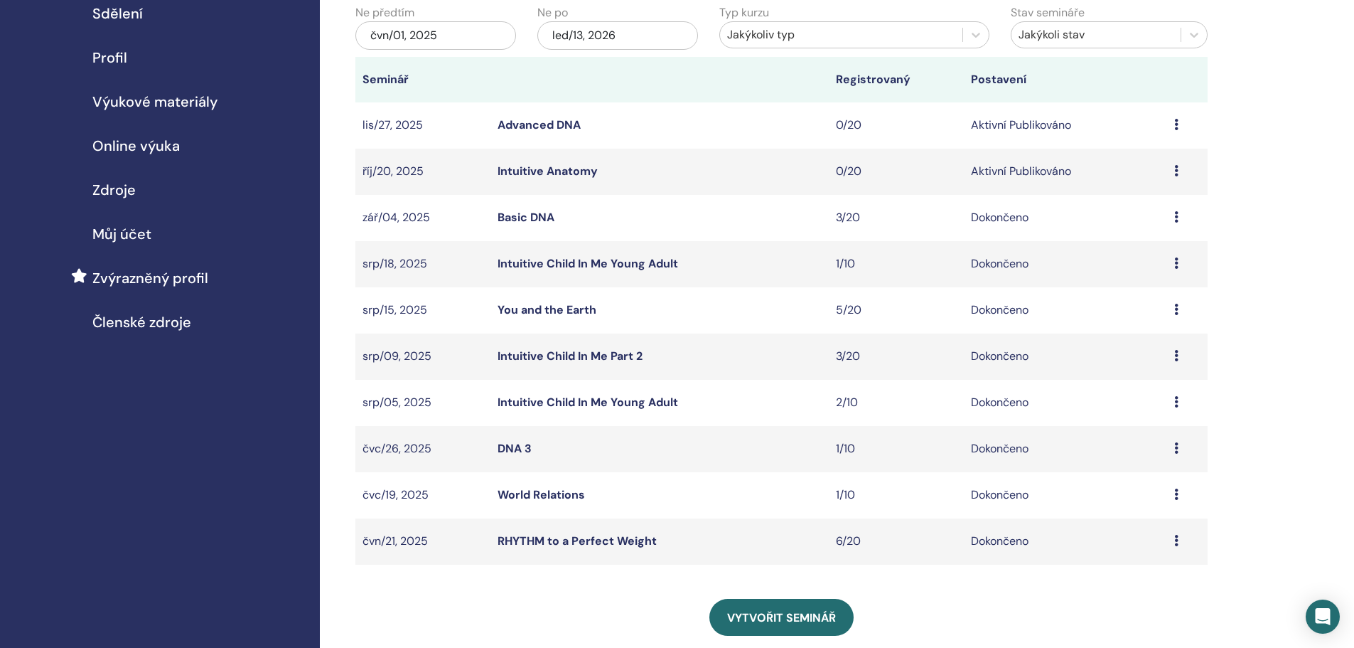
click at [1179, 495] on div "Náhled Účastníci" at bounding box center [1187, 494] width 26 height 17
click at [1135, 526] on link "Účastníci" at bounding box center [1136, 527] width 48 height 15
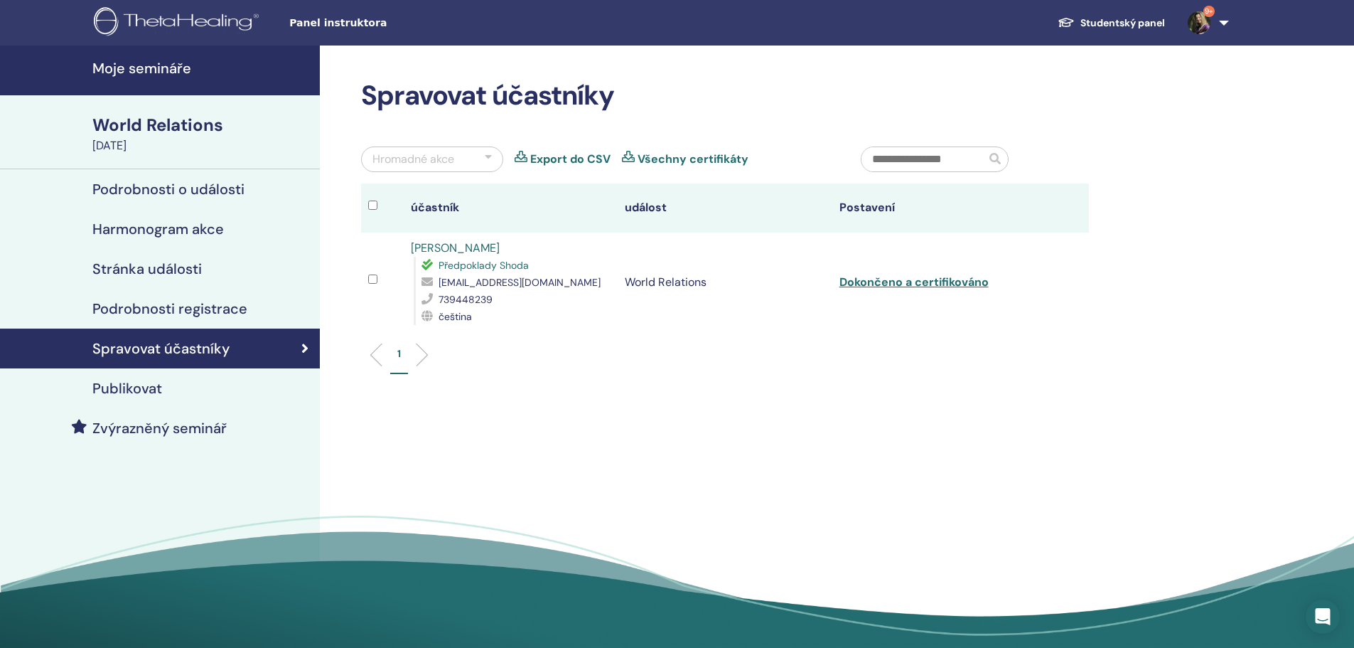
click at [564, 157] on link "Export do CSV" at bounding box center [570, 159] width 80 height 17
click at [160, 75] on h4 "Moje semináře" at bounding box center [201, 68] width 219 height 17
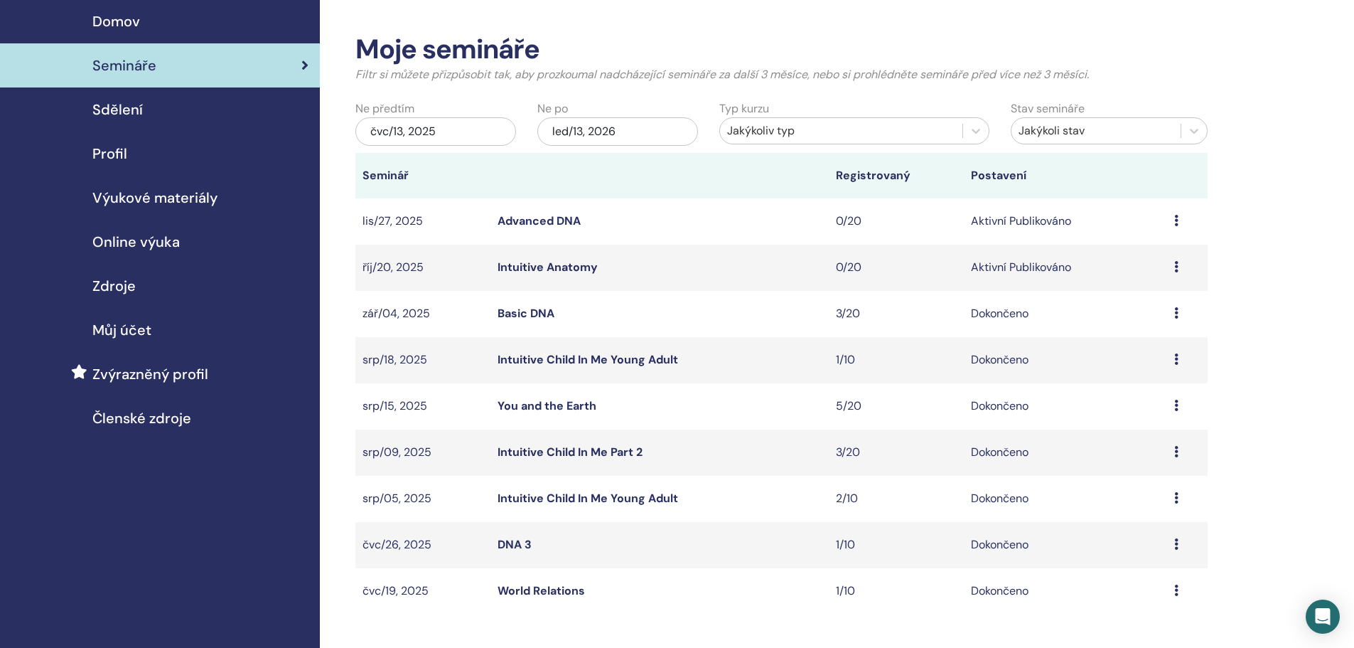
scroll to position [142, 0]
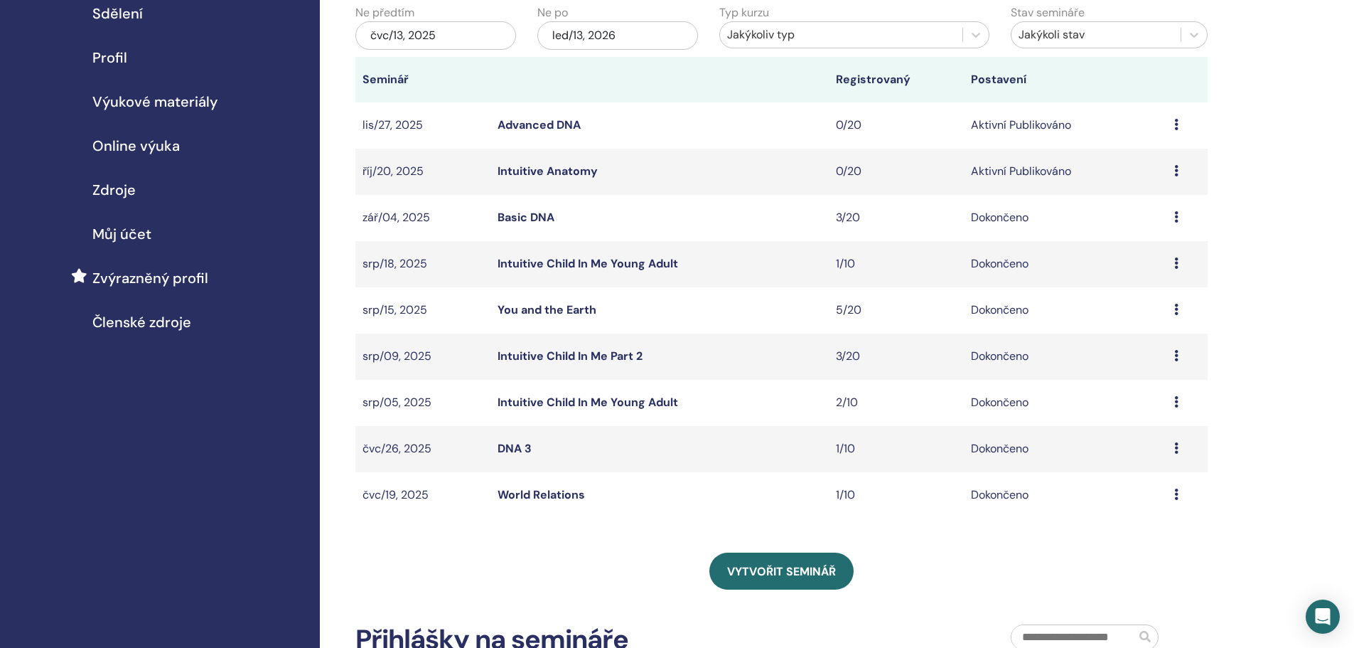
click at [1178, 450] on icon at bounding box center [1176, 447] width 4 height 11
click at [1146, 484] on link "Účastníci" at bounding box center [1135, 483] width 48 height 15
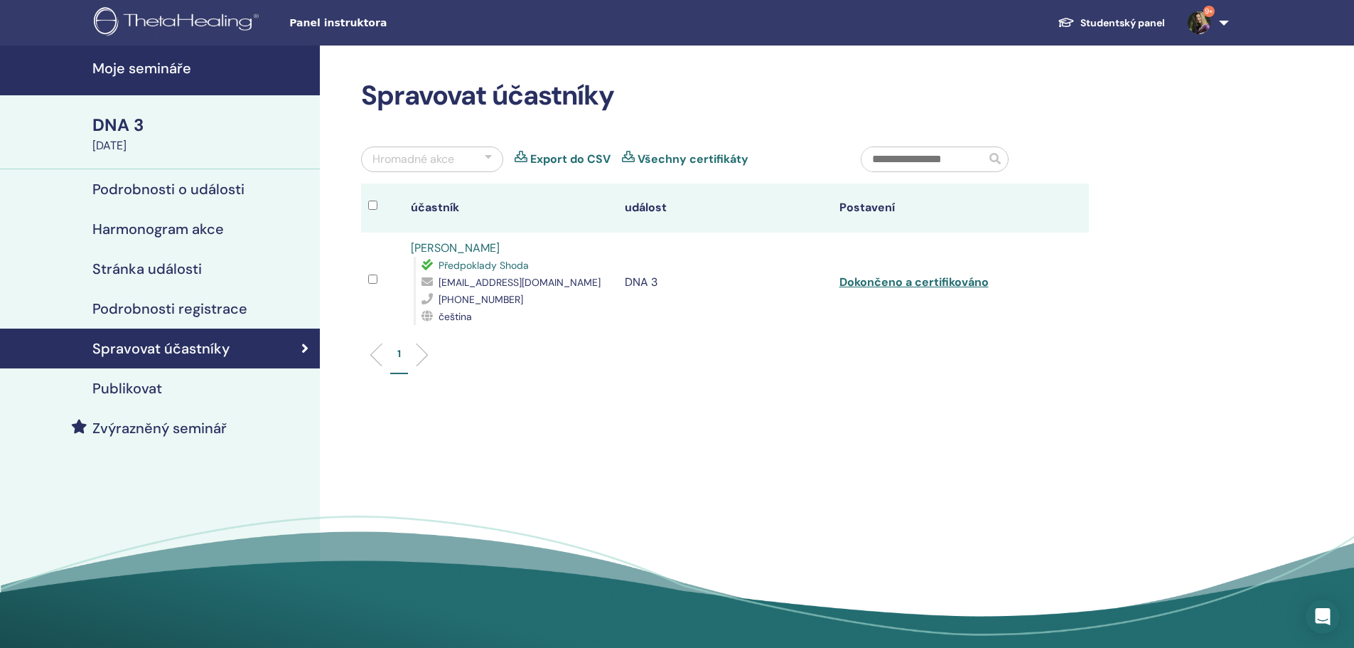
click at [559, 159] on link "Export do CSV" at bounding box center [570, 159] width 80 height 17
click at [137, 74] on h4 "Moje semináře" at bounding box center [201, 68] width 219 height 17
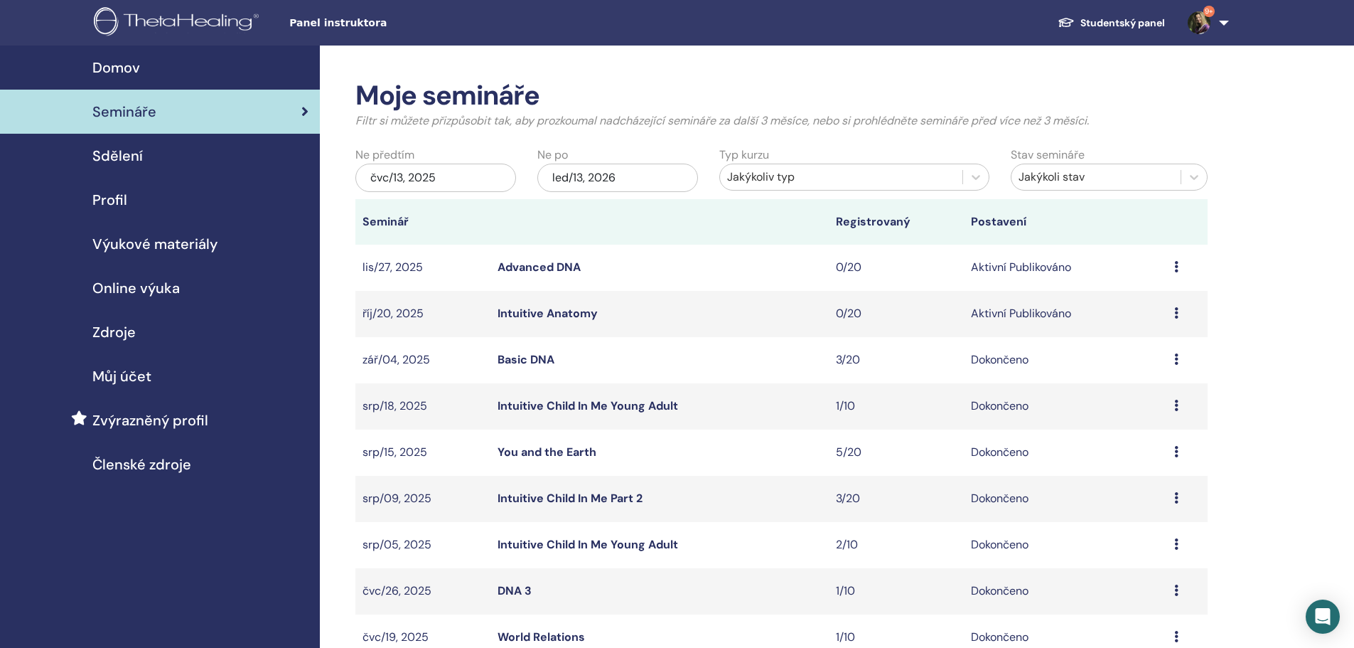
click at [1172, 542] on td "Náhled Účastníci" at bounding box center [1187, 545] width 41 height 46
click at [1175, 547] on icon at bounding box center [1176, 543] width 4 height 11
click at [1131, 575] on link "Účastníci" at bounding box center [1132, 579] width 48 height 15
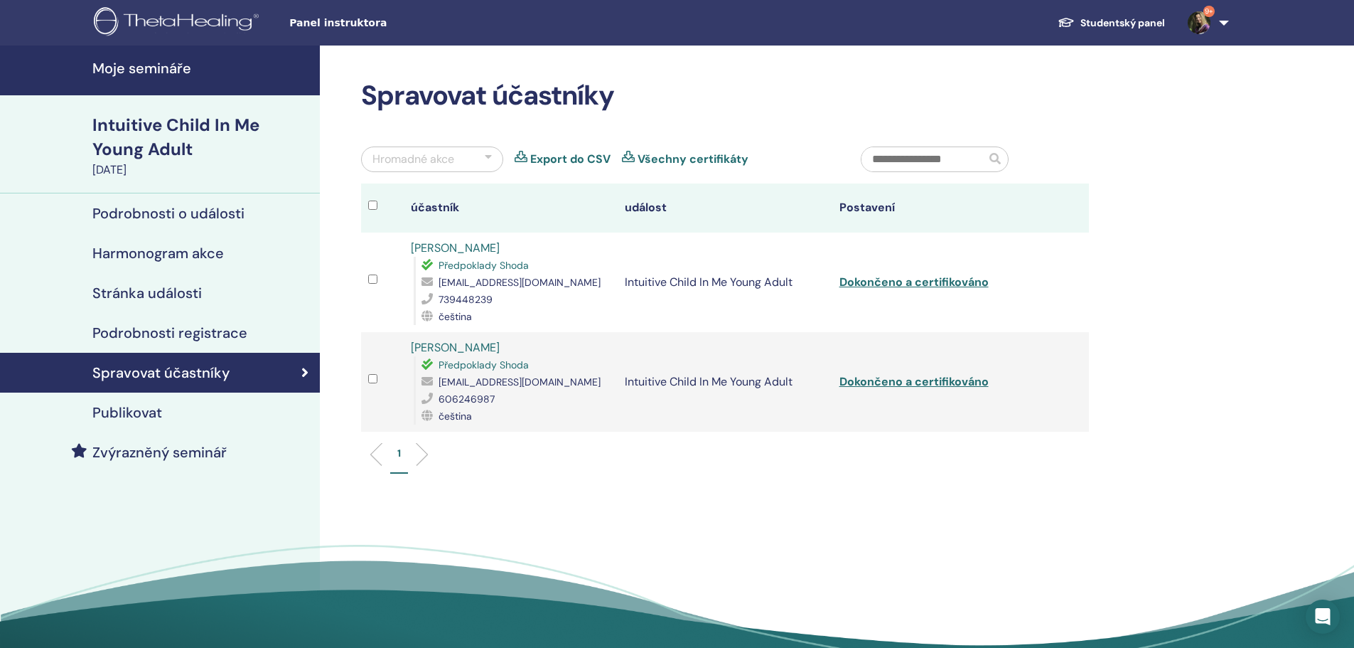
click at [558, 153] on link "Export do CSV" at bounding box center [570, 159] width 80 height 17
click at [147, 71] on h4 "Moje semináře" at bounding box center [201, 68] width 219 height 17
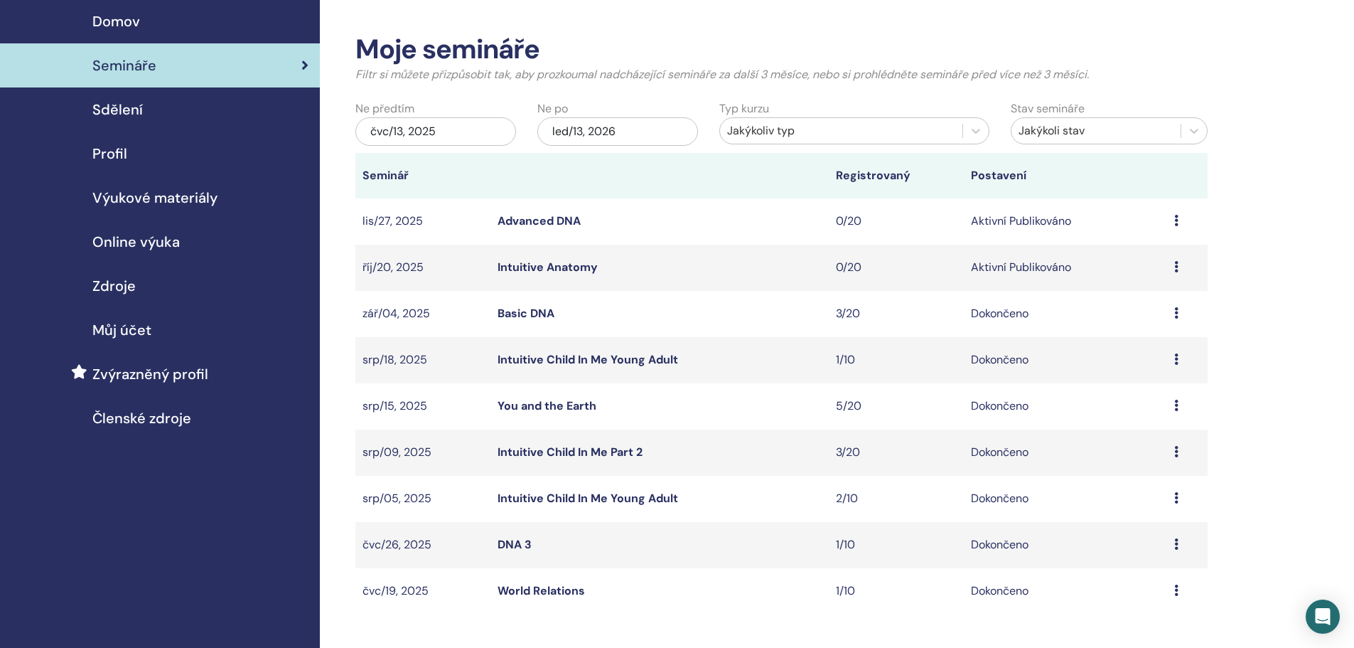
scroll to position [71, 0]
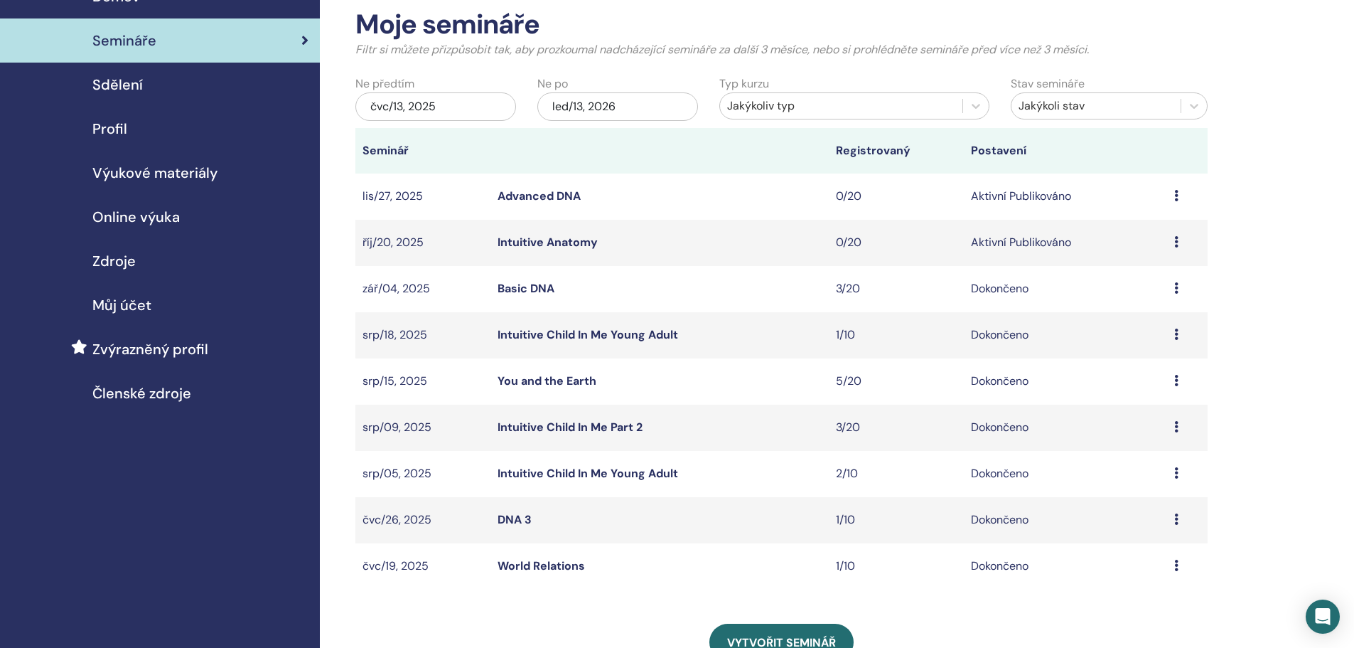
click at [1174, 427] on icon at bounding box center [1176, 426] width 4 height 11
click at [1132, 462] on link "Účastníci" at bounding box center [1132, 459] width 48 height 15
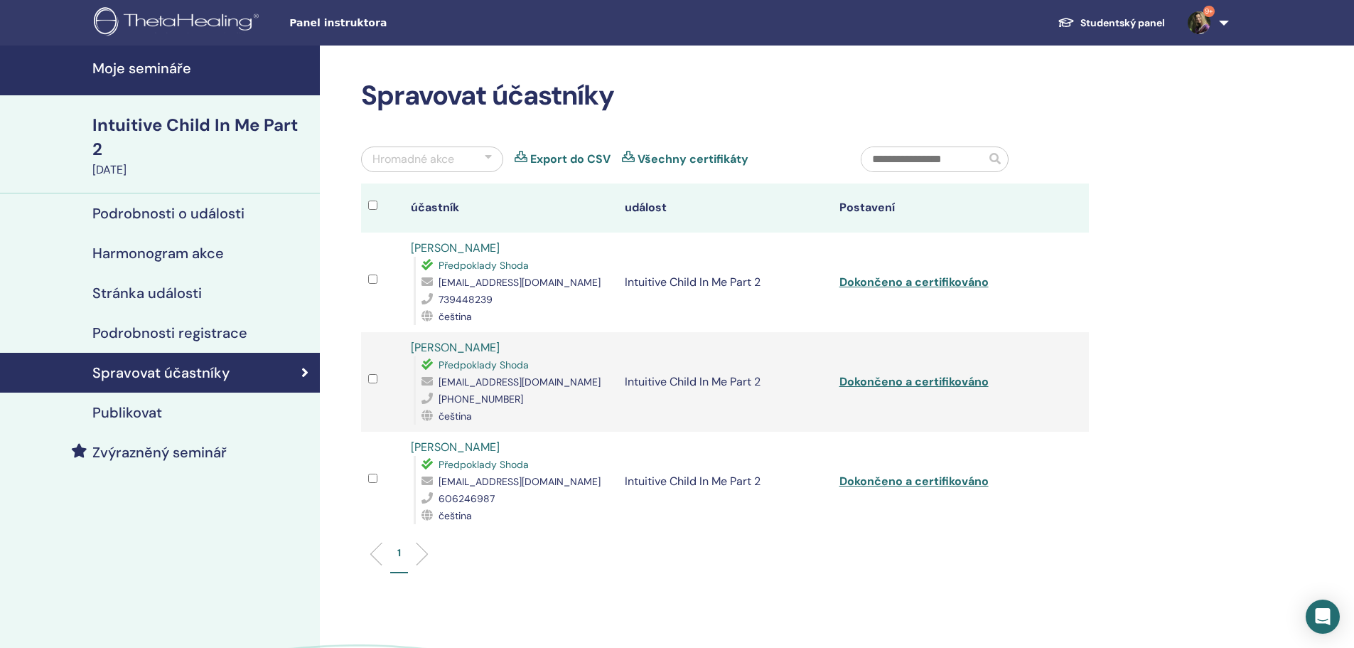
click at [571, 157] on link "Export do CSV" at bounding box center [570, 159] width 80 height 17
click at [171, 68] on h4 "Moje semináře" at bounding box center [201, 68] width 219 height 17
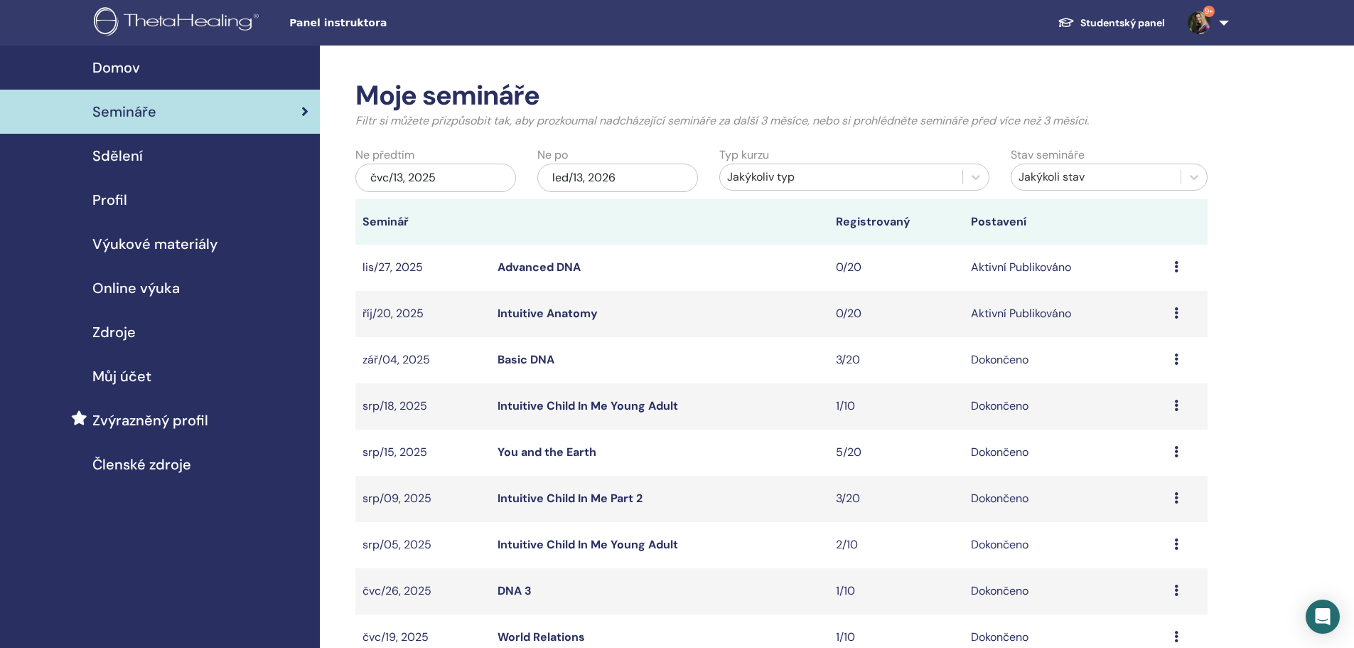
click at [1172, 450] on td "Náhled Účastníci" at bounding box center [1187, 452] width 41 height 46
click at [1176, 451] on icon at bounding box center [1176, 451] width 4 height 11
click at [1137, 487] on link "Účastníci" at bounding box center [1133, 483] width 48 height 15
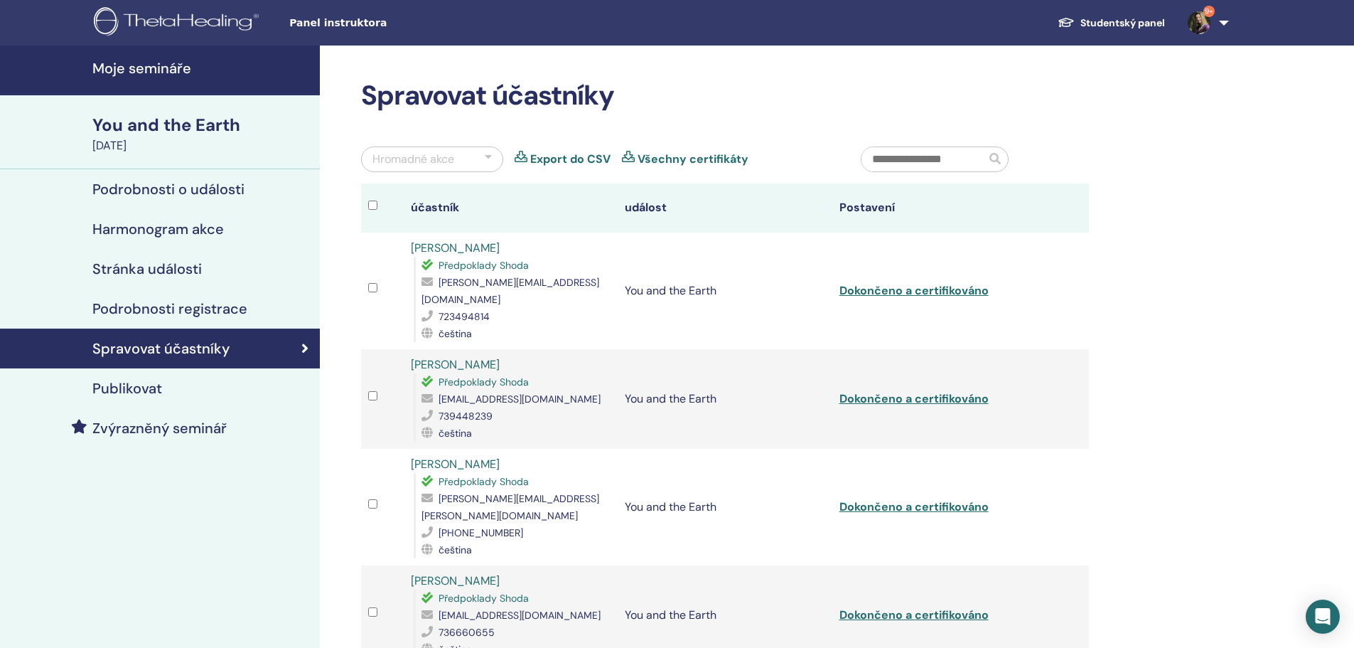
click at [564, 158] on link "Export do CSV" at bounding box center [570, 159] width 80 height 17
click at [161, 76] on h4 "Moje semináře" at bounding box center [201, 68] width 219 height 17
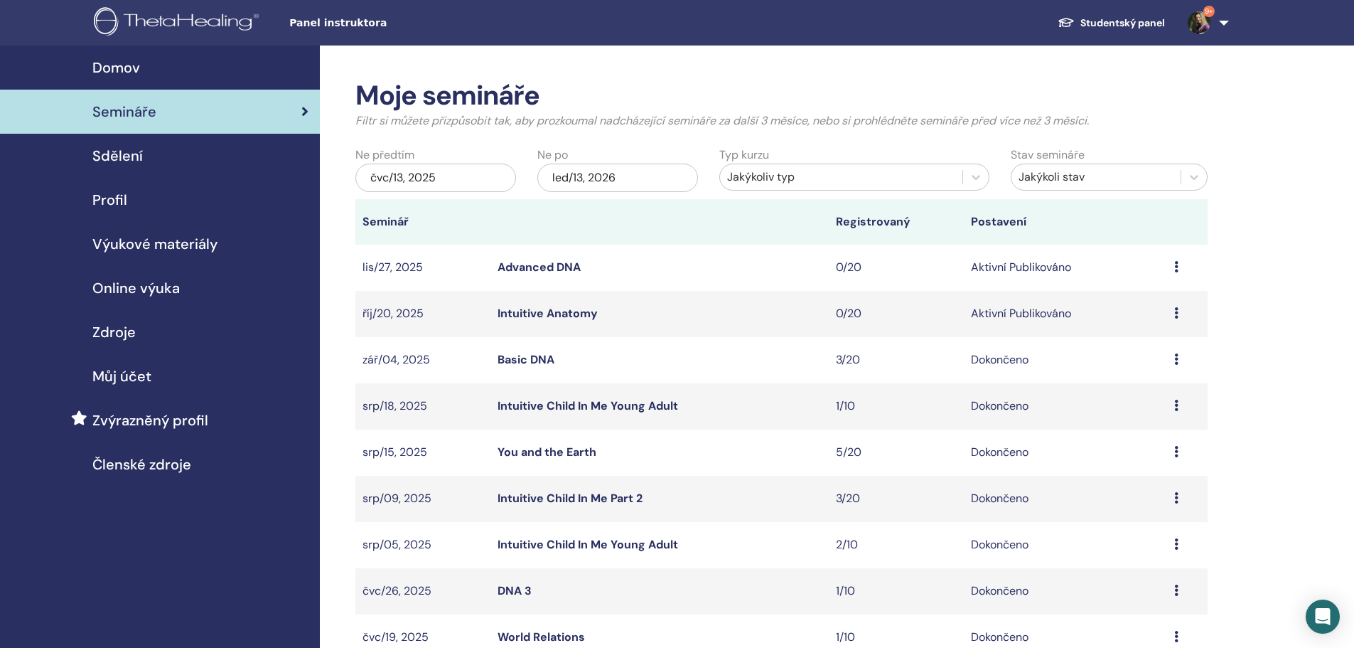
click at [1175, 401] on icon at bounding box center [1176, 405] width 4 height 11
click at [1152, 432] on link "Účastníci" at bounding box center [1132, 434] width 48 height 15
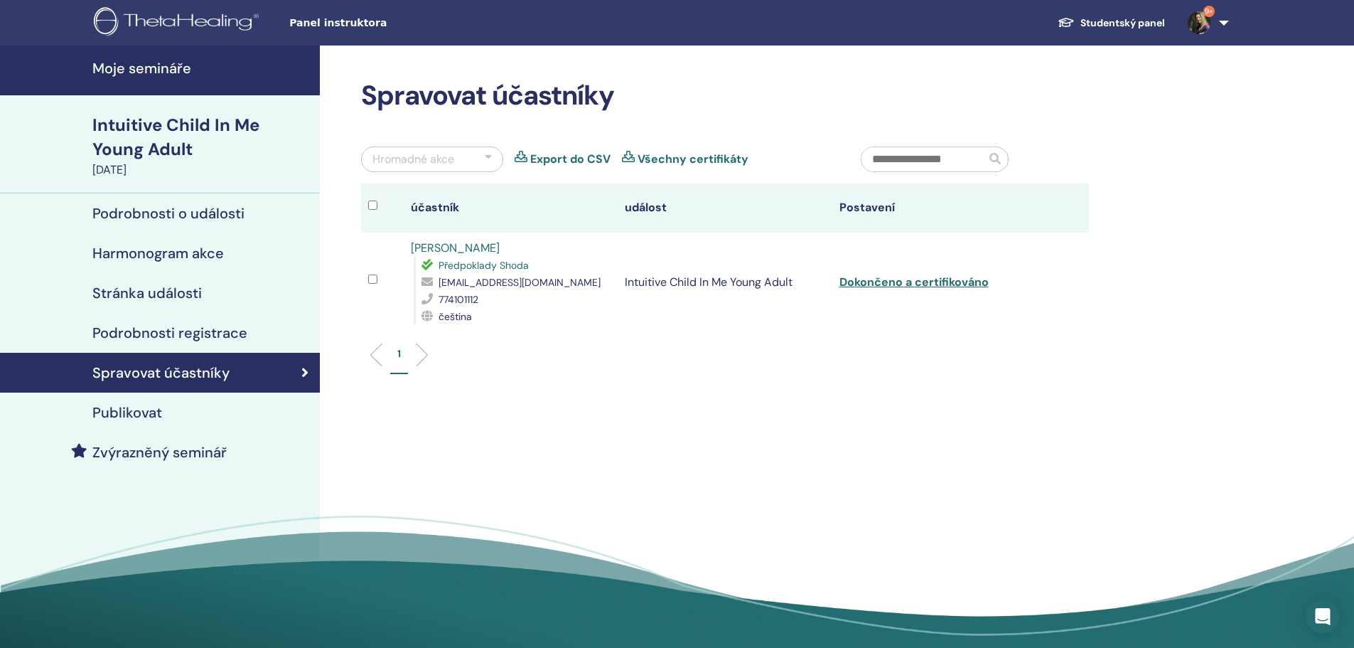
click at [562, 160] on link "Export do CSV" at bounding box center [570, 159] width 80 height 17
click at [168, 68] on h4 "Moje semináře" at bounding box center [201, 68] width 219 height 17
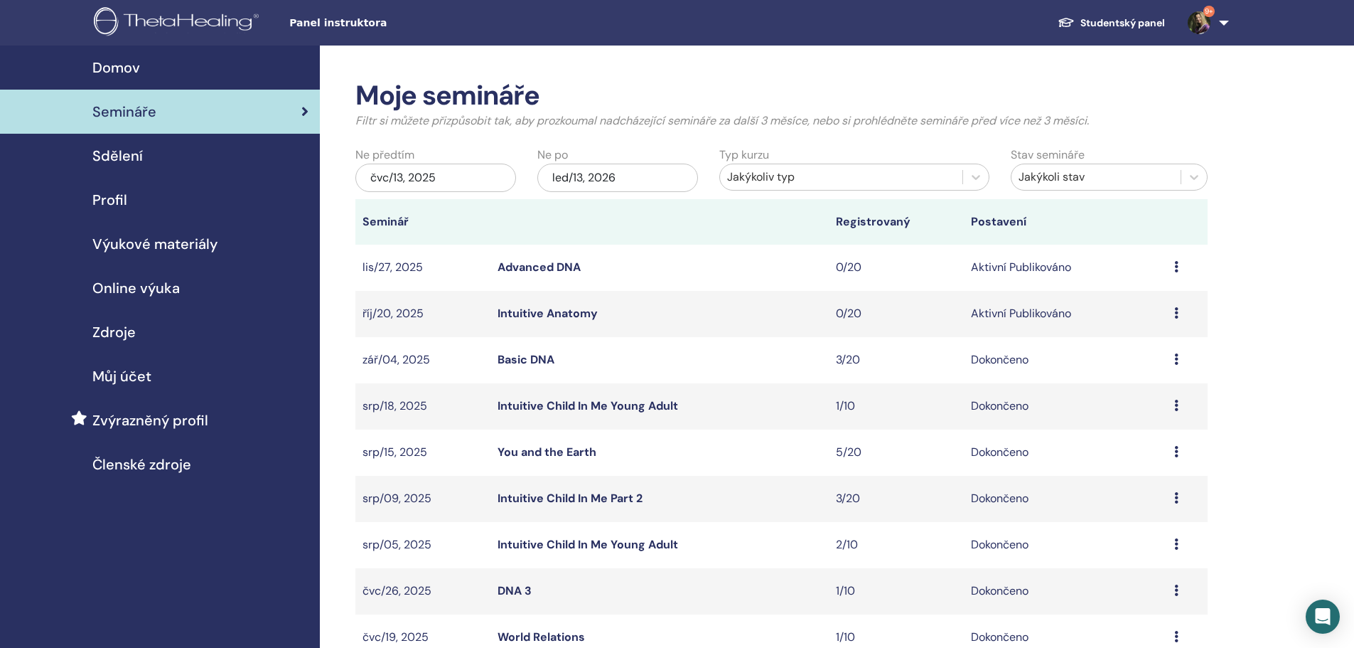
click at [1174, 317] on icon at bounding box center [1176, 312] width 4 height 11
click at [1135, 371] on link "Účastníci" at bounding box center [1131, 371] width 48 height 15
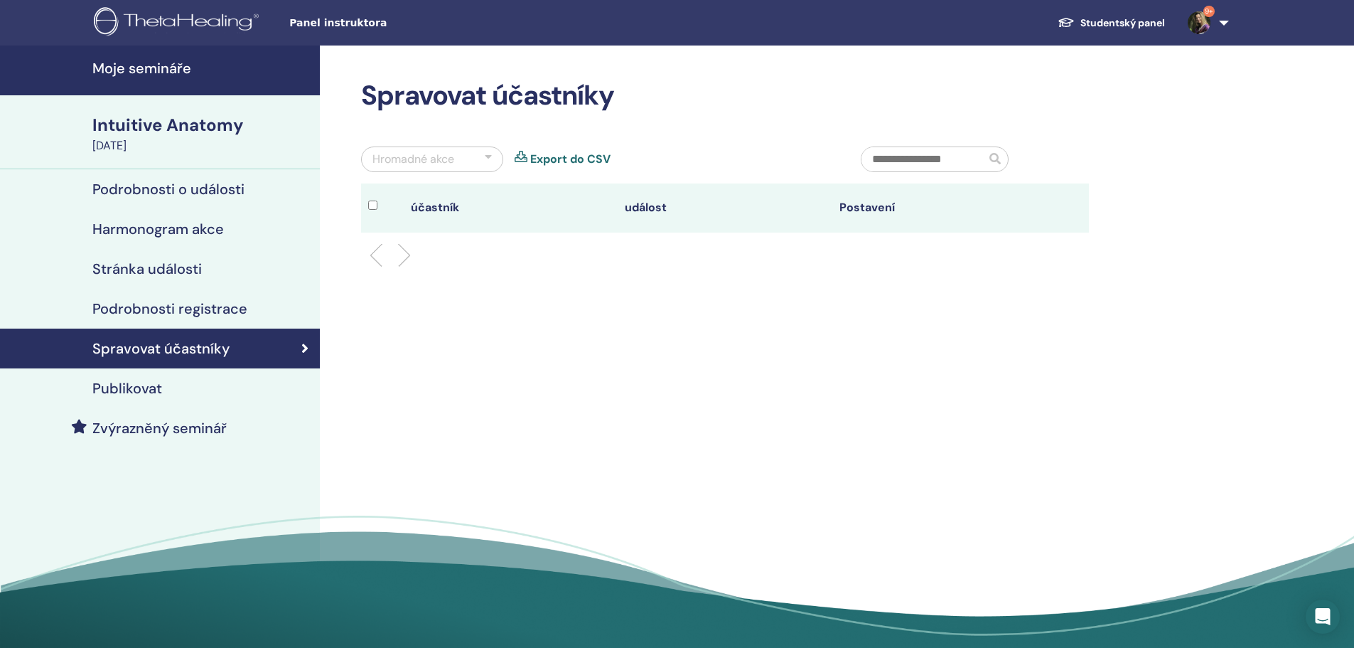
click at [1203, 26] on img at bounding box center [1199, 22] width 23 height 23
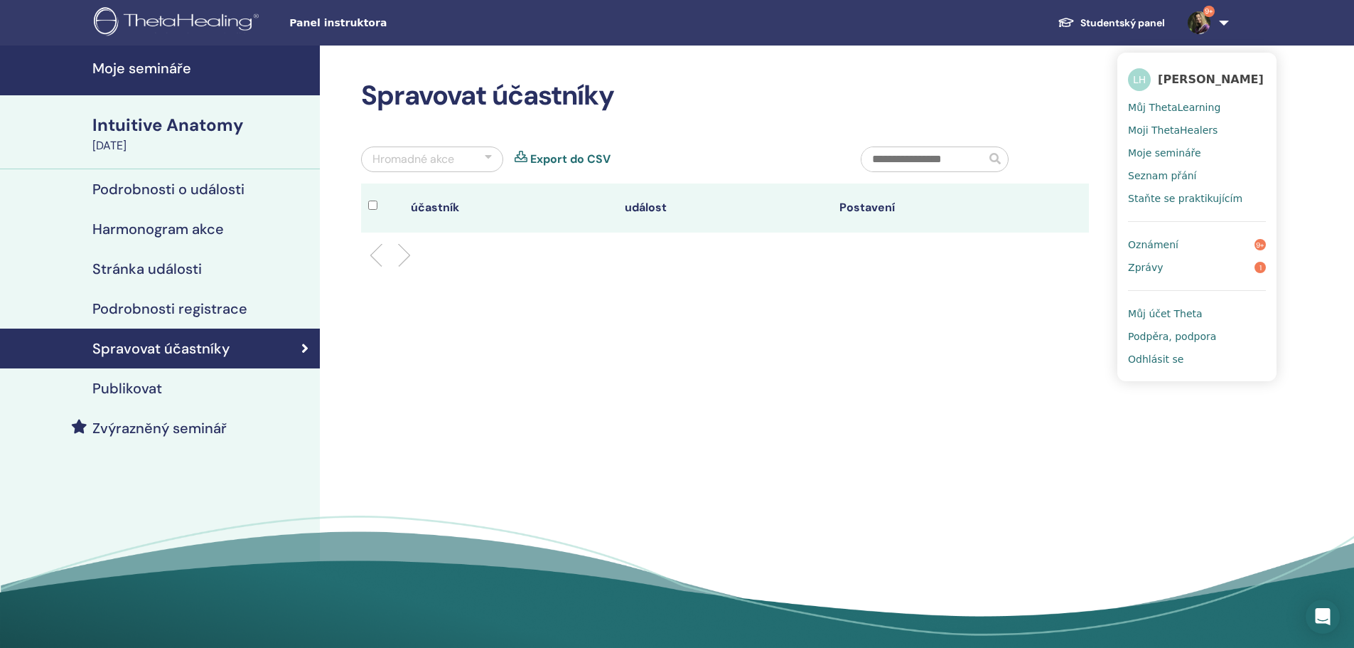
click at [1157, 357] on span "Odhlásit se" at bounding box center [1155, 359] width 55 height 13
